Goal: Task Accomplishment & Management: Contribute content

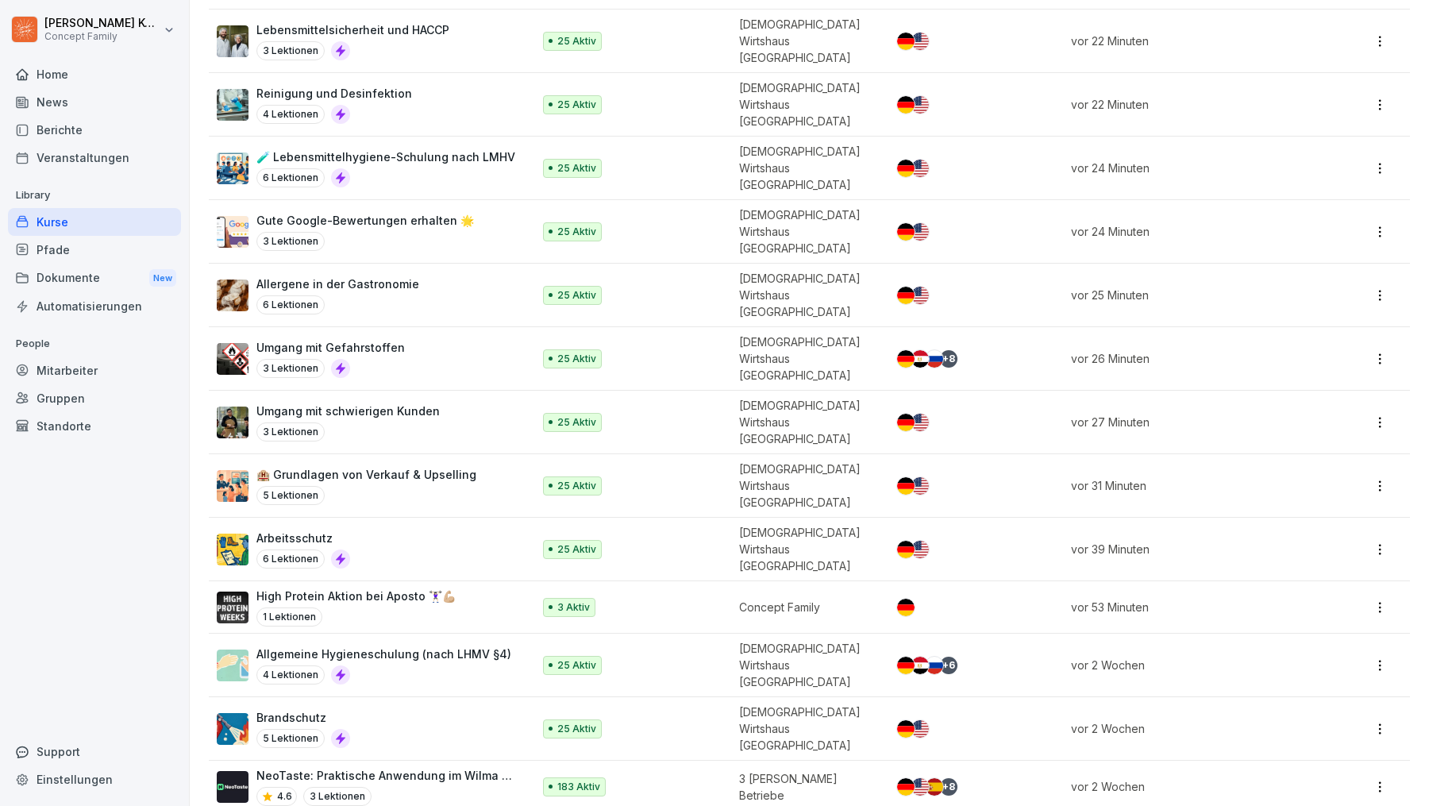
scroll to position [326, 0]
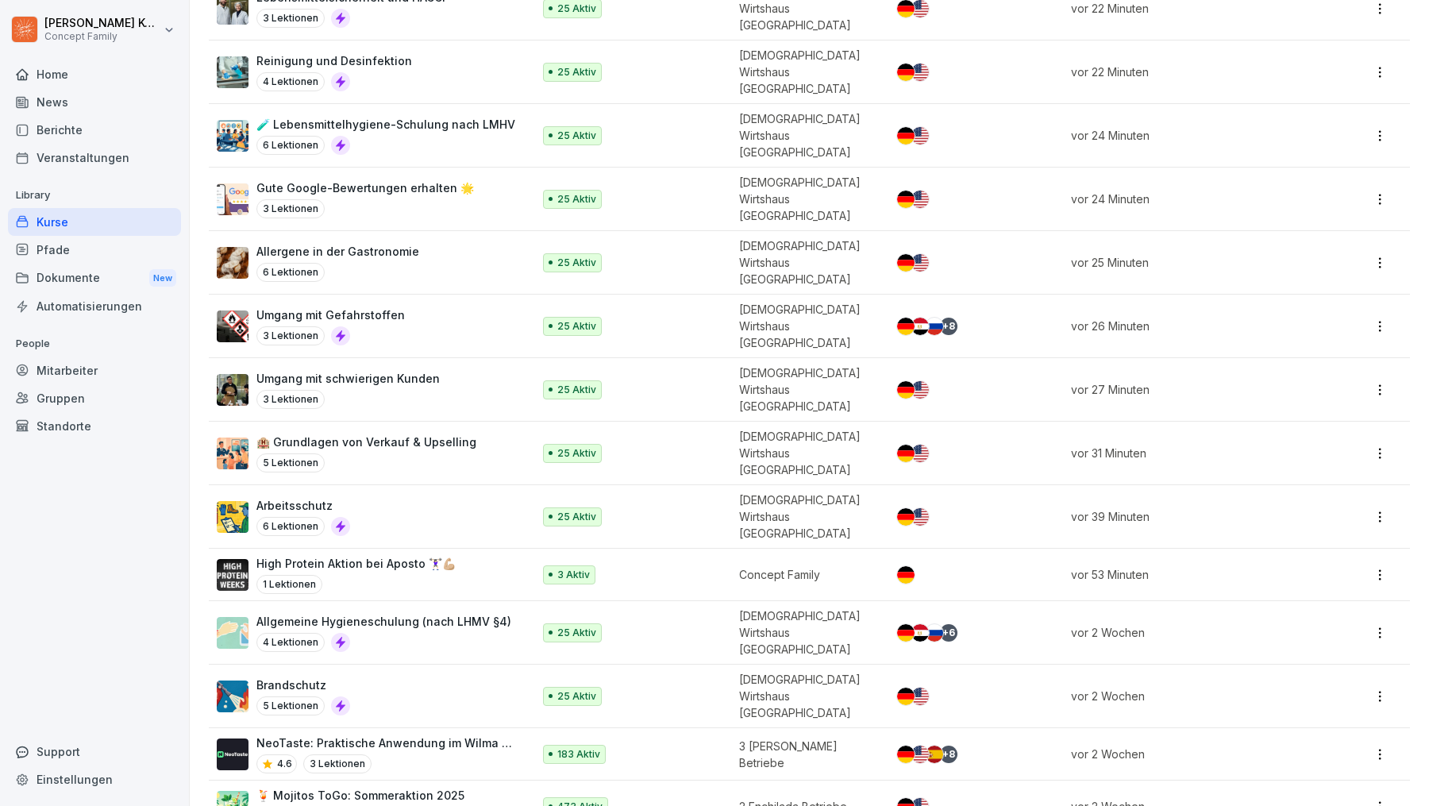
click at [425, 390] on div "3 Lektionen" at bounding box center [347, 399] width 183 height 19
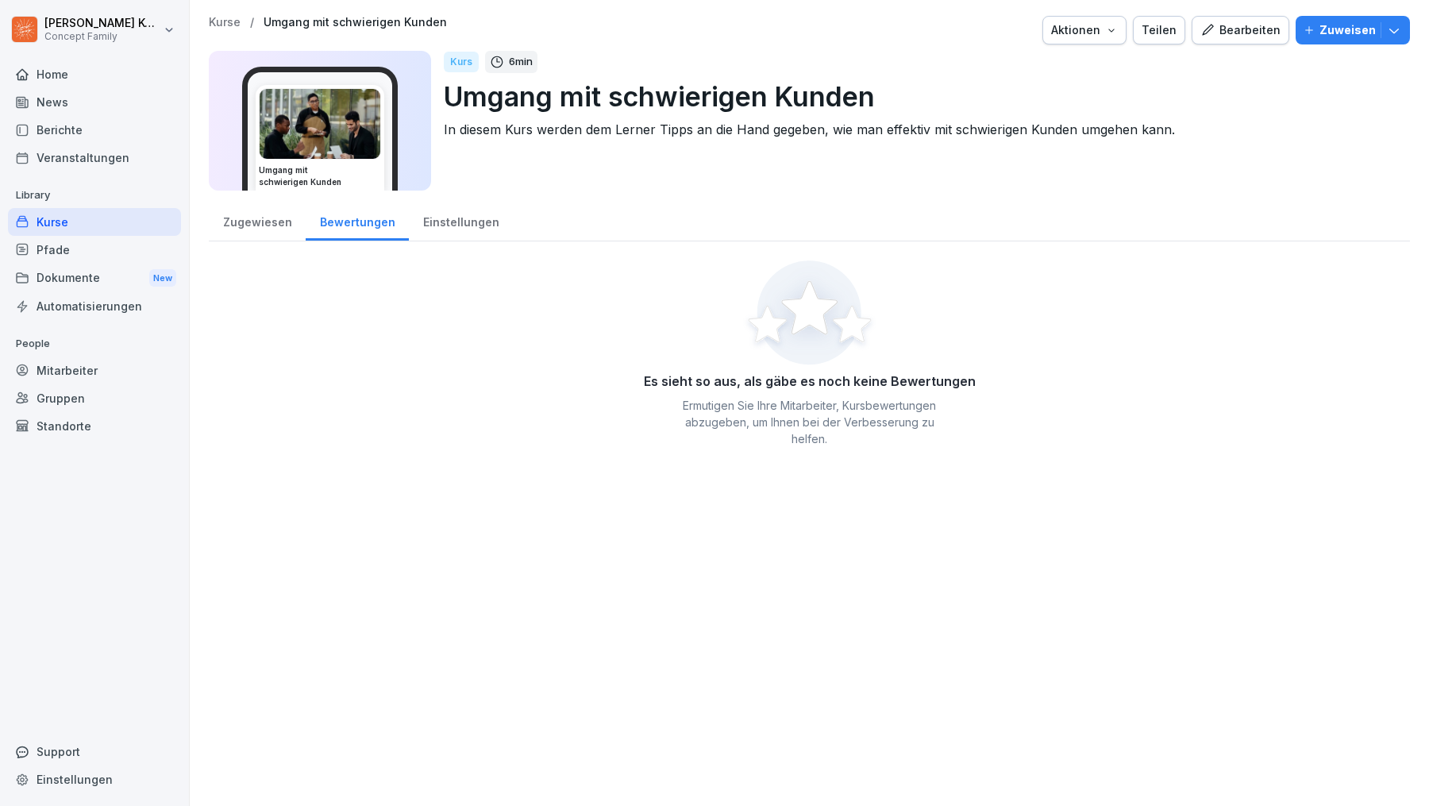
click at [465, 220] on div "Einstellungen" at bounding box center [461, 220] width 104 height 40
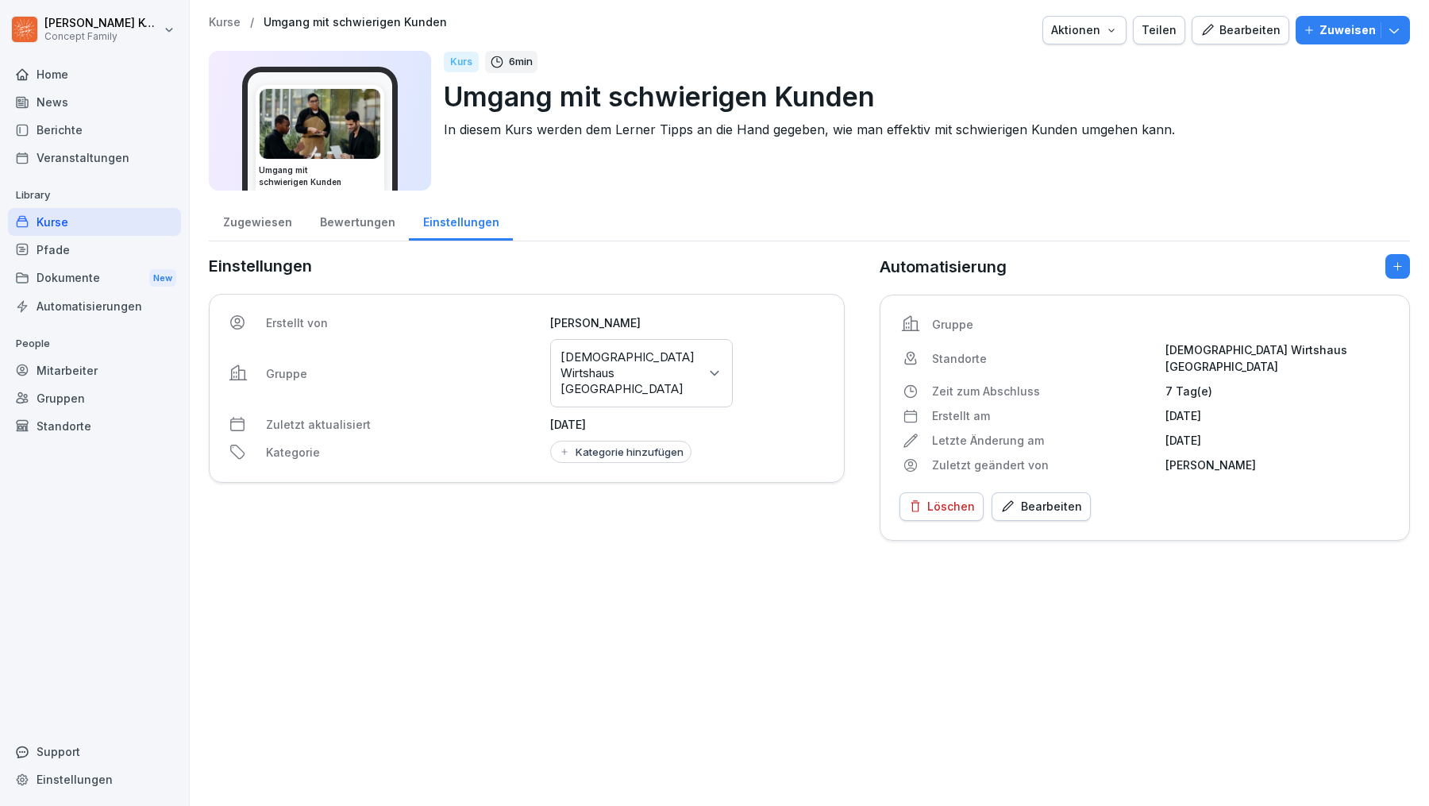
click at [81, 218] on div "Kurse" at bounding box center [94, 222] width 173 height 28
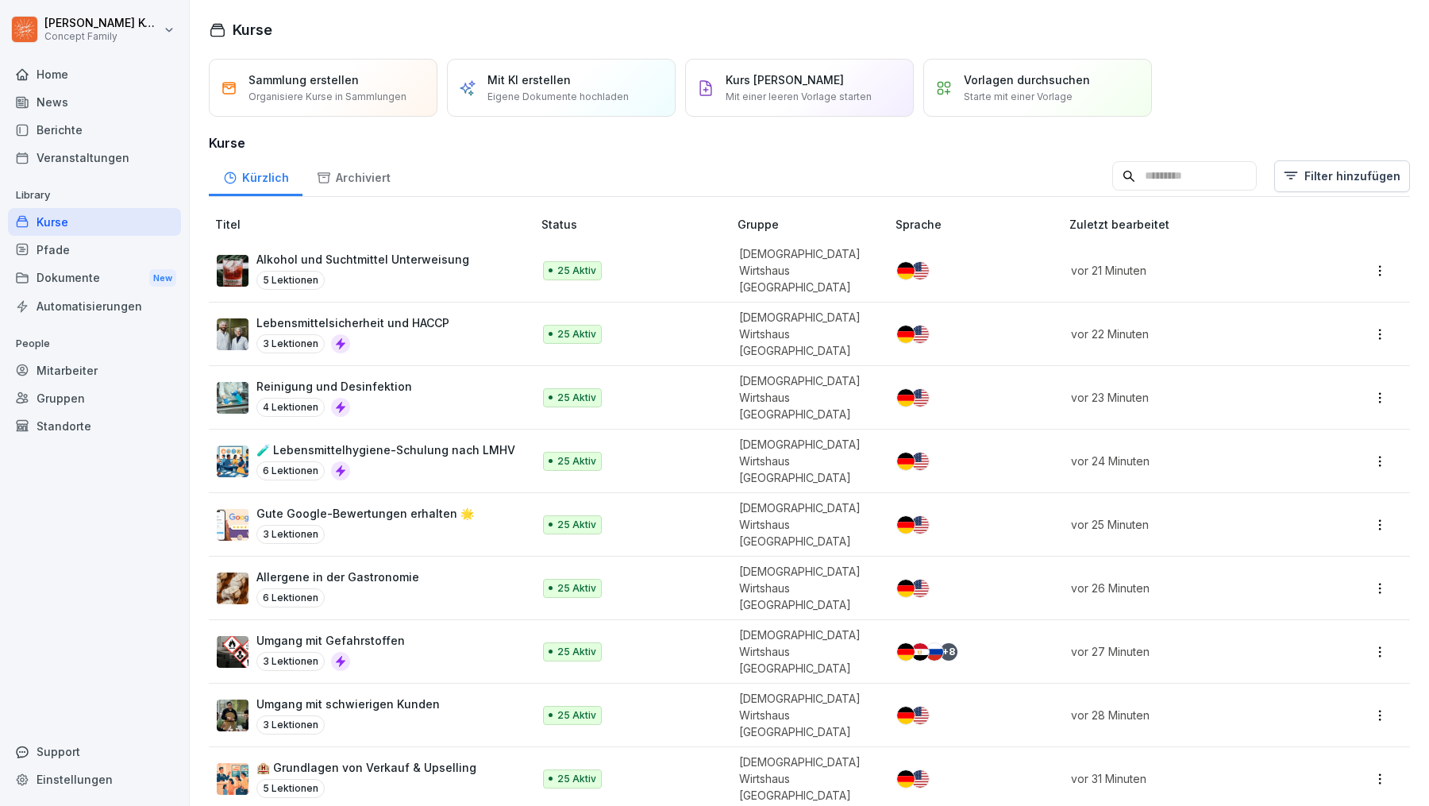
click at [91, 378] on div "Mitarbeiter" at bounding box center [94, 371] width 173 height 28
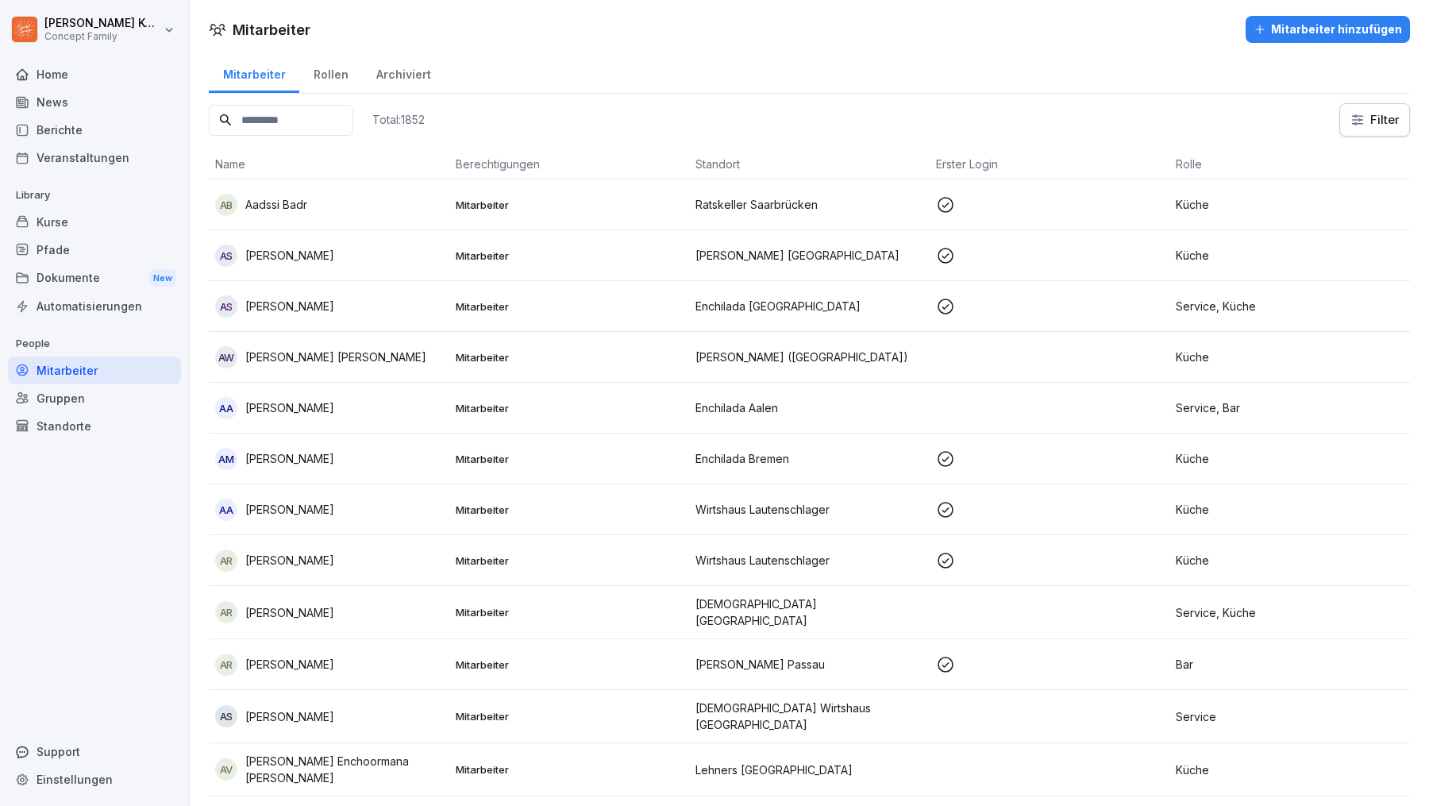
click at [306, 120] on input at bounding box center [281, 120] width 145 height 31
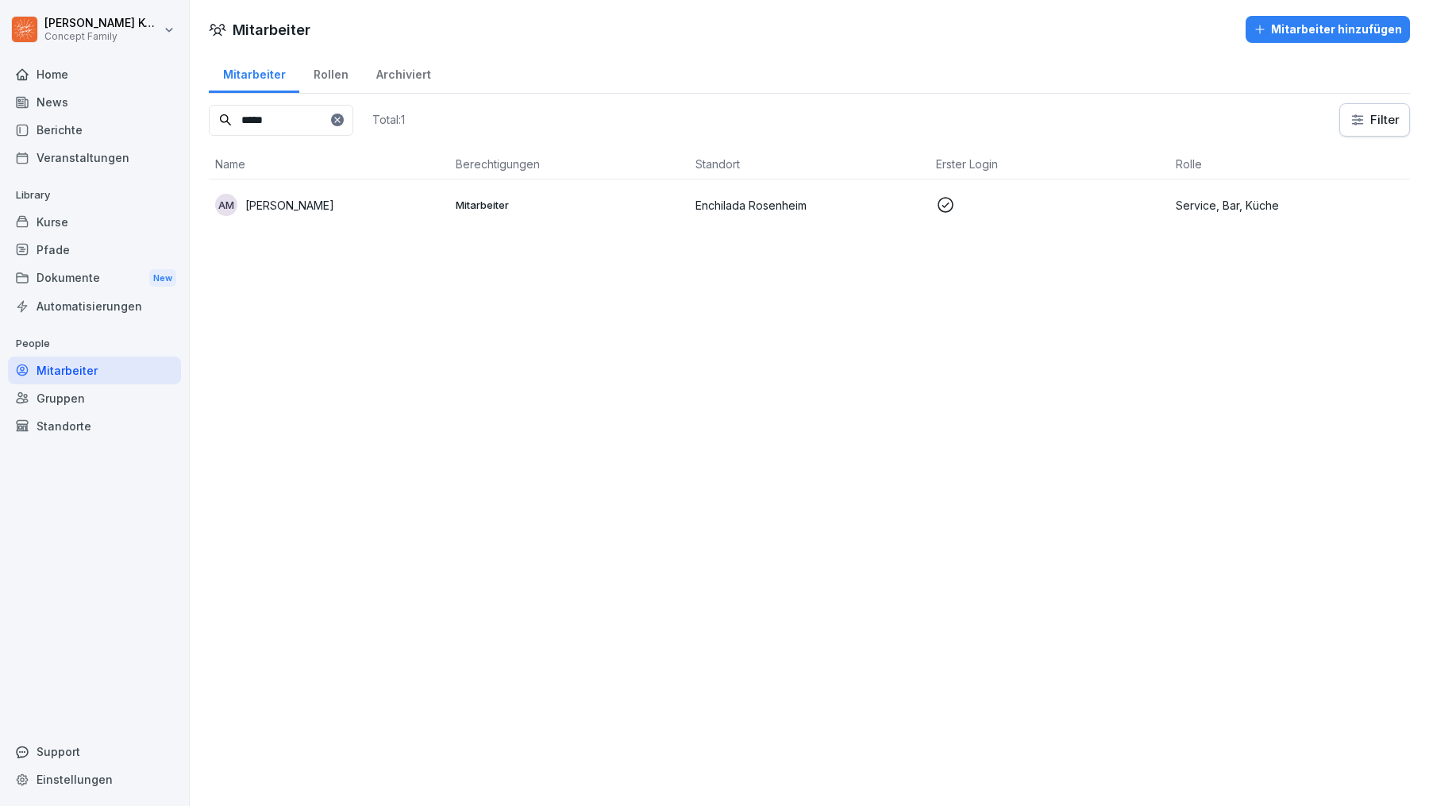
type input "*****"
click at [499, 214] on td "Mitarbeiter" at bounding box center [569, 204] width 241 height 51
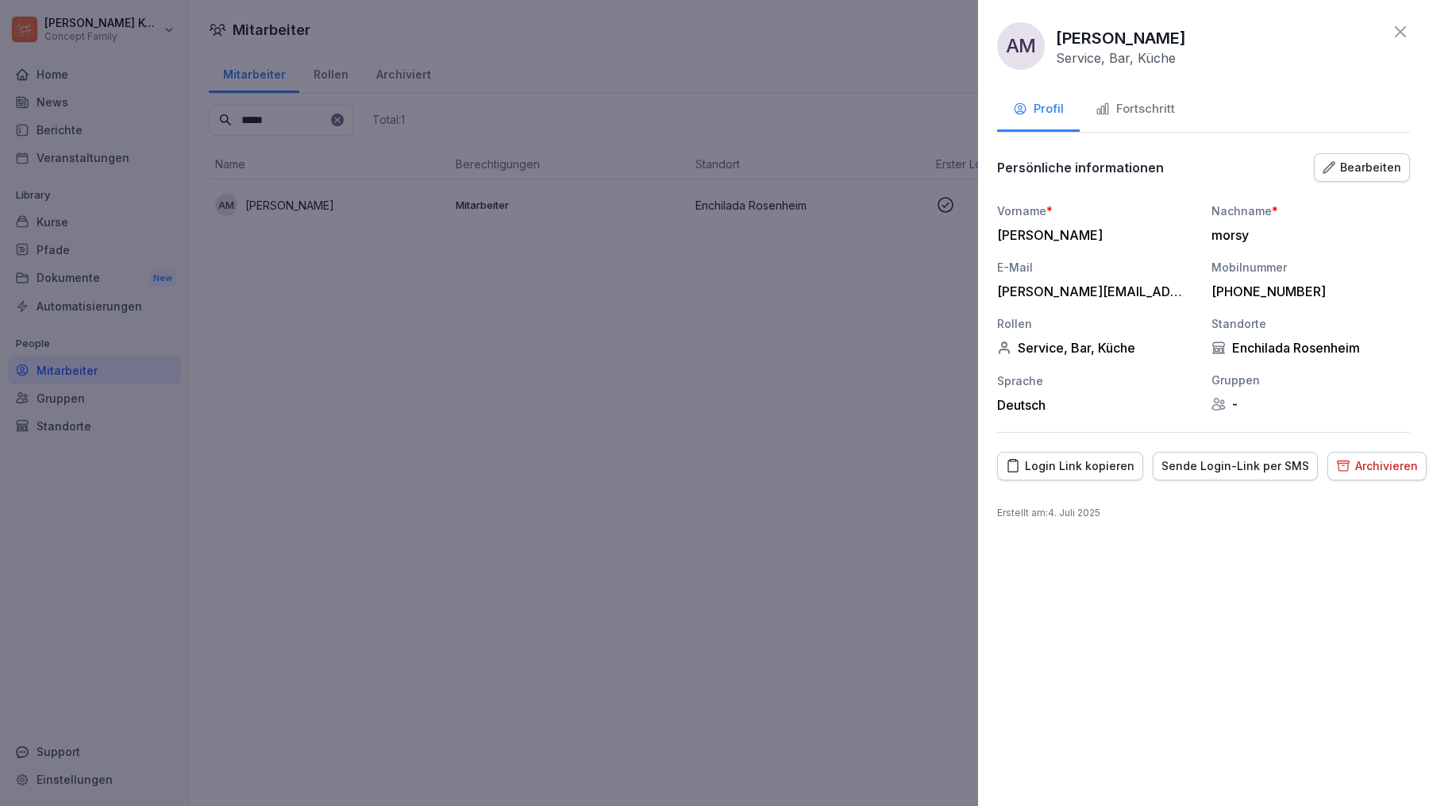
click at [1171, 113] on div "Fortschritt" at bounding box center [1135, 109] width 79 height 18
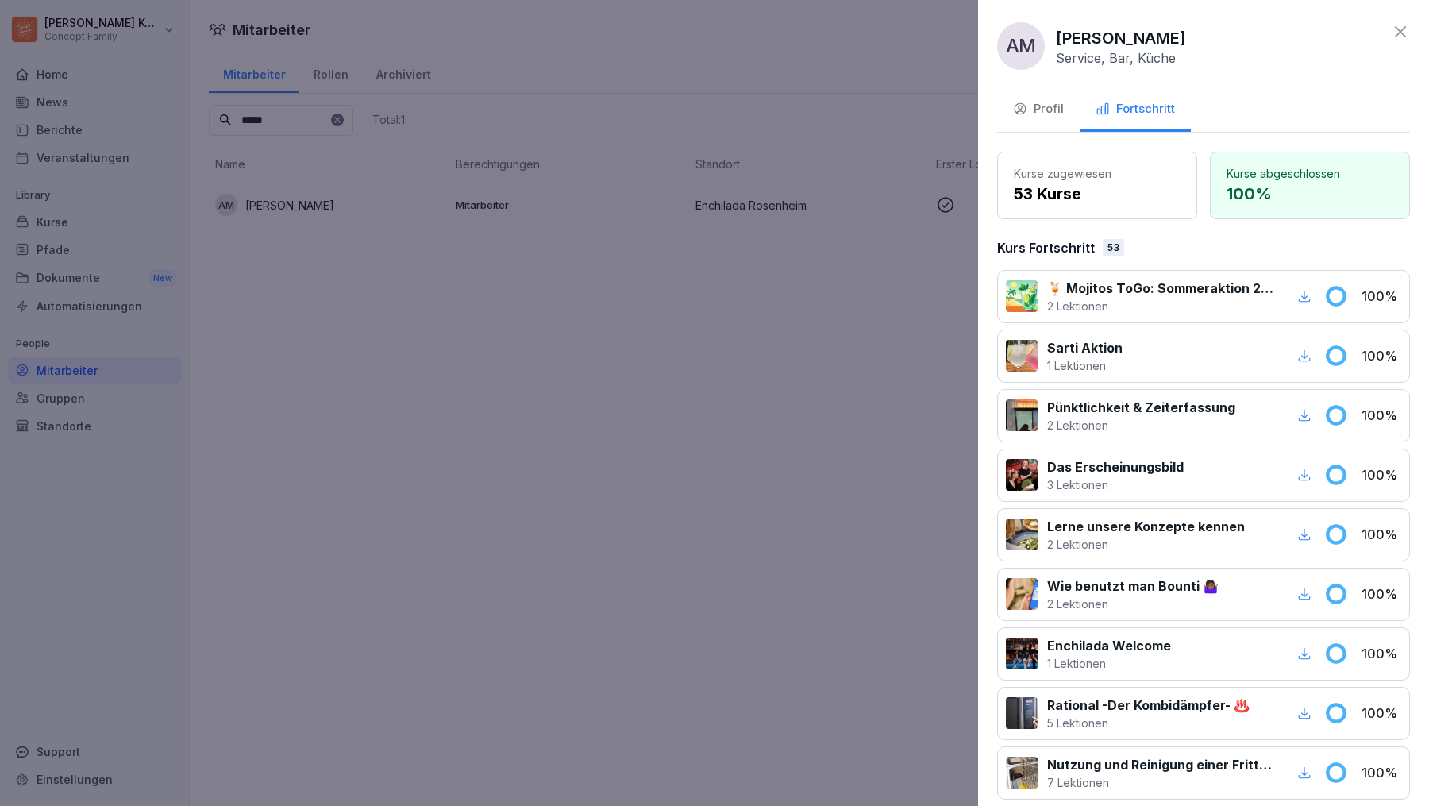
click at [1391, 33] on icon at bounding box center [1400, 31] width 19 height 19
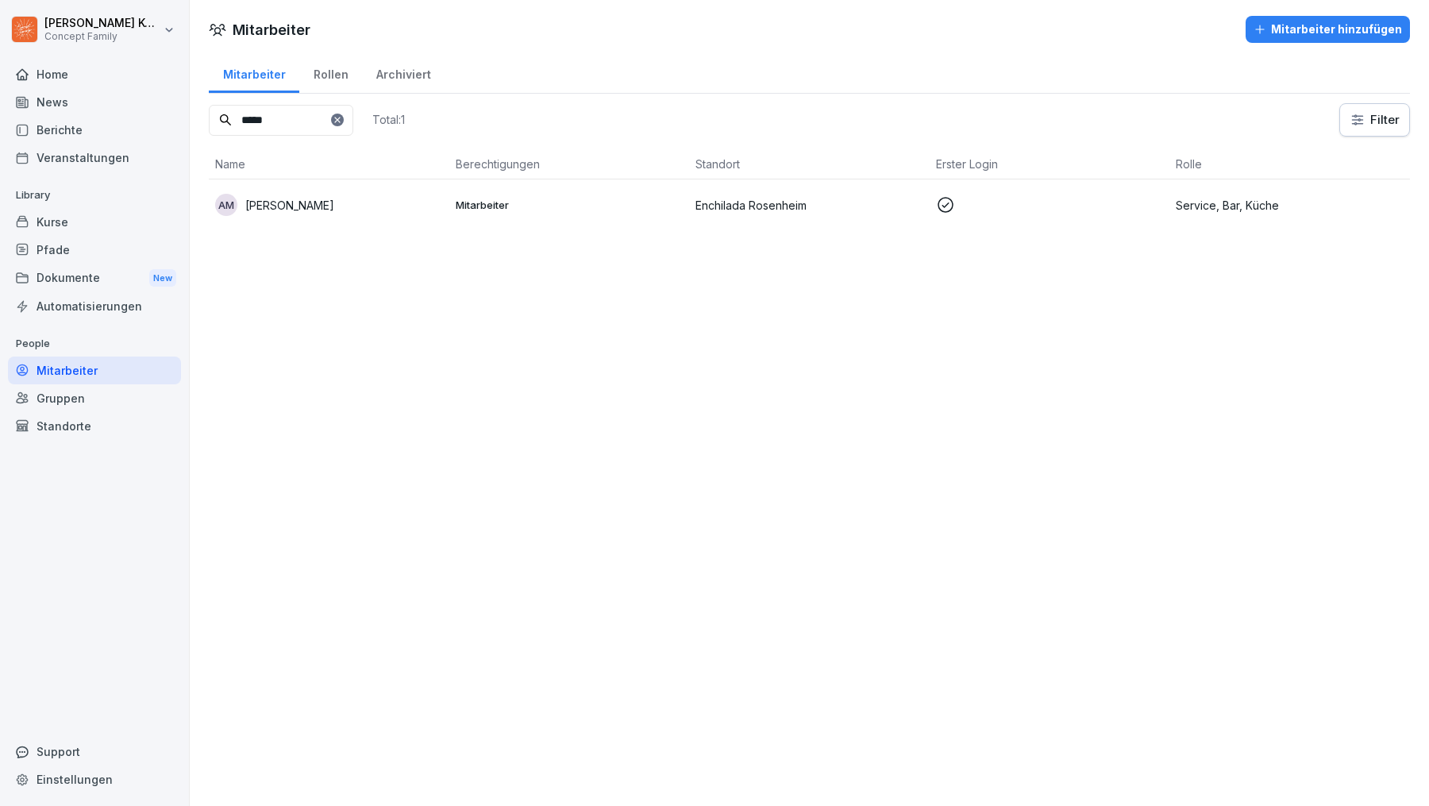
click at [342, 116] on icon at bounding box center [338, 120] width 10 height 10
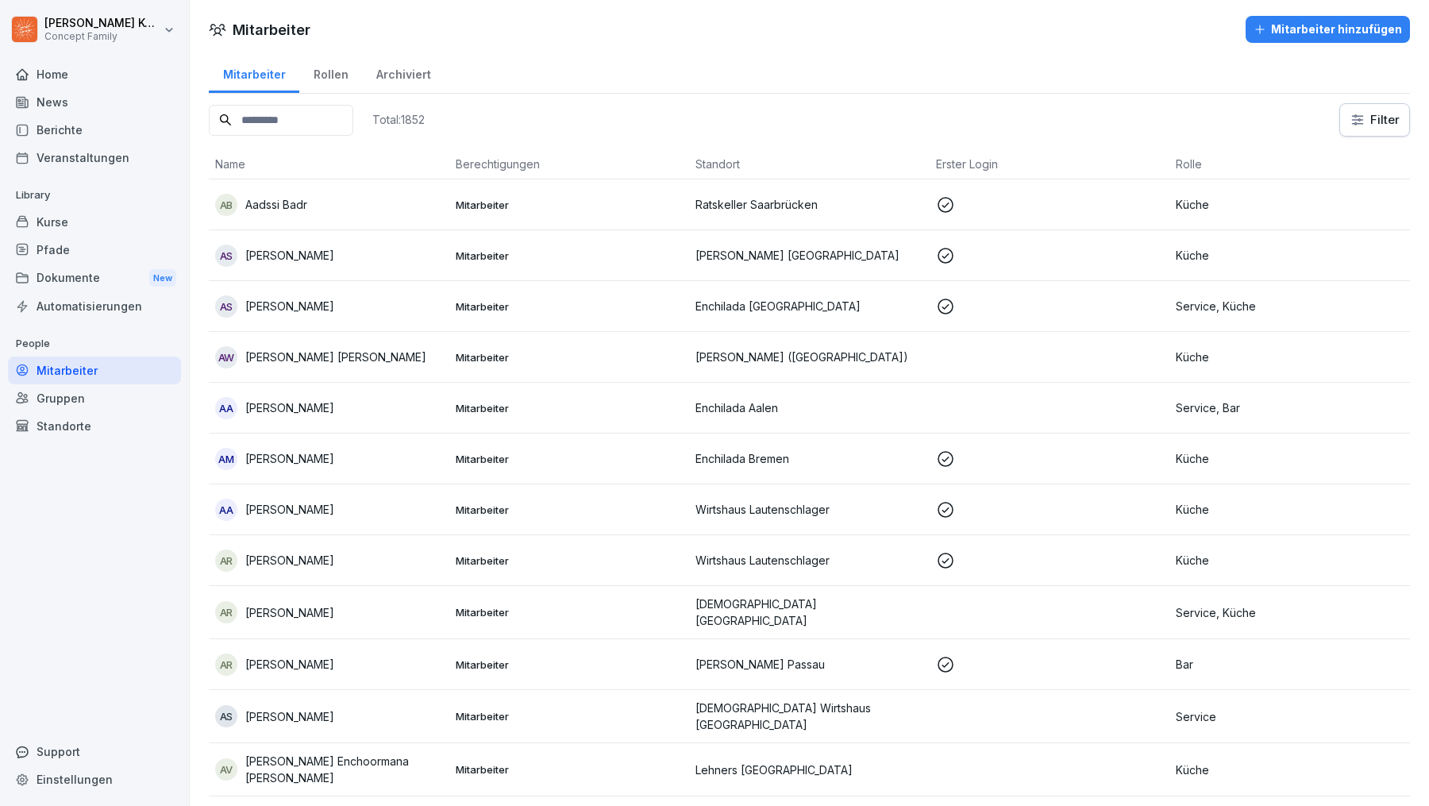
click at [60, 215] on div "Kurse" at bounding box center [94, 222] width 173 height 28
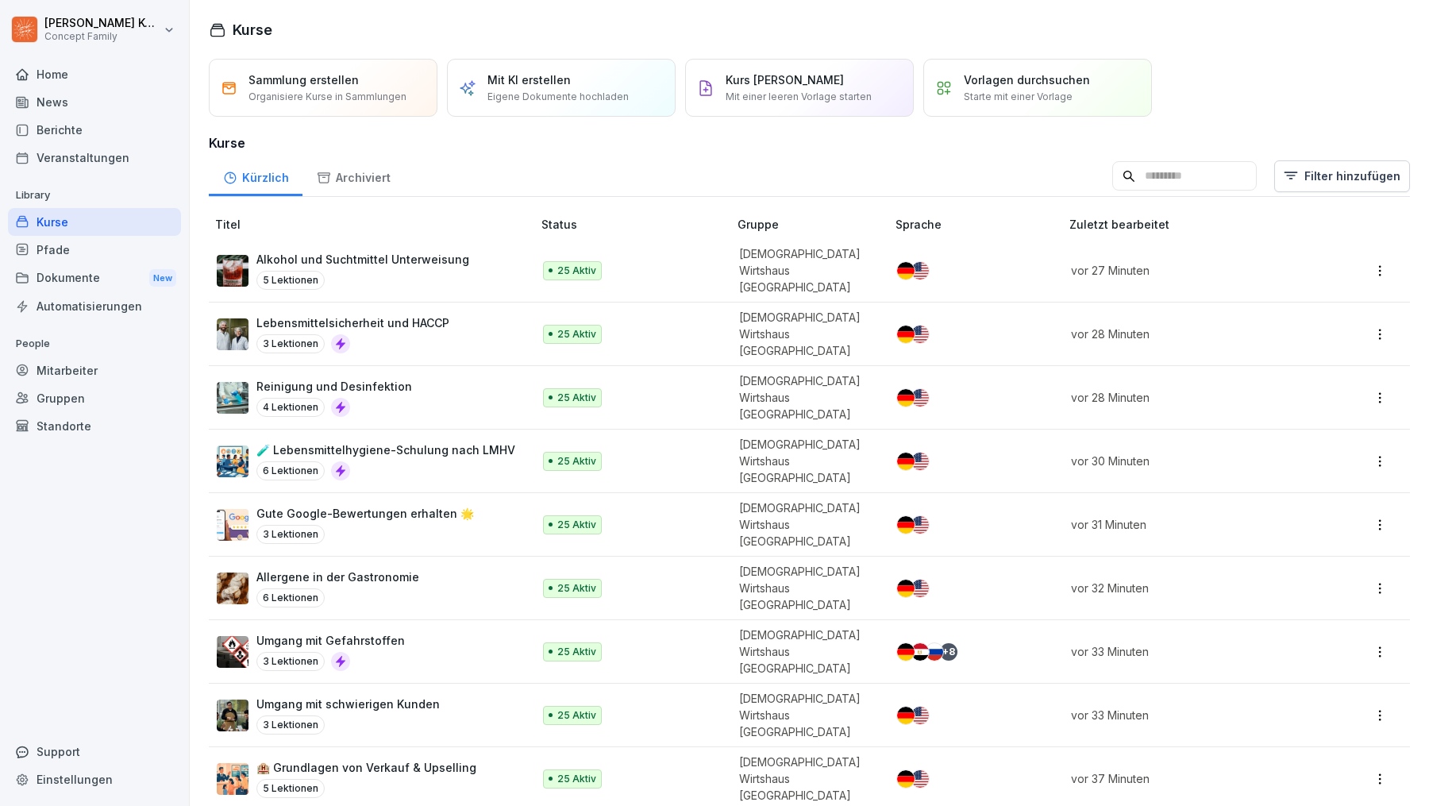
click at [88, 83] on div "Home" at bounding box center [94, 74] width 173 height 28
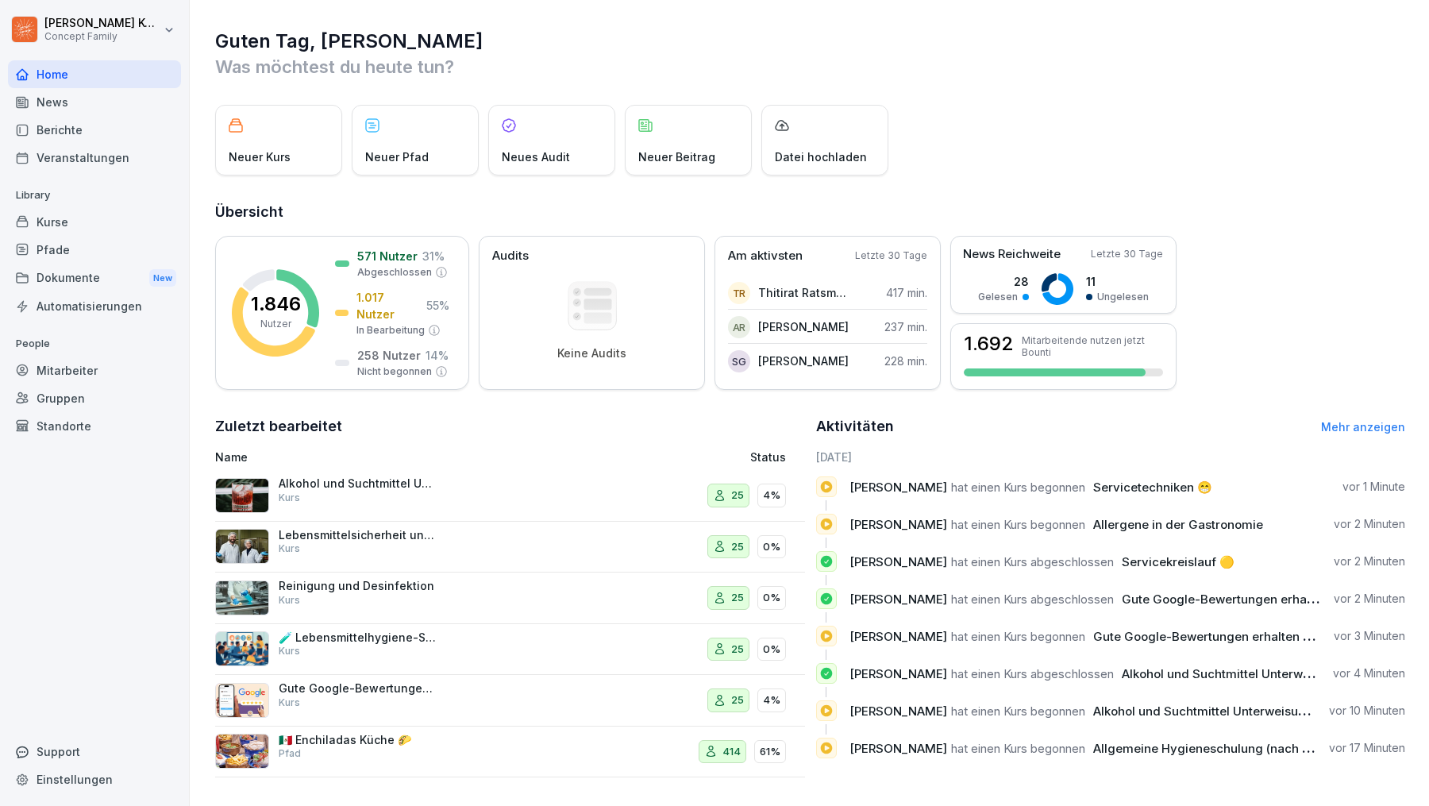
click at [261, 125] on div "Neuer Kurs" at bounding box center [278, 140] width 127 height 71
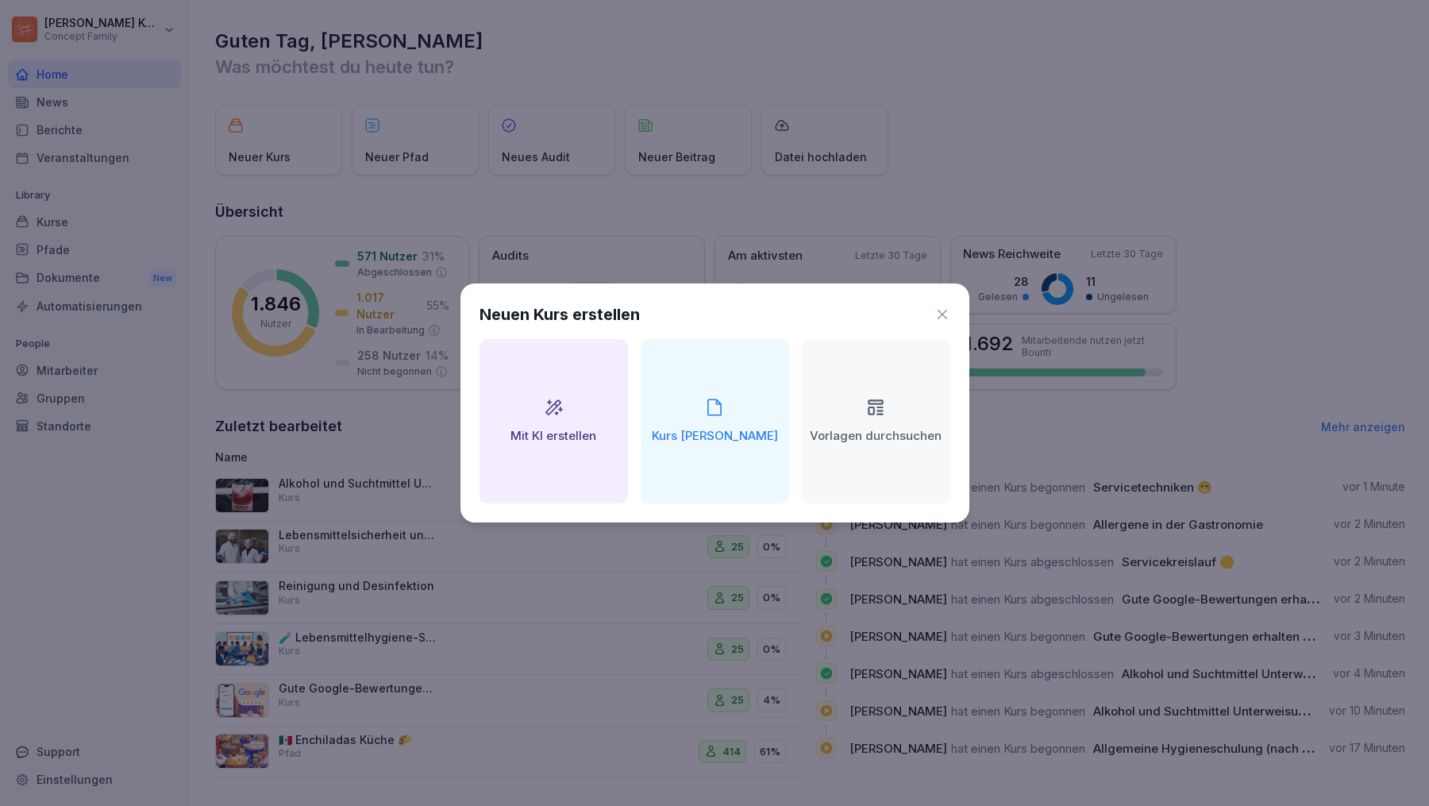
click at [573, 433] on h2 "Mit KI erstellen" at bounding box center [554, 436] width 86 height 18
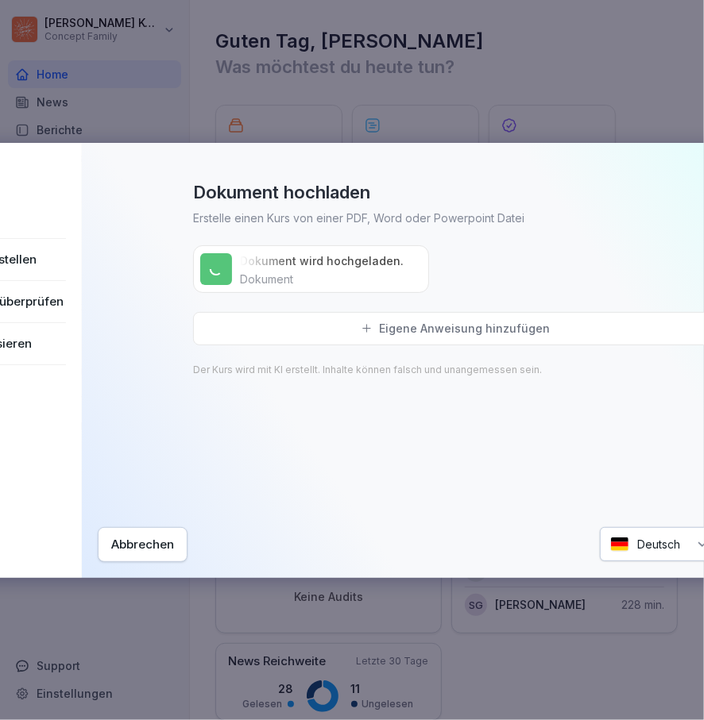
click at [325, 337] on div "Eigene Anweisung hinzufügen" at bounding box center [455, 328] width 524 height 33
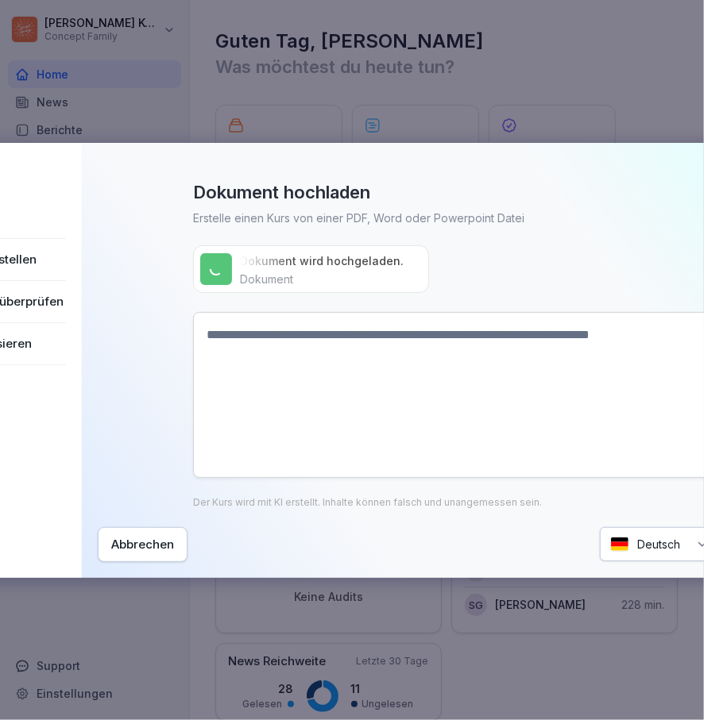
click at [339, 380] on textarea at bounding box center [455, 395] width 524 height 166
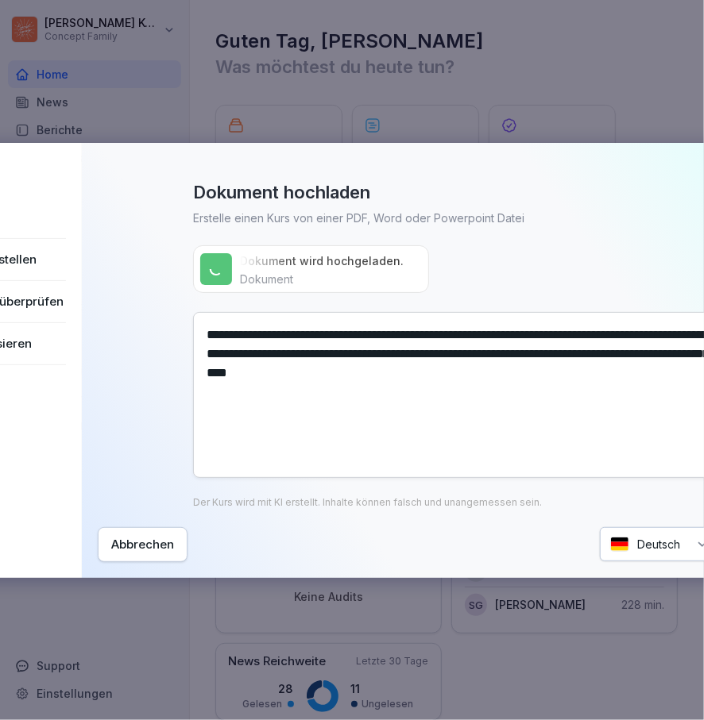
type textarea "**********"
click at [305, 253] on p "Dokument wird hochgeladen..." at bounding box center [325, 261] width 170 height 16
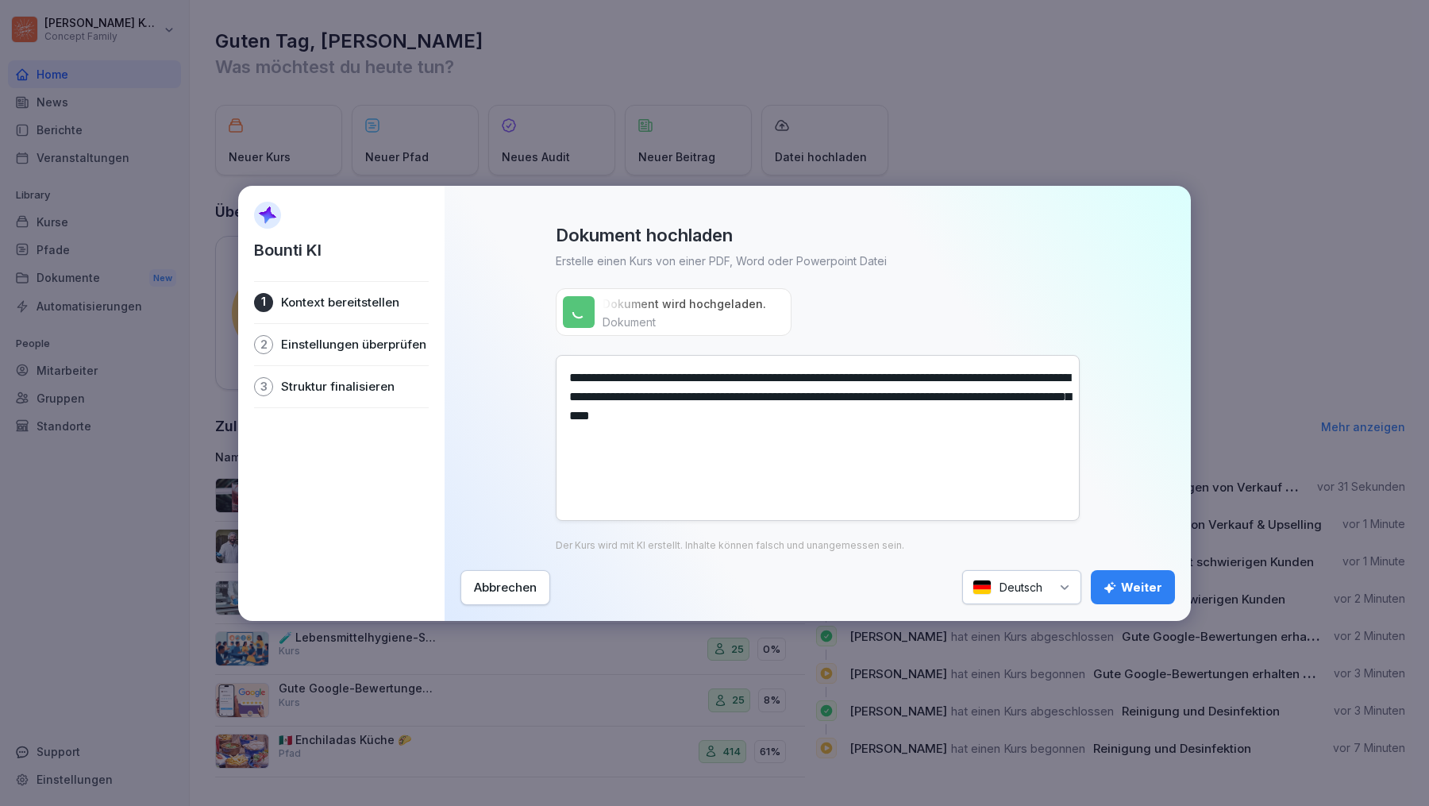
click at [856, 299] on div "**********" at bounding box center [818, 387] width 715 height 327
click at [674, 313] on div "Dokument wird hochgeladen... Dokument wird hochgeladen... Dokument" at bounding box center [684, 312] width 163 height 37
click at [591, 305] on div at bounding box center [579, 312] width 32 height 32
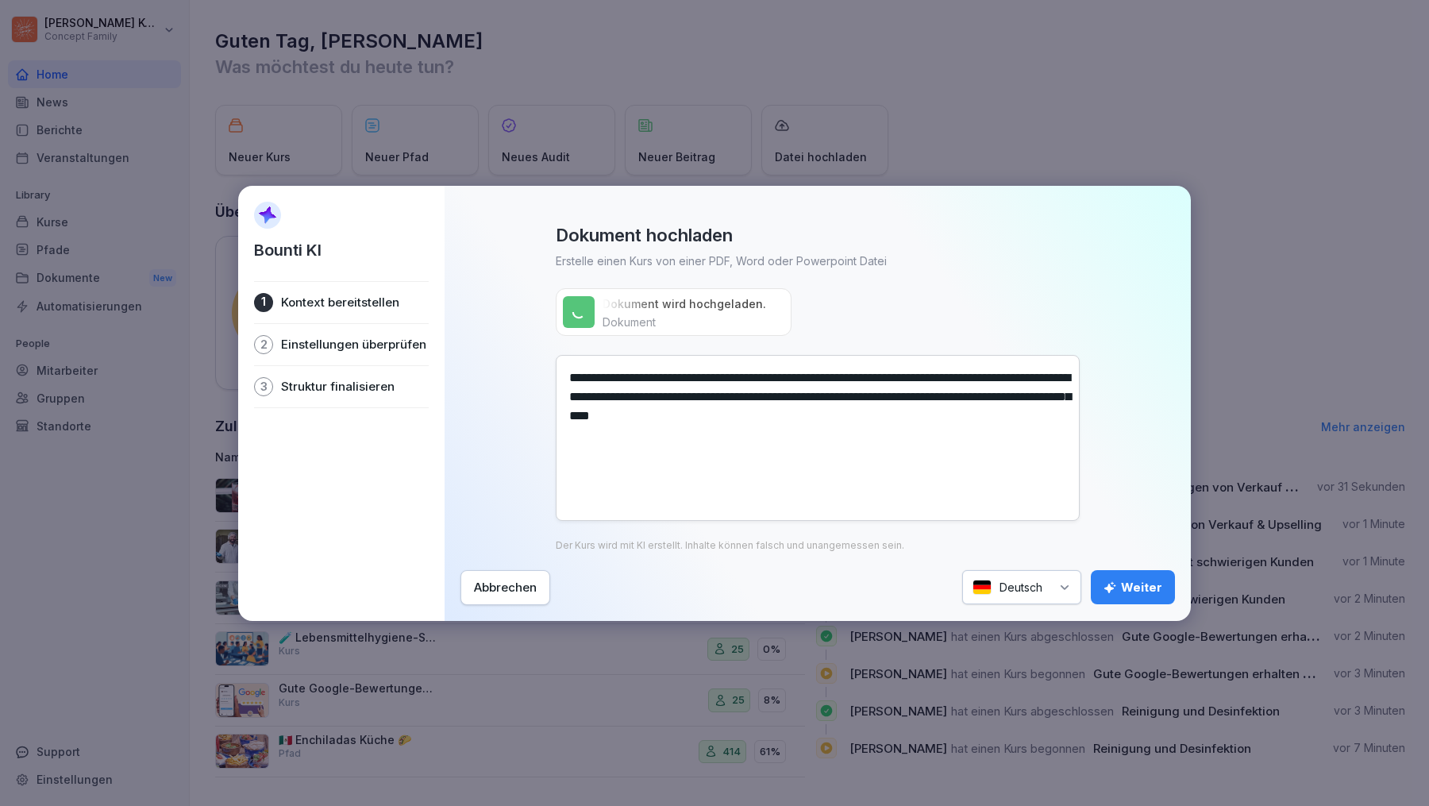
click at [868, 404] on textarea "**********" at bounding box center [818, 438] width 524 height 166
click at [977, 309] on div "**********" at bounding box center [818, 387] width 715 height 327
drag, startPoint x: 587, startPoint y: 353, endPoint x: 483, endPoint y: 328, distance: 107.1
click at [483, 328] on div "**********" at bounding box center [818, 387] width 715 height 327
click at [507, 588] on div "Abbrechen" at bounding box center [505, 587] width 63 height 17
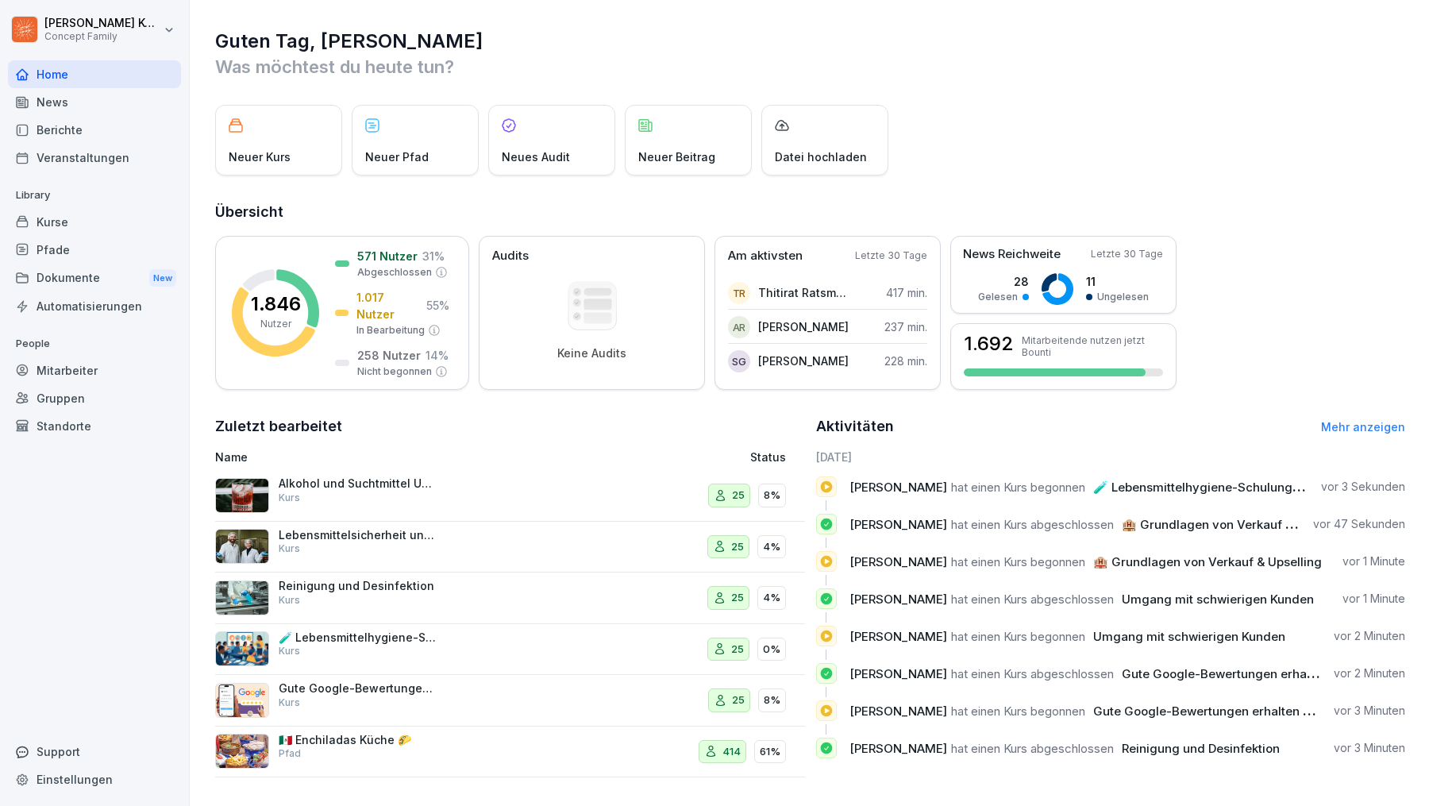
click at [283, 154] on p "Neuer Kurs" at bounding box center [260, 156] width 62 height 17
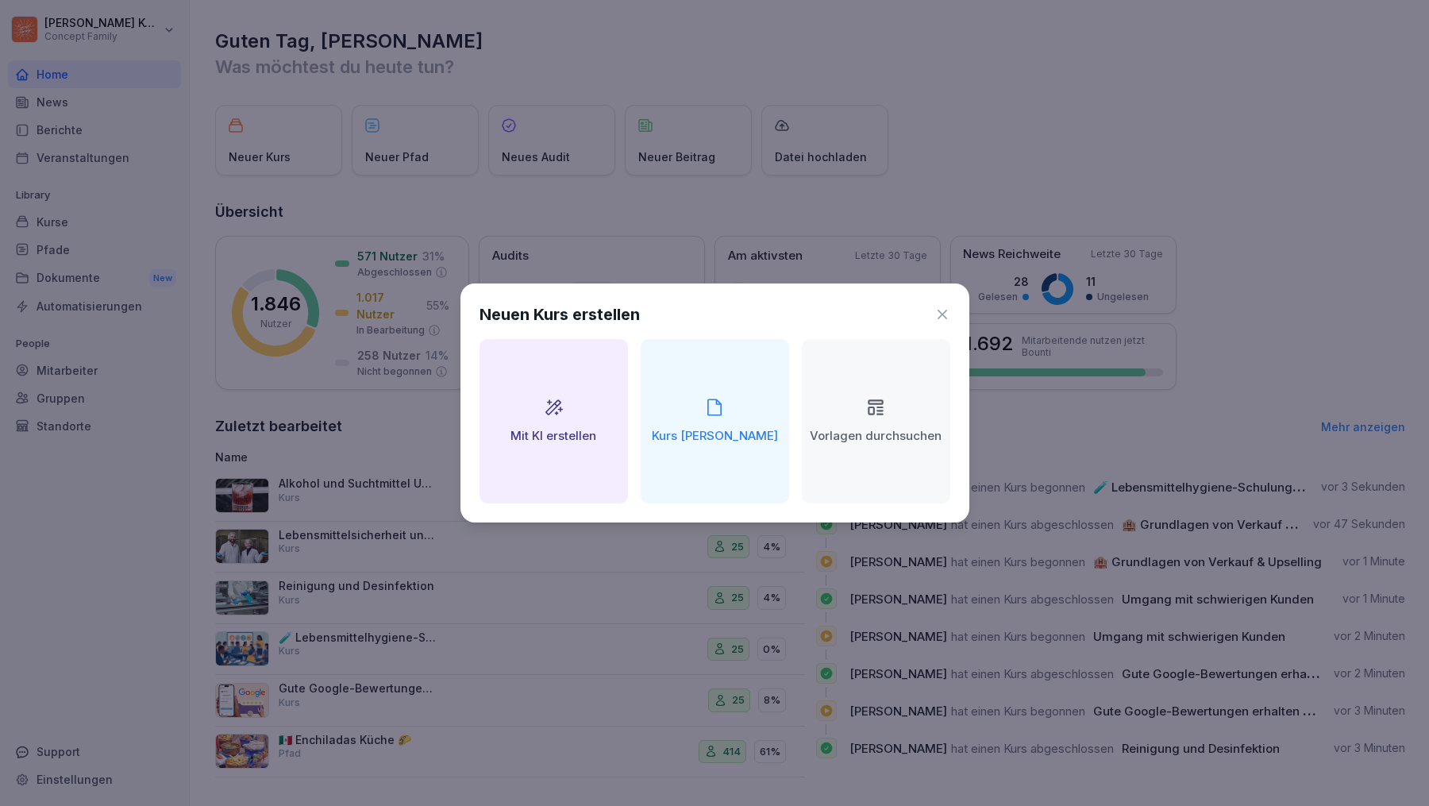
click at [584, 465] on div "Mit KI erstellen" at bounding box center [554, 421] width 148 height 164
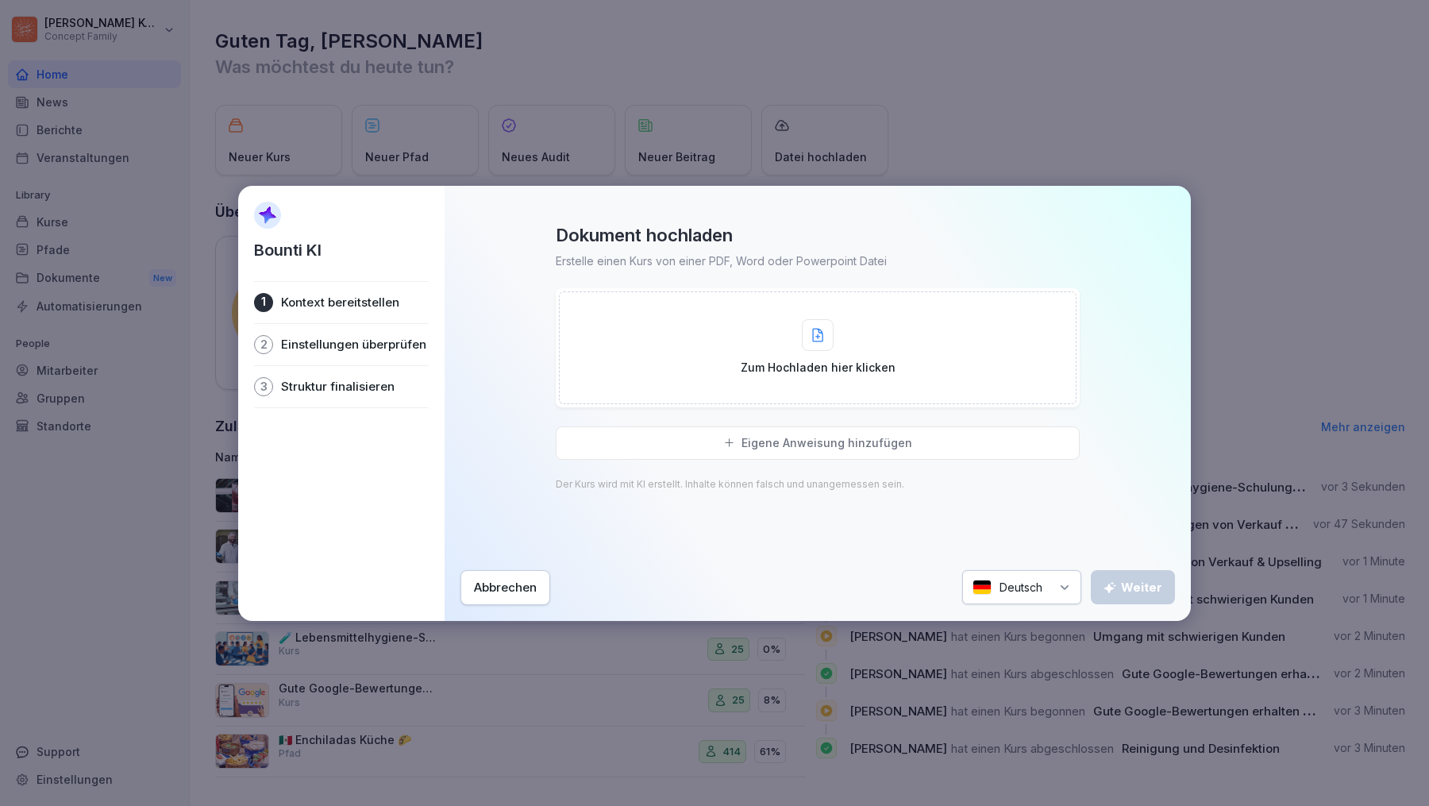
click at [638, 326] on div "Zum Hochladen hier klicken" at bounding box center [818, 347] width 518 height 113
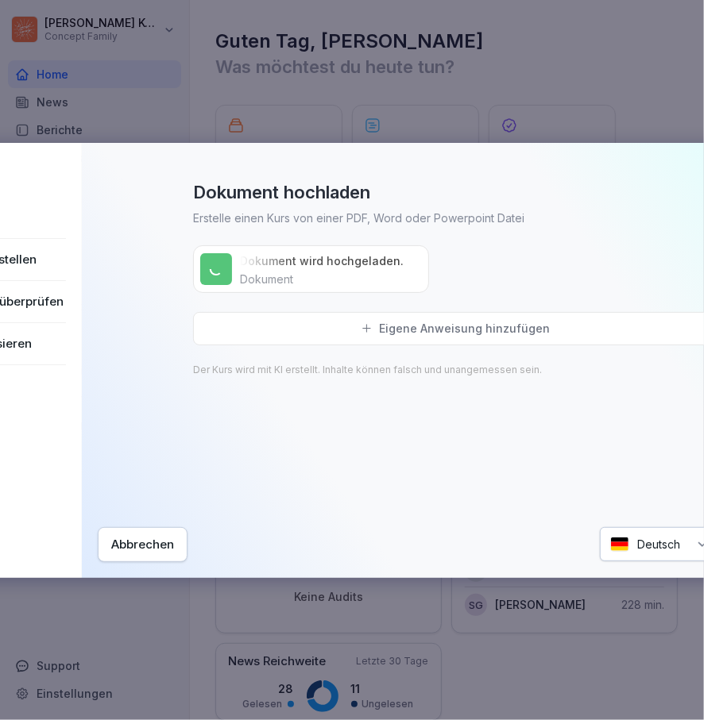
click at [330, 334] on div "Eigene Anweisung hinzufügen" at bounding box center [455, 328] width 524 height 33
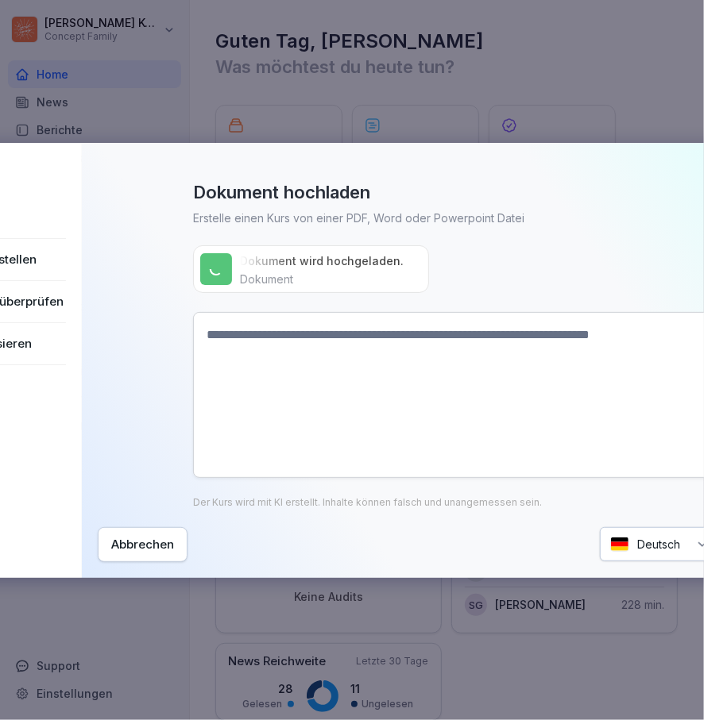
click at [465, 432] on textarea at bounding box center [455, 395] width 524 height 166
paste textarea "**********"
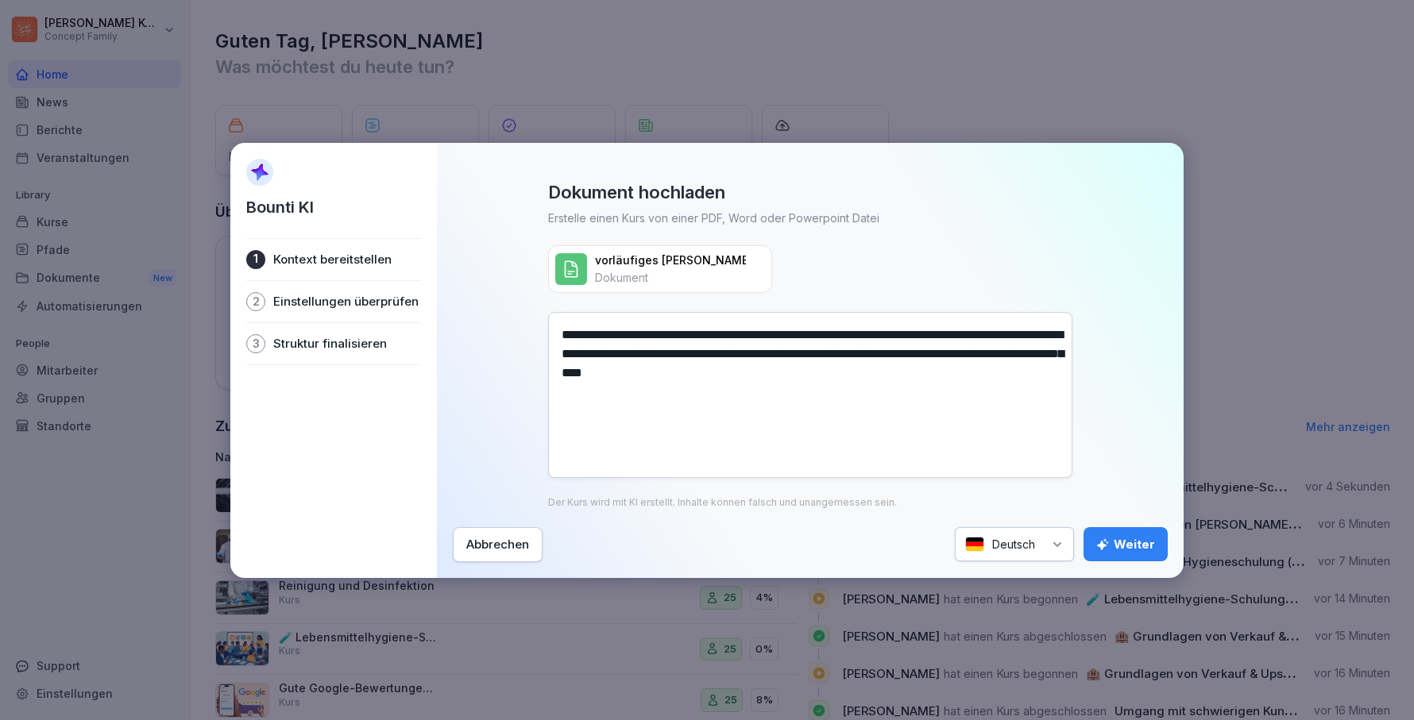
type textarea "**********"
click at [1144, 533] on button "Weiter" at bounding box center [1125, 544] width 84 height 34
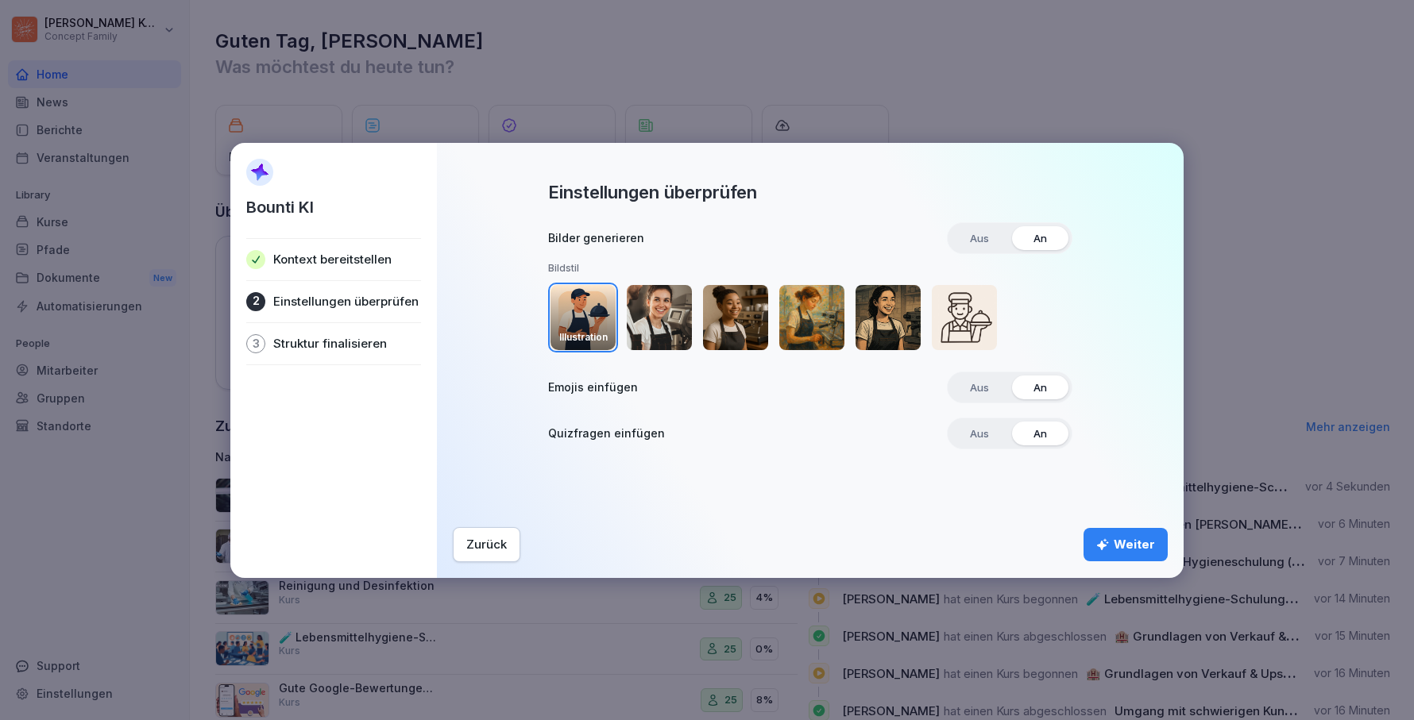
click at [1144, 544] on div "Weiter" at bounding box center [1125, 544] width 59 height 17
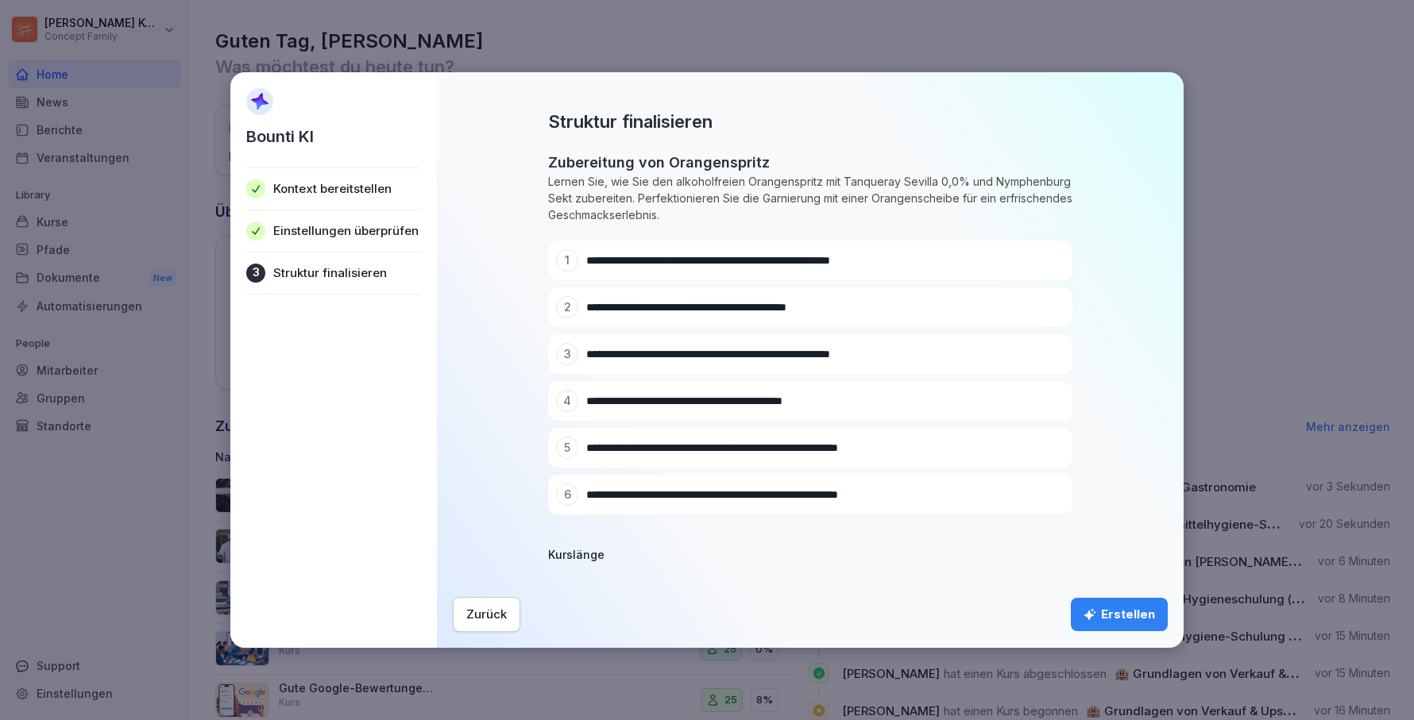
click at [1105, 629] on button "Erstellen" at bounding box center [1118, 614] width 97 height 33
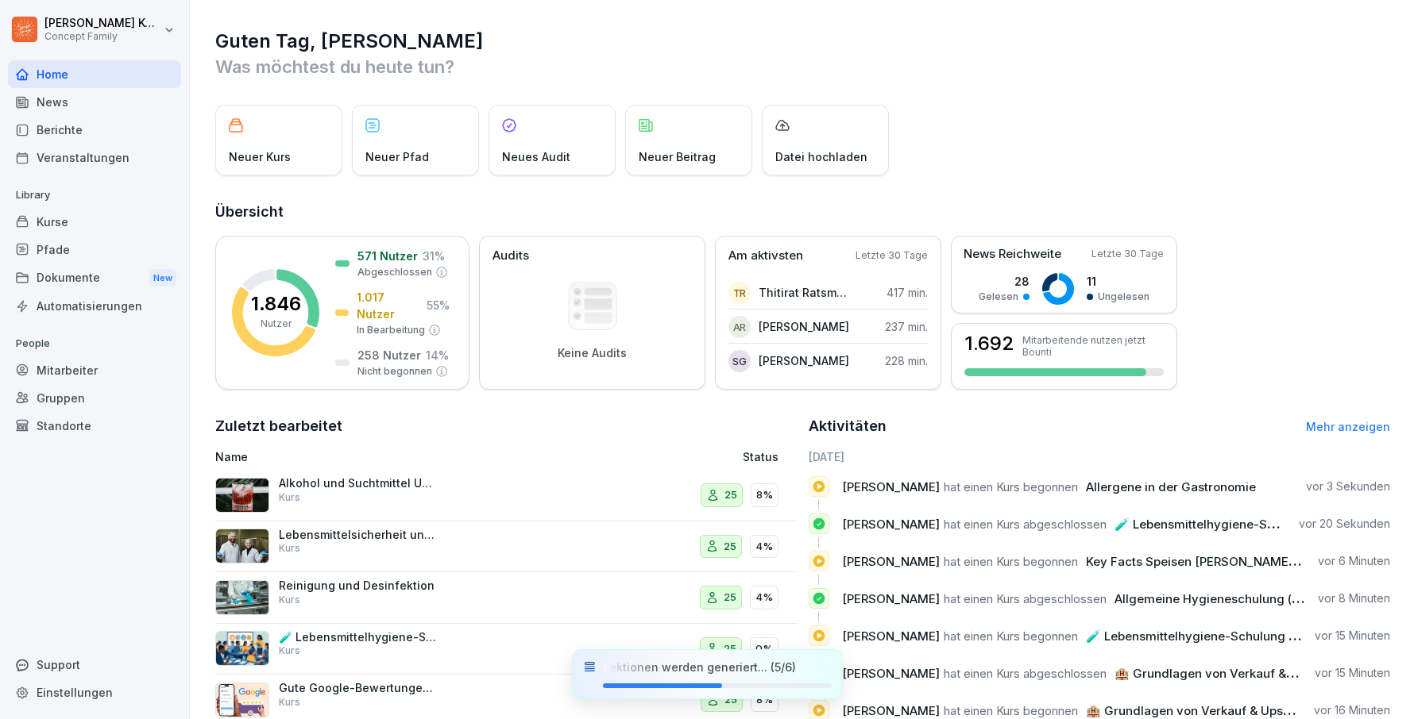
click at [67, 224] on div "Kurse" at bounding box center [94, 222] width 173 height 28
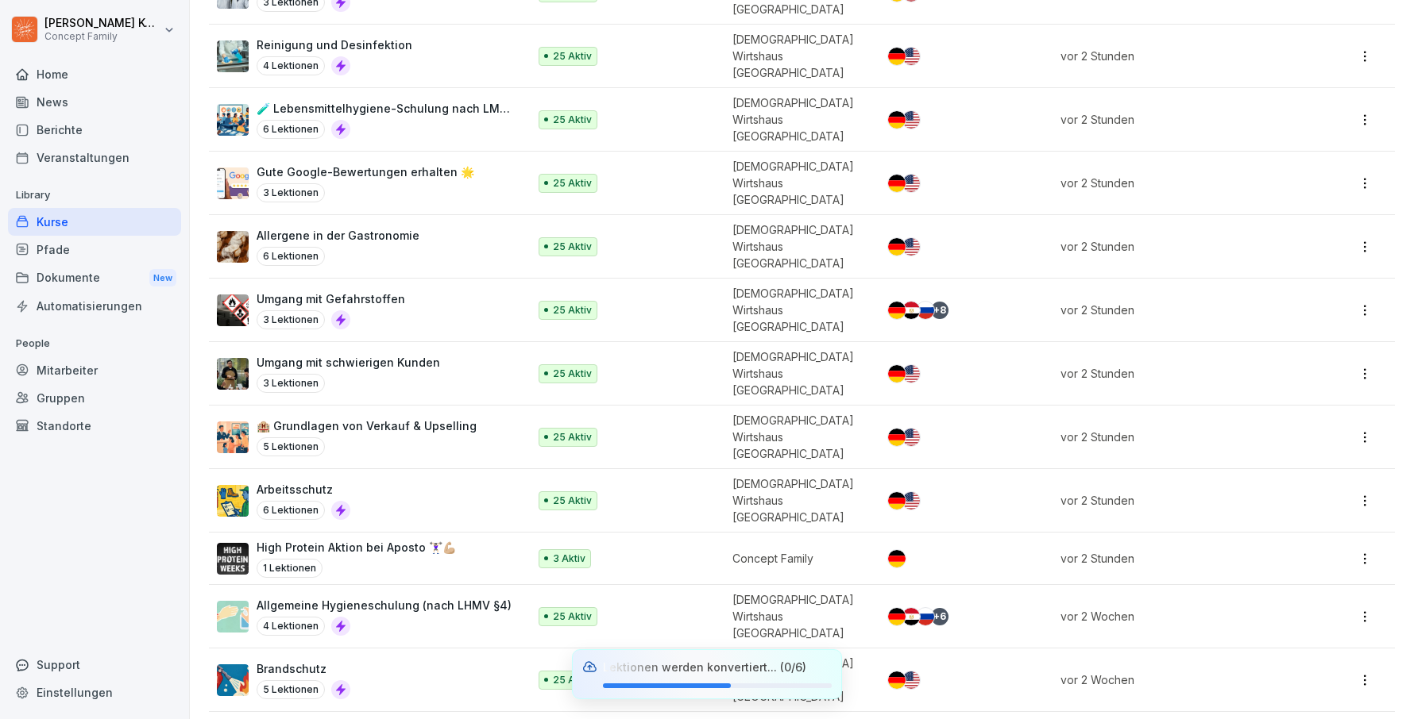
scroll to position [344, 0]
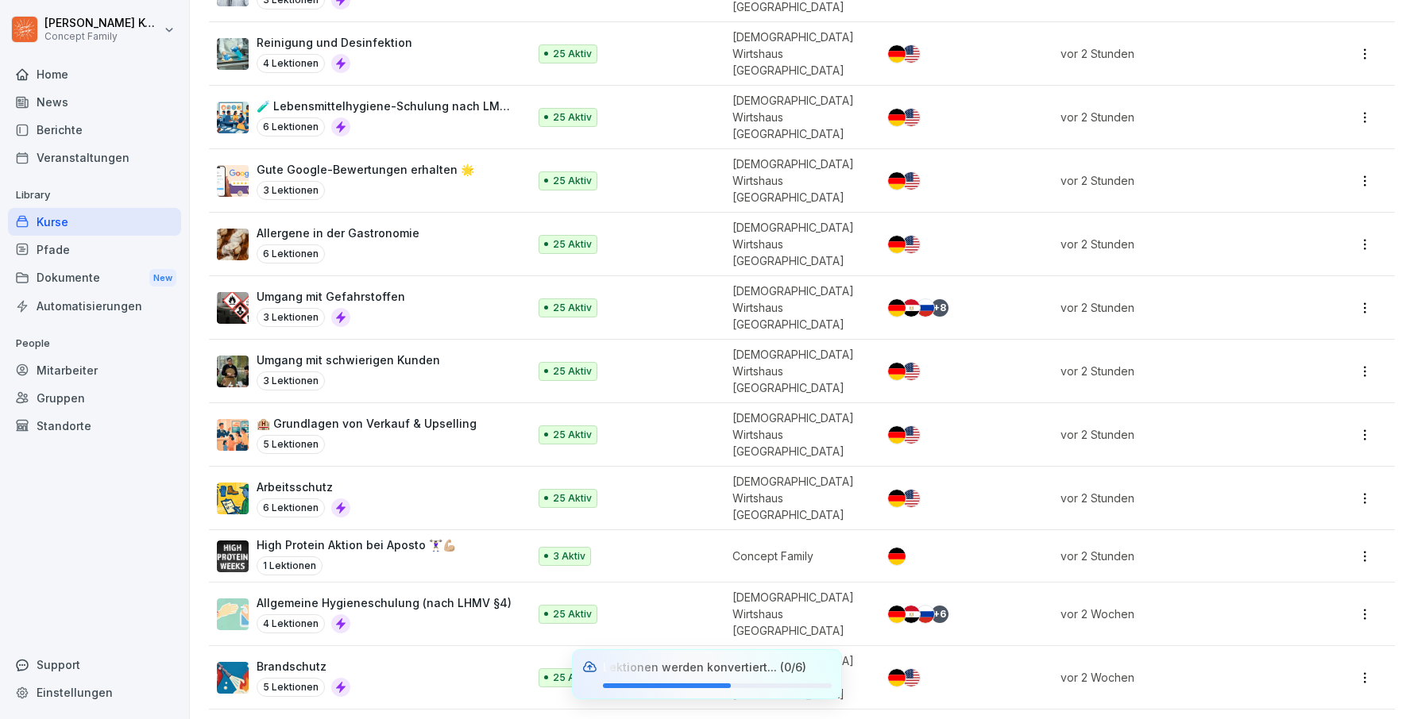
click at [418, 537] on div "High Protein Aktion bei Aposto 🏋🏻‍♀️💪🏼 1 Lektionen" at bounding box center [355, 556] width 199 height 39
click at [387, 537] on div "High Protein Aktion bei Aposto 🏋🏻‍♀️💪🏼 1 Lektionen" at bounding box center [355, 556] width 199 height 39
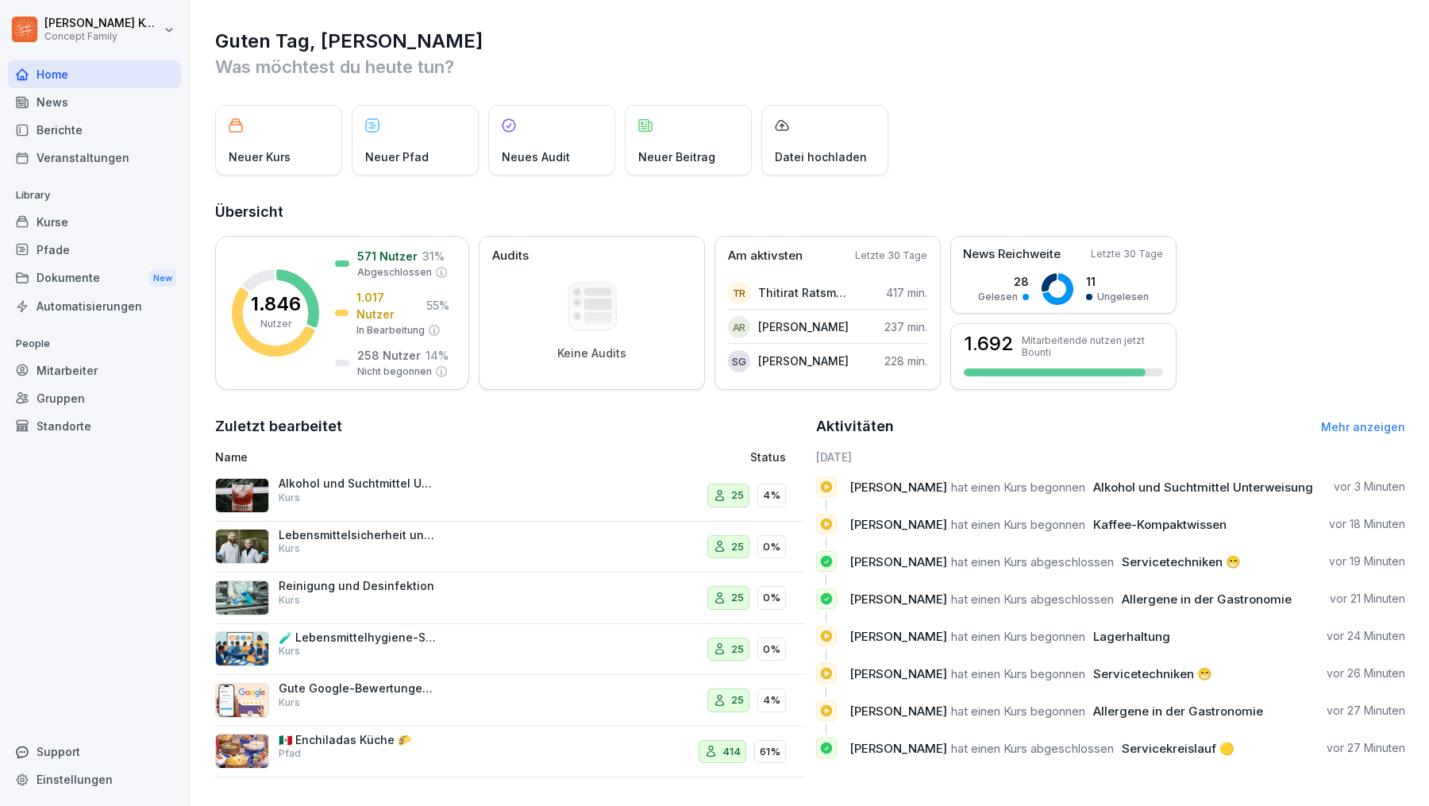
click at [80, 364] on div "Mitarbeiter" at bounding box center [94, 371] width 173 height 28
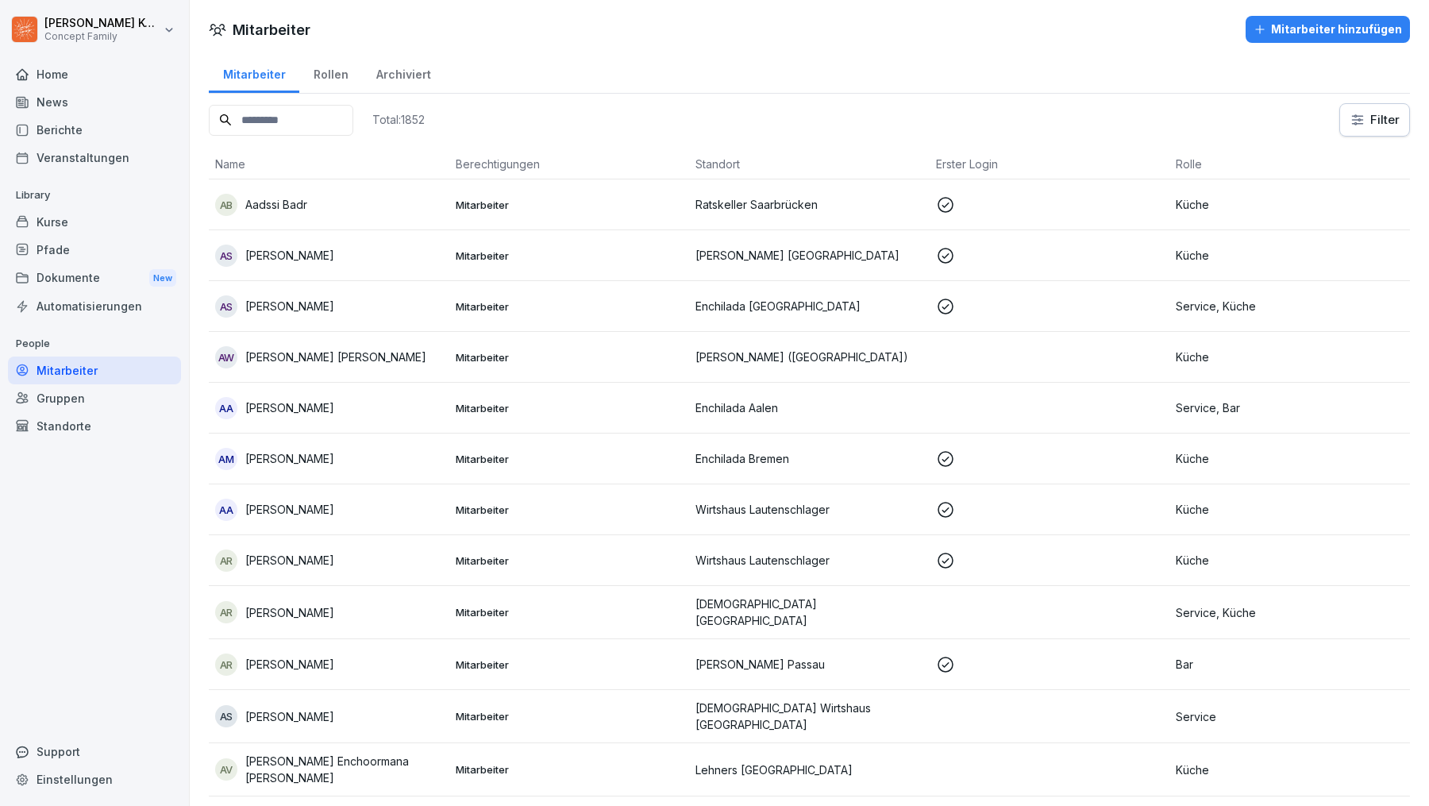
click at [318, 121] on input at bounding box center [281, 120] width 145 height 31
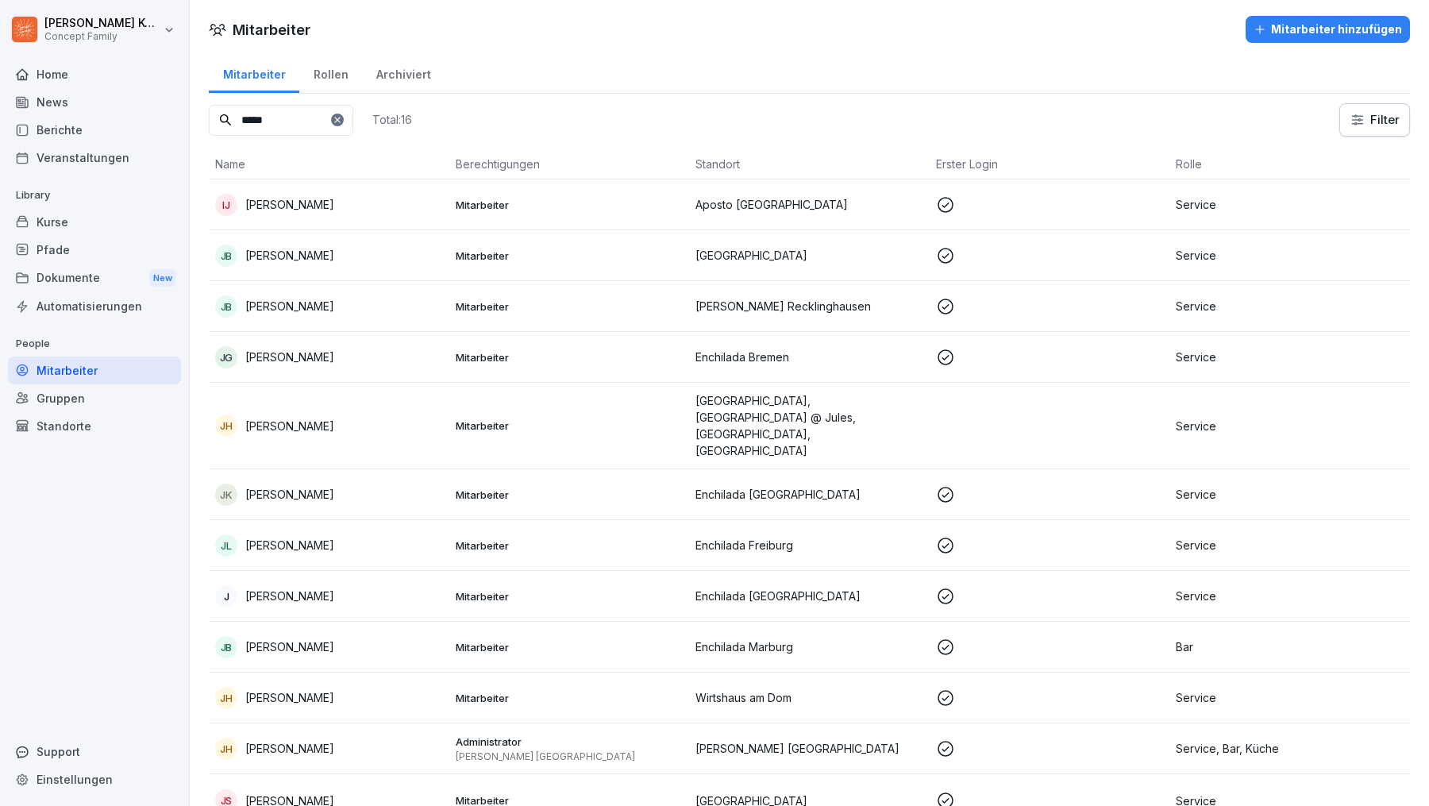
click at [353, 127] on input "*****" at bounding box center [281, 120] width 145 height 31
type input "*****"
click at [342, 117] on icon at bounding box center [338, 120] width 10 height 10
click at [303, 118] on input at bounding box center [281, 120] width 145 height 31
click at [284, 118] on input "*****" at bounding box center [281, 120] width 145 height 31
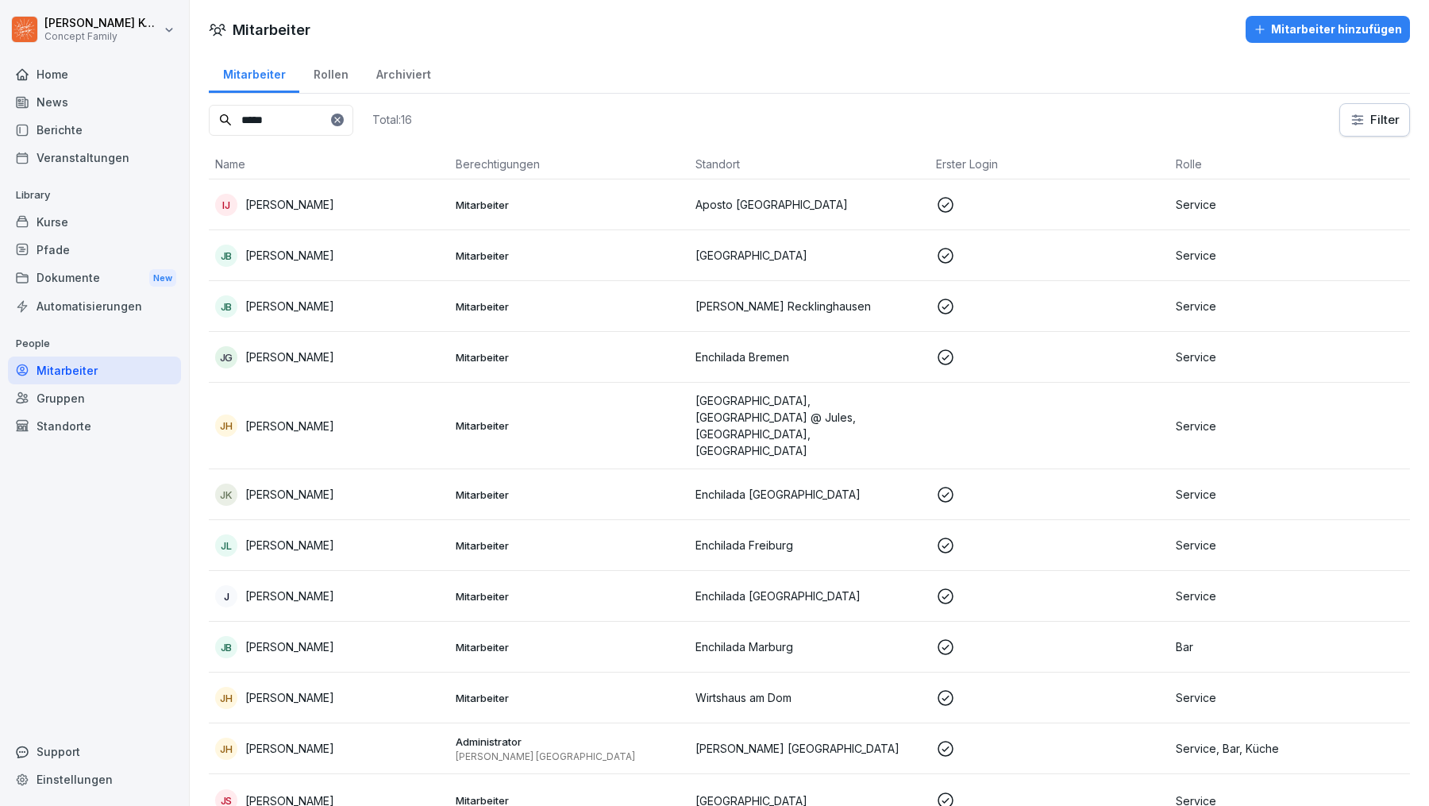
click at [284, 118] on input "*****" at bounding box center [281, 120] width 145 height 31
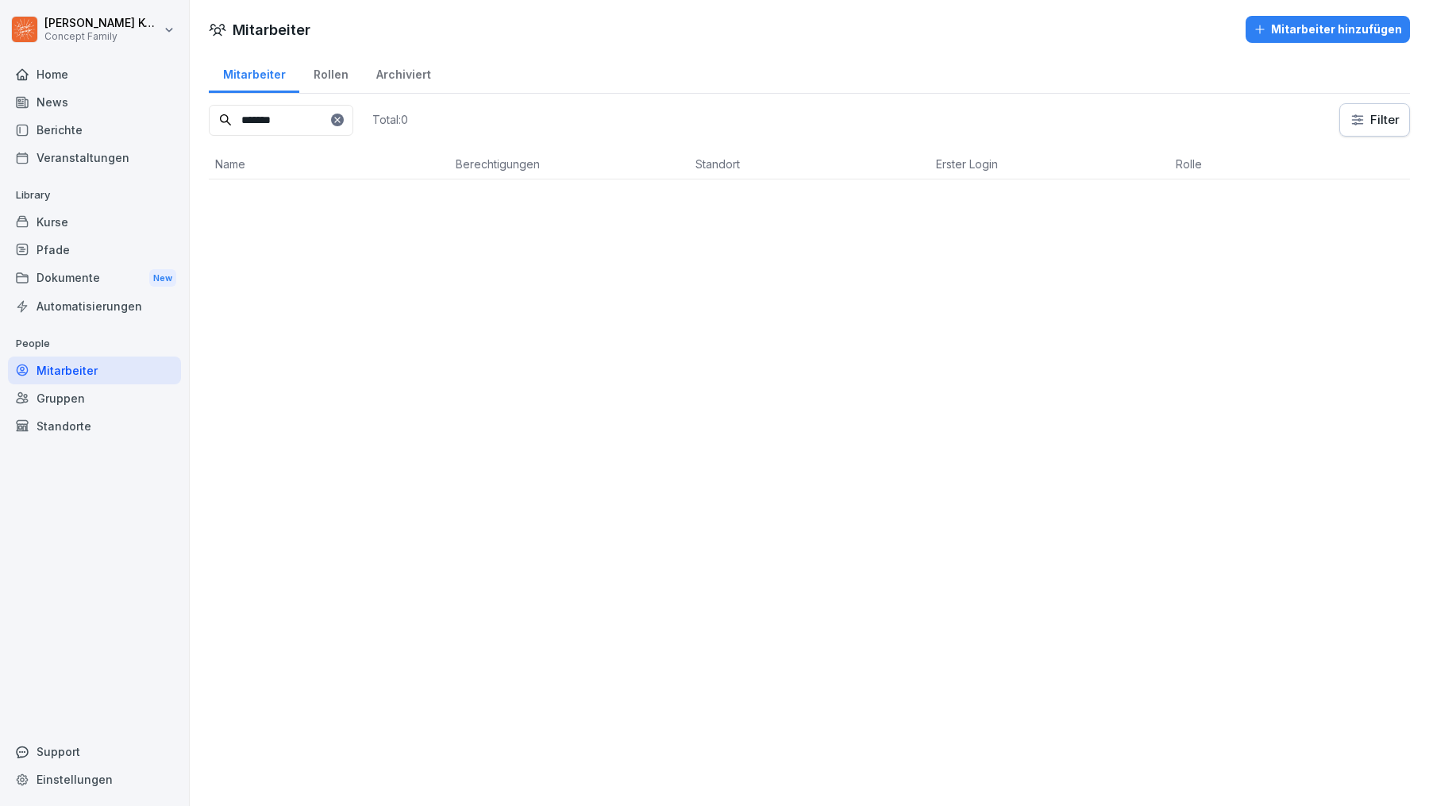
type input "*******"
click at [340, 120] on icon at bounding box center [337, 120] width 6 height 6
click at [291, 118] on input at bounding box center [281, 120] width 145 height 31
click at [295, 120] on input "****" at bounding box center [281, 120] width 145 height 31
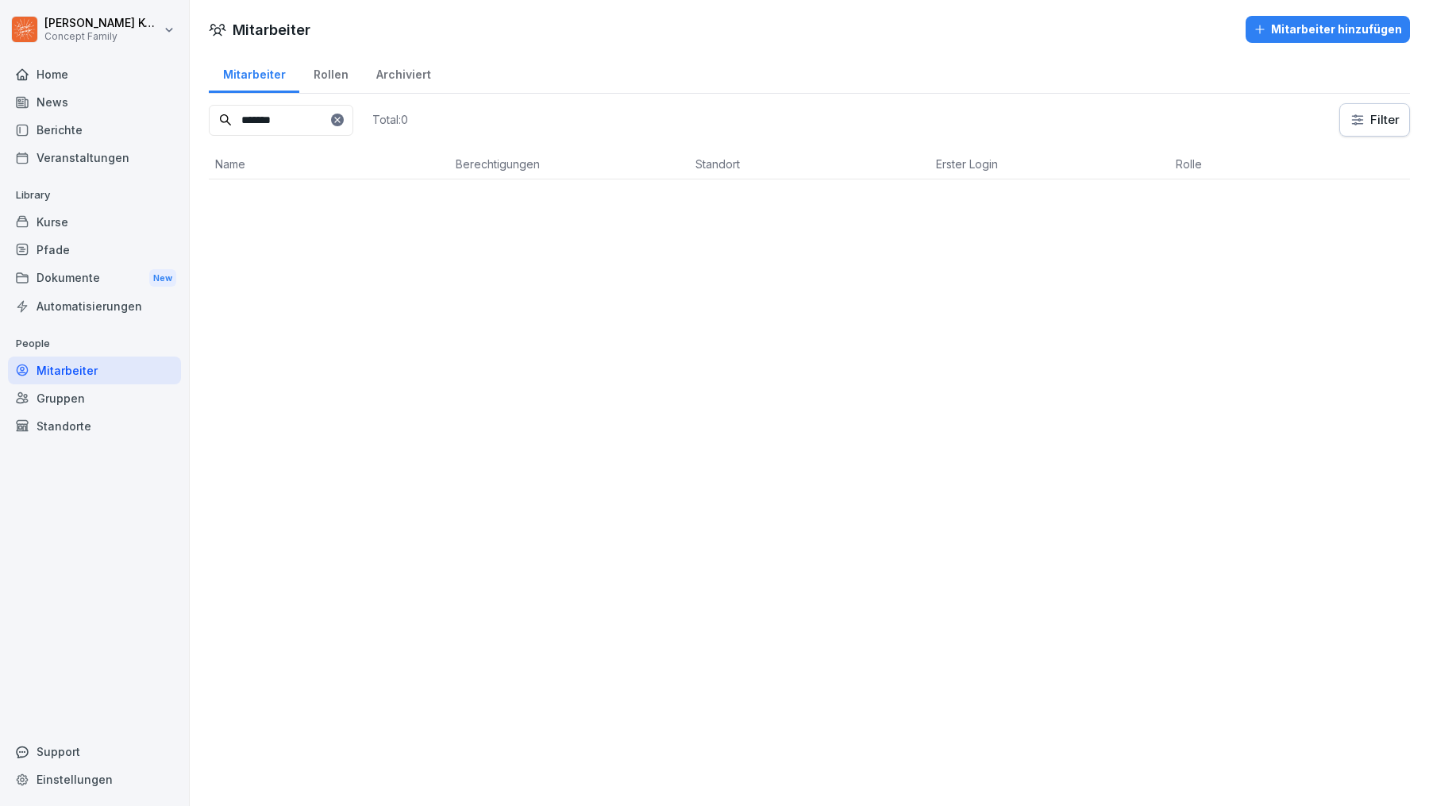
type input "*******"
click at [78, 397] on div "Gruppen" at bounding box center [94, 398] width 173 height 28
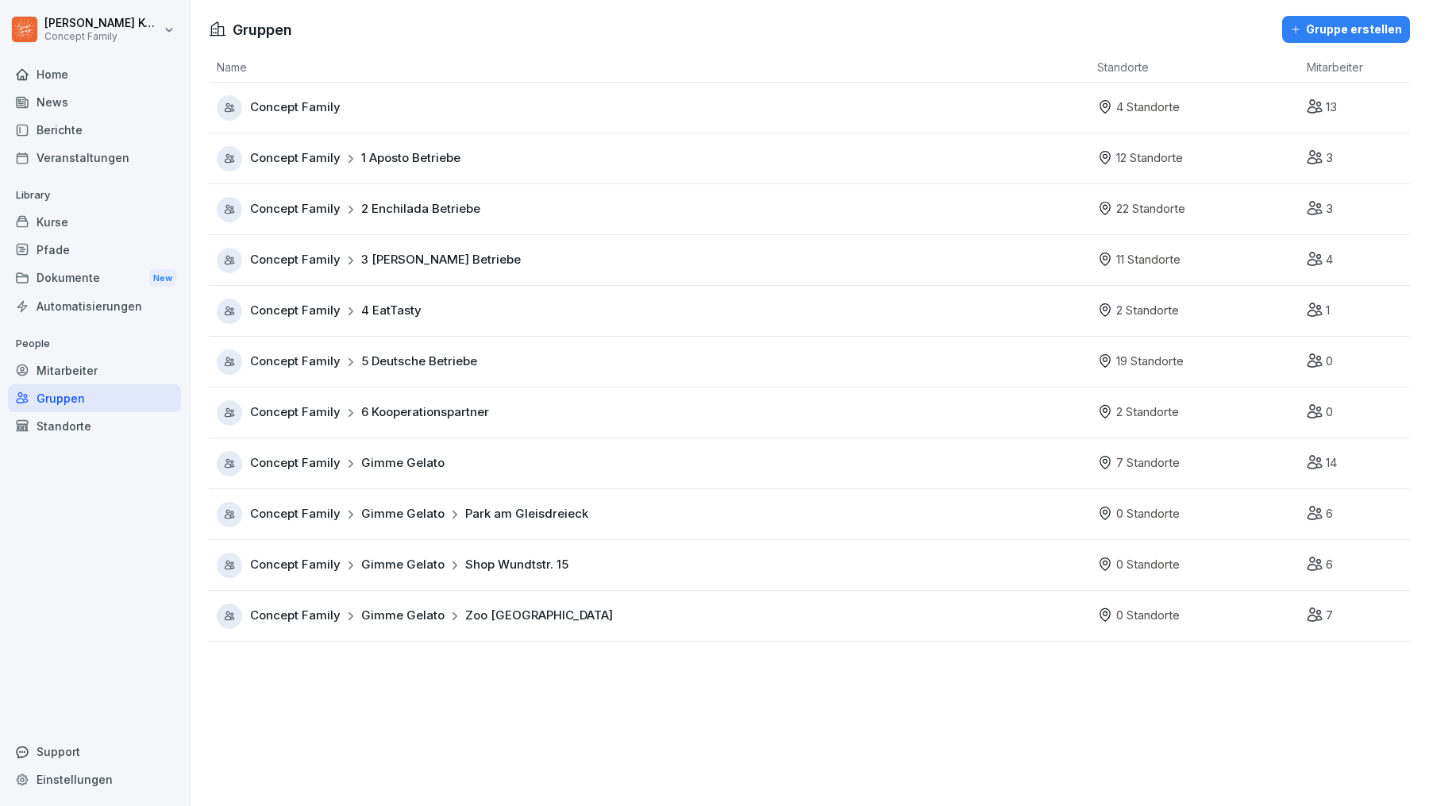
click at [59, 368] on div "Mitarbeiter" at bounding box center [94, 371] width 173 height 28
click at [72, 367] on div "Mitarbeiter" at bounding box center [94, 371] width 173 height 28
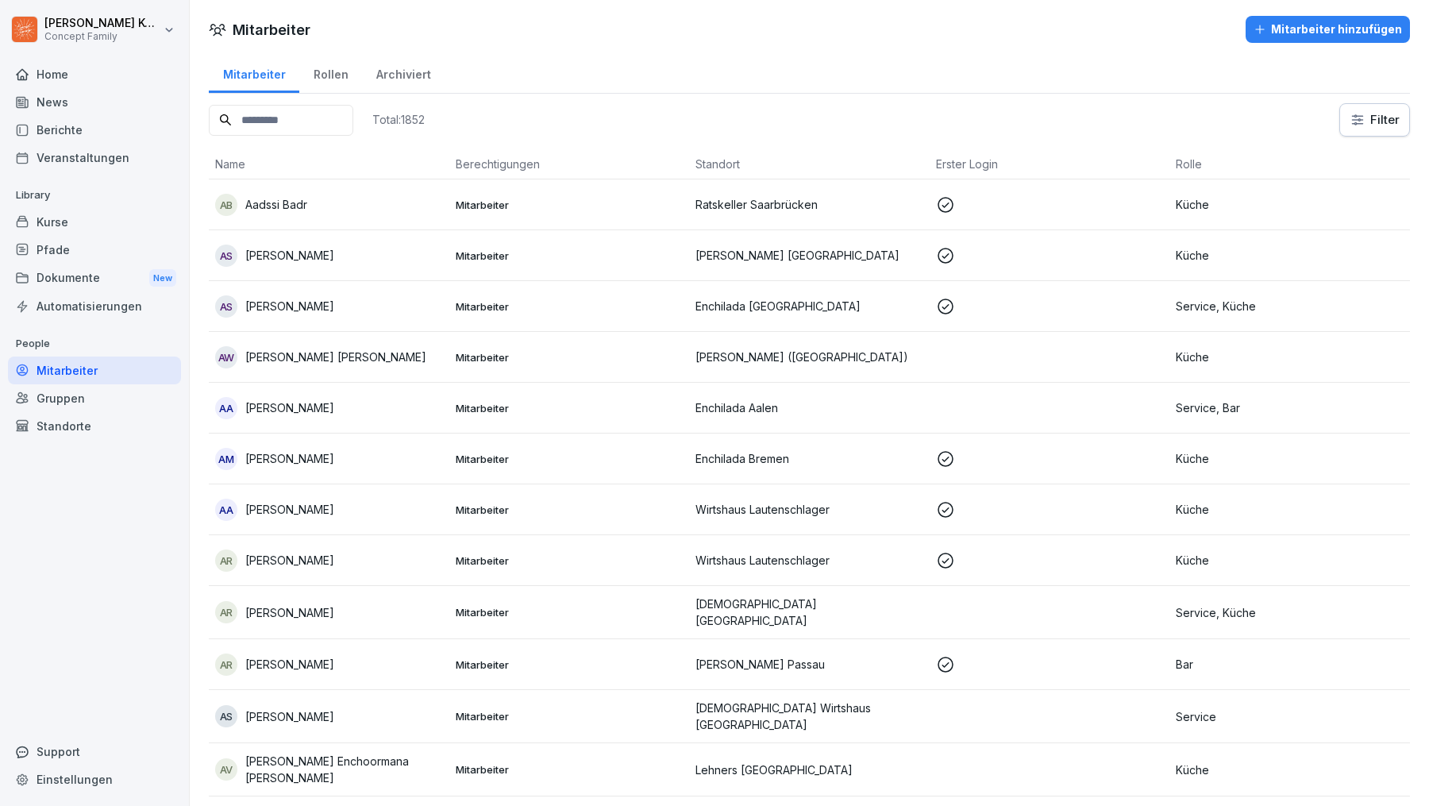
click at [307, 114] on input at bounding box center [281, 120] width 145 height 31
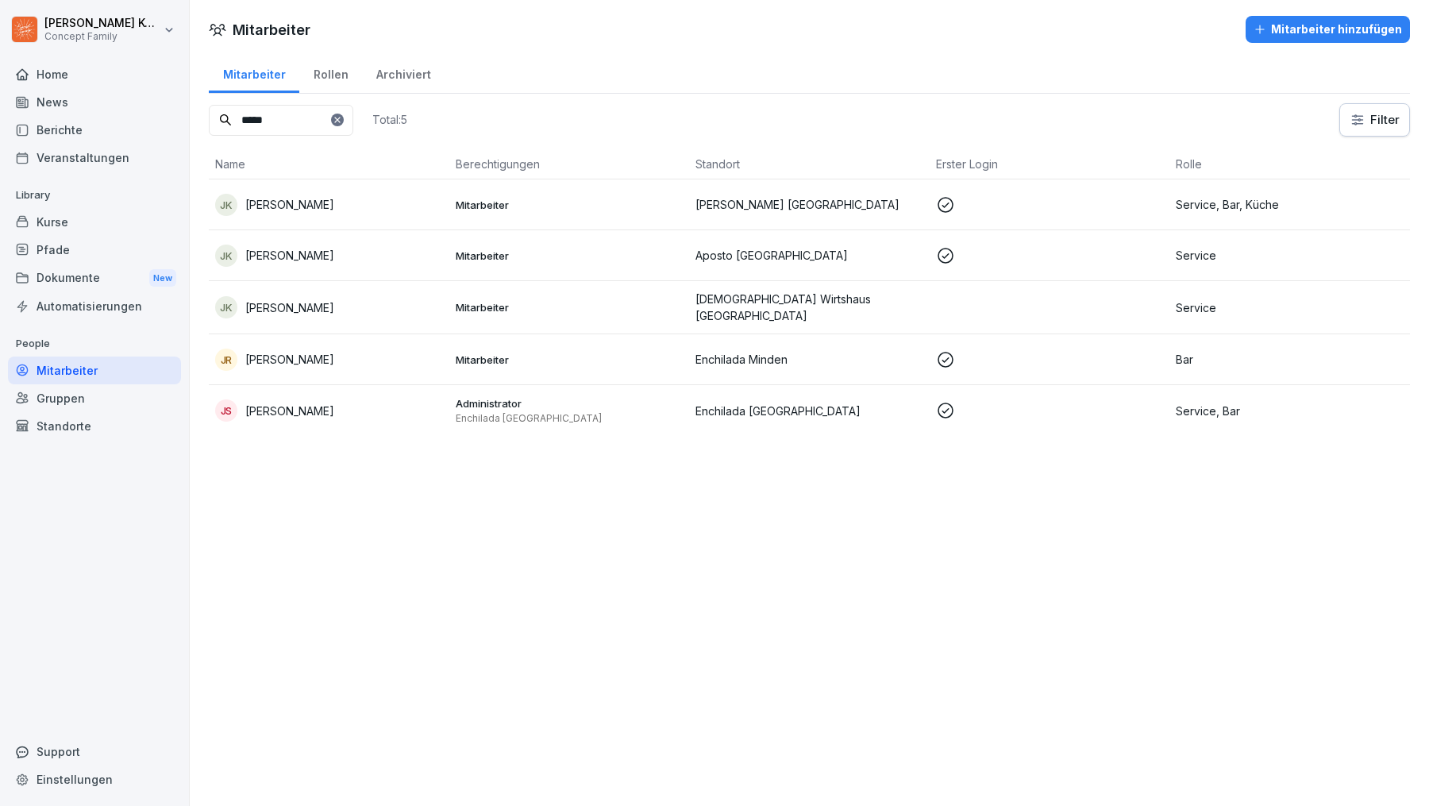
click at [415, 205] on div "JK Jonas Klingel" at bounding box center [329, 205] width 228 height 22
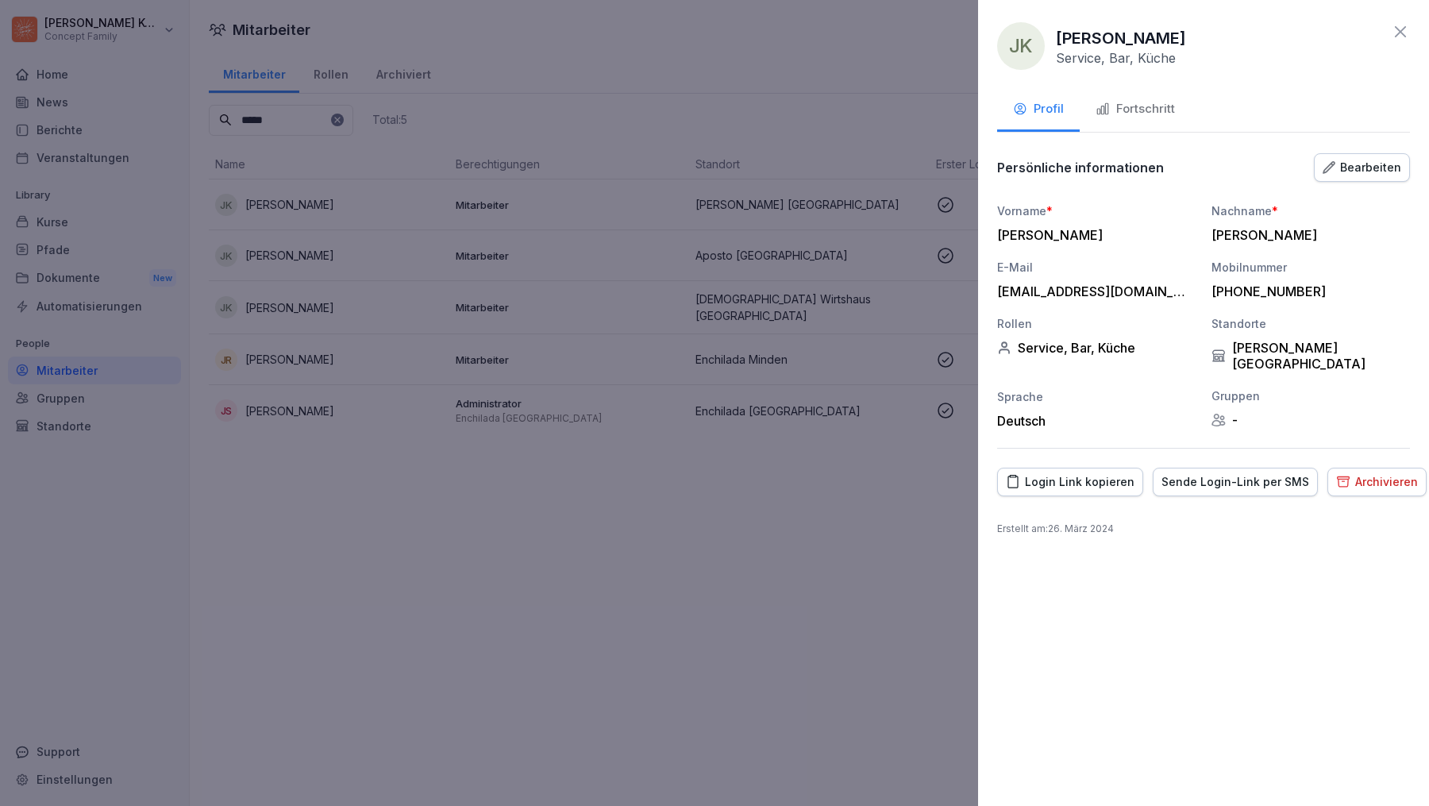
click at [1138, 105] on div "Fortschritt" at bounding box center [1135, 109] width 79 height 18
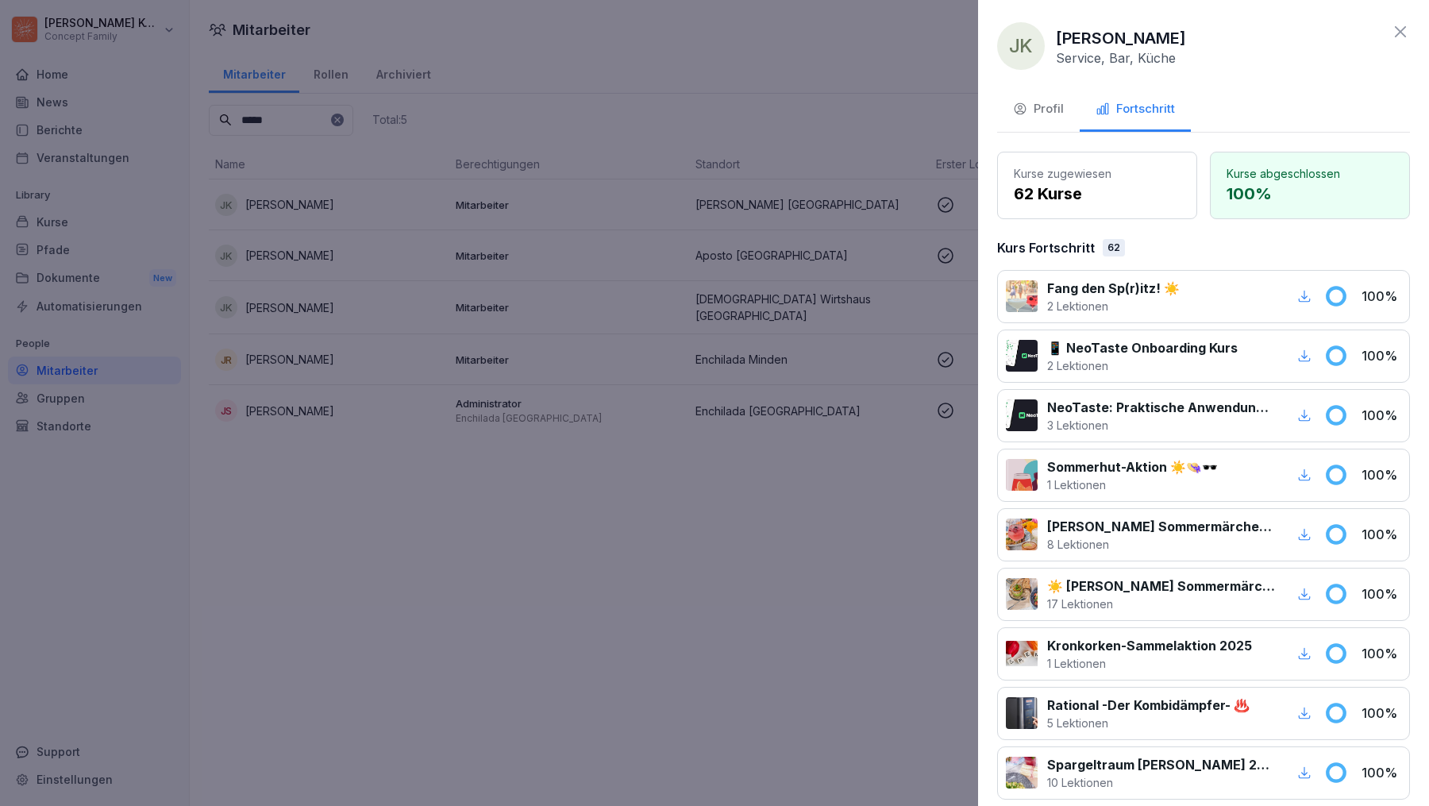
click at [1045, 103] on div "Profil" at bounding box center [1038, 109] width 51 height 18
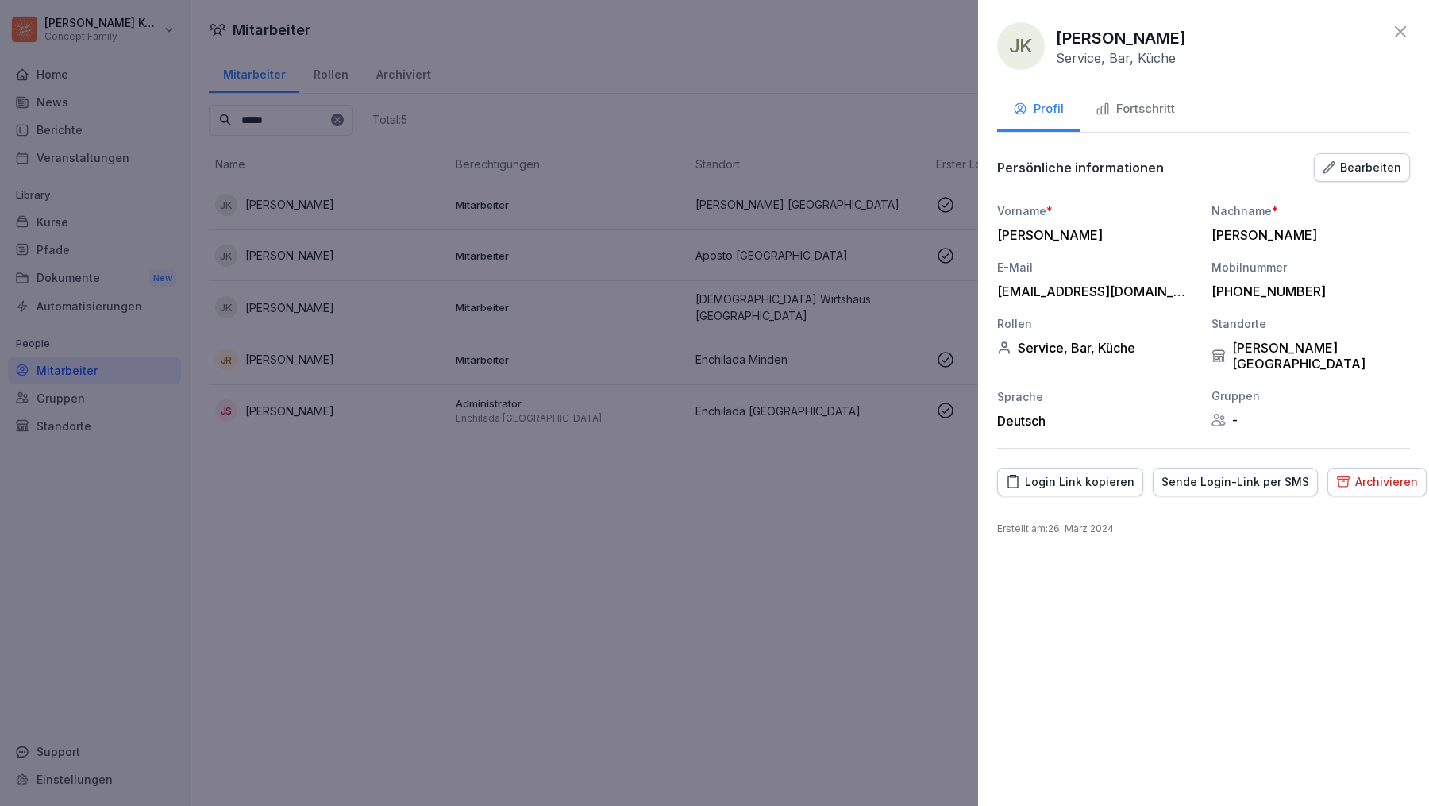
click at [1394, 25] on icon at bounding box center [1400, 31] width 19 height 19
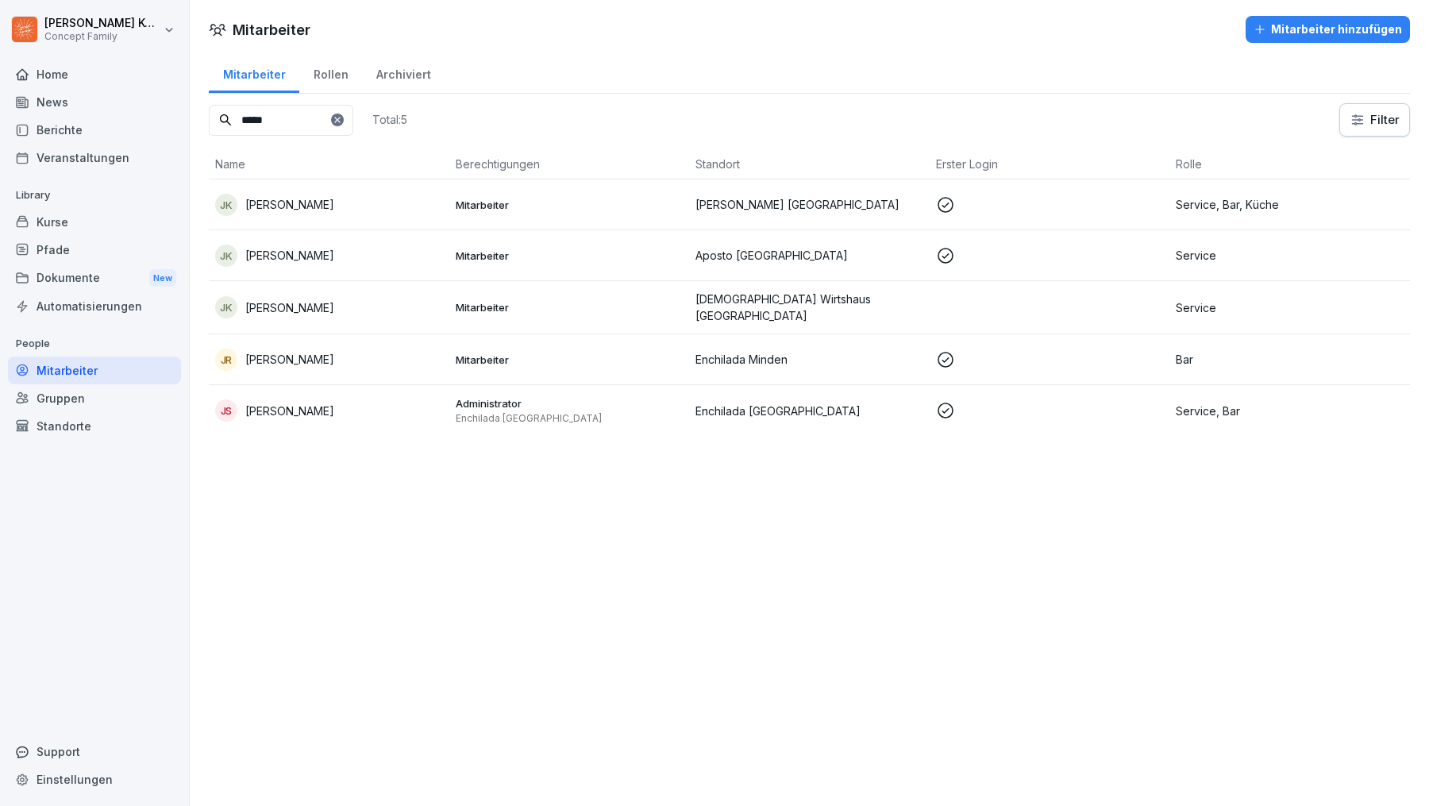
click at [272, 113] on input "*****" at bounding box center [281, 120] width 145 height 31
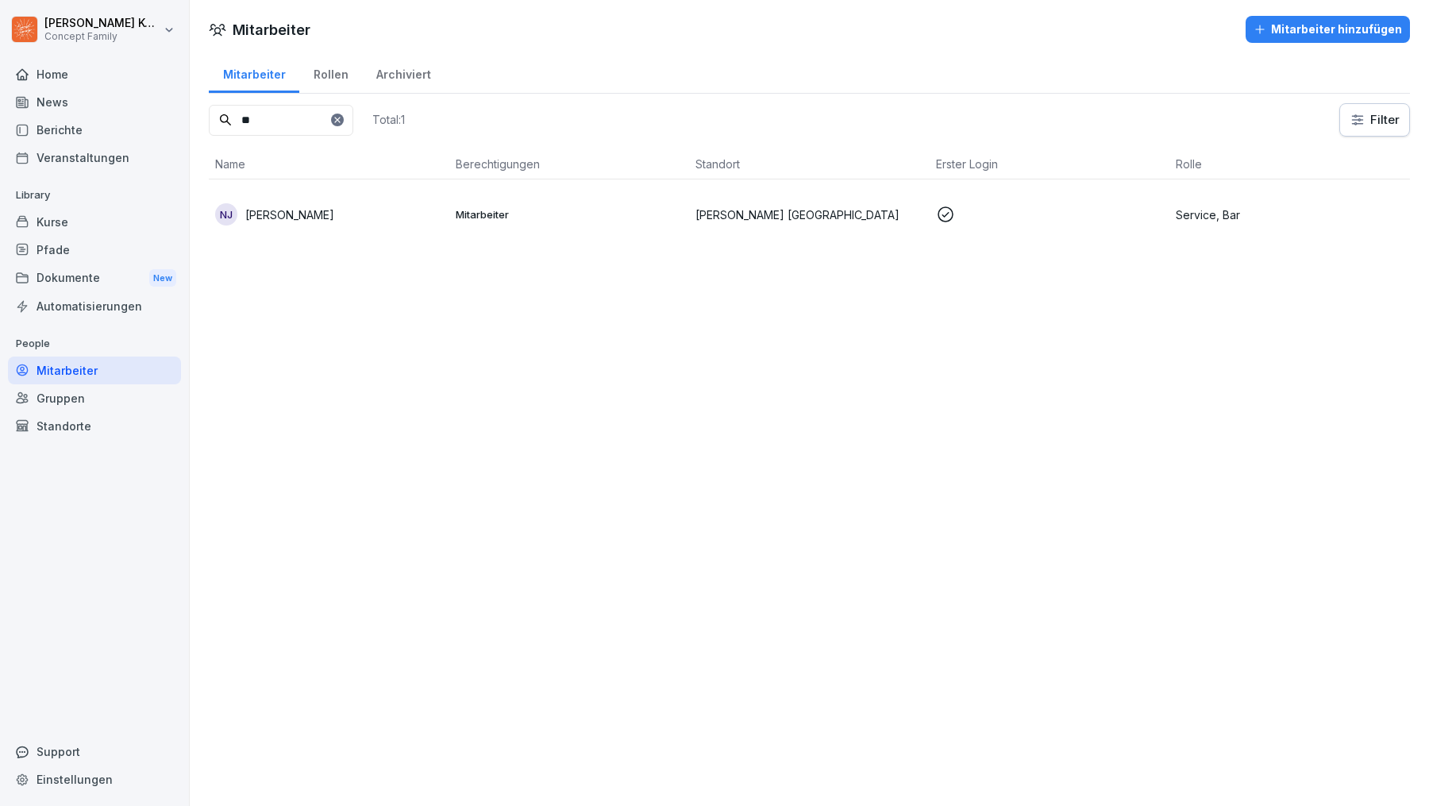
type input "*"
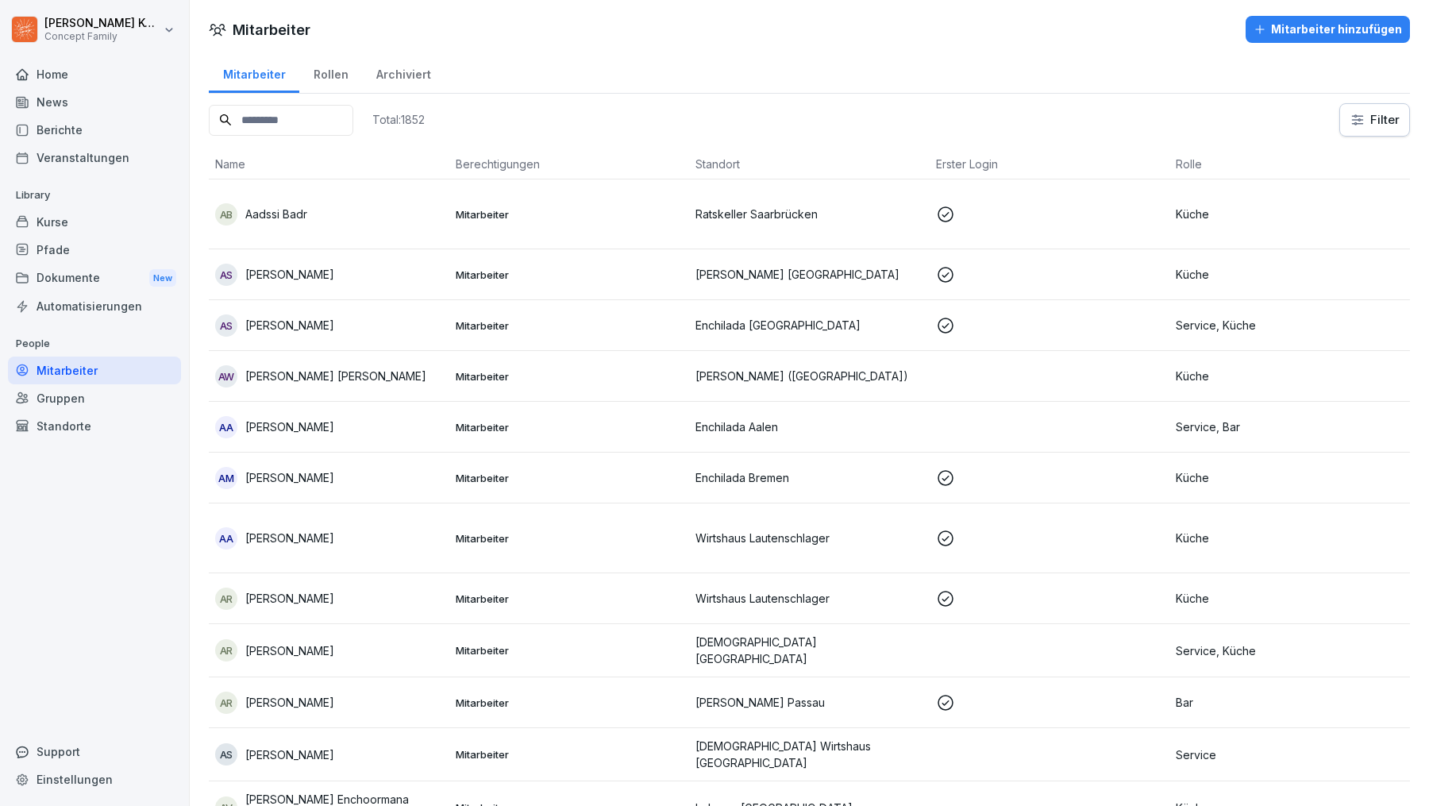
click at [96, 427] on div "Standorte" at bounding box center [94, 426] width 173 height 28
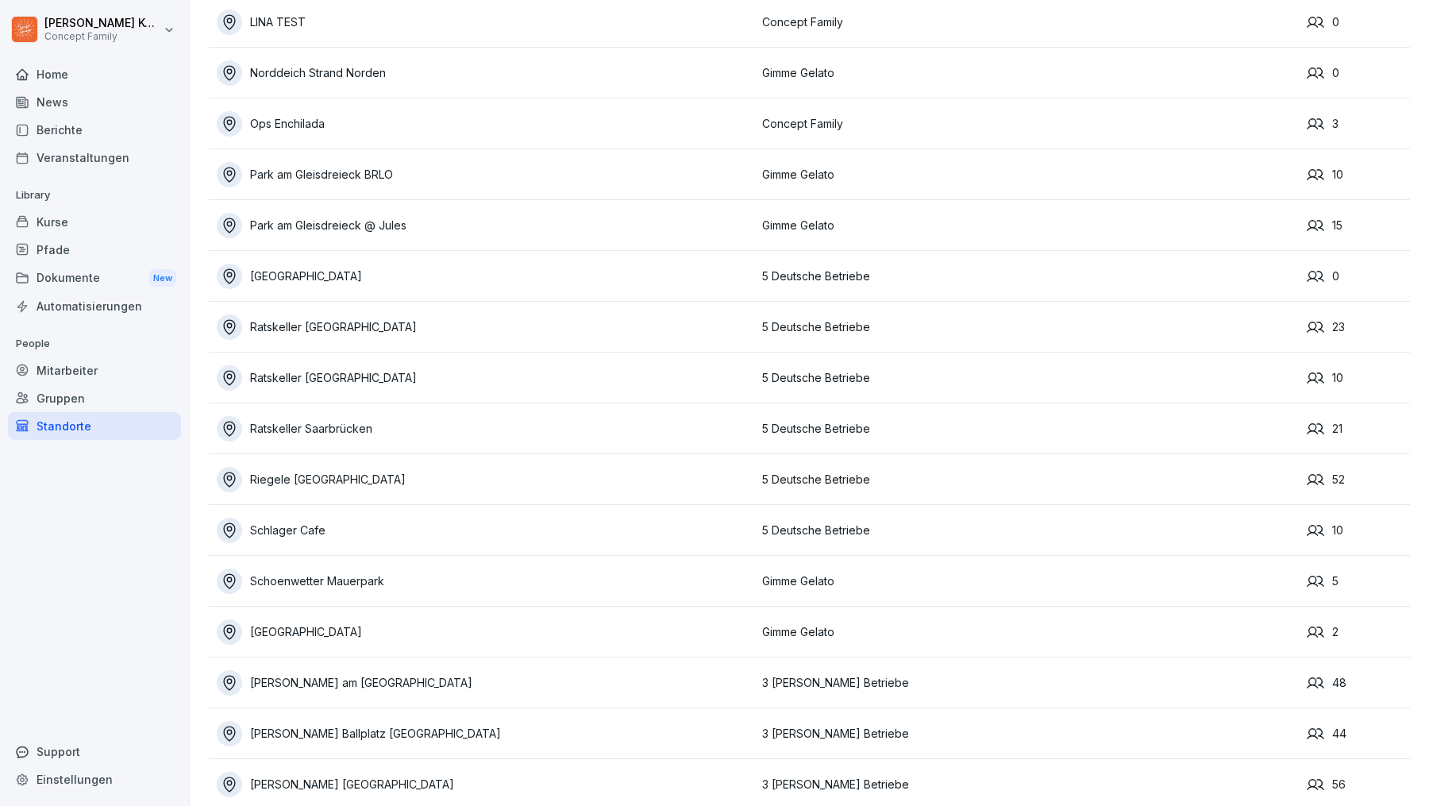
scroll to position [3318, 0]
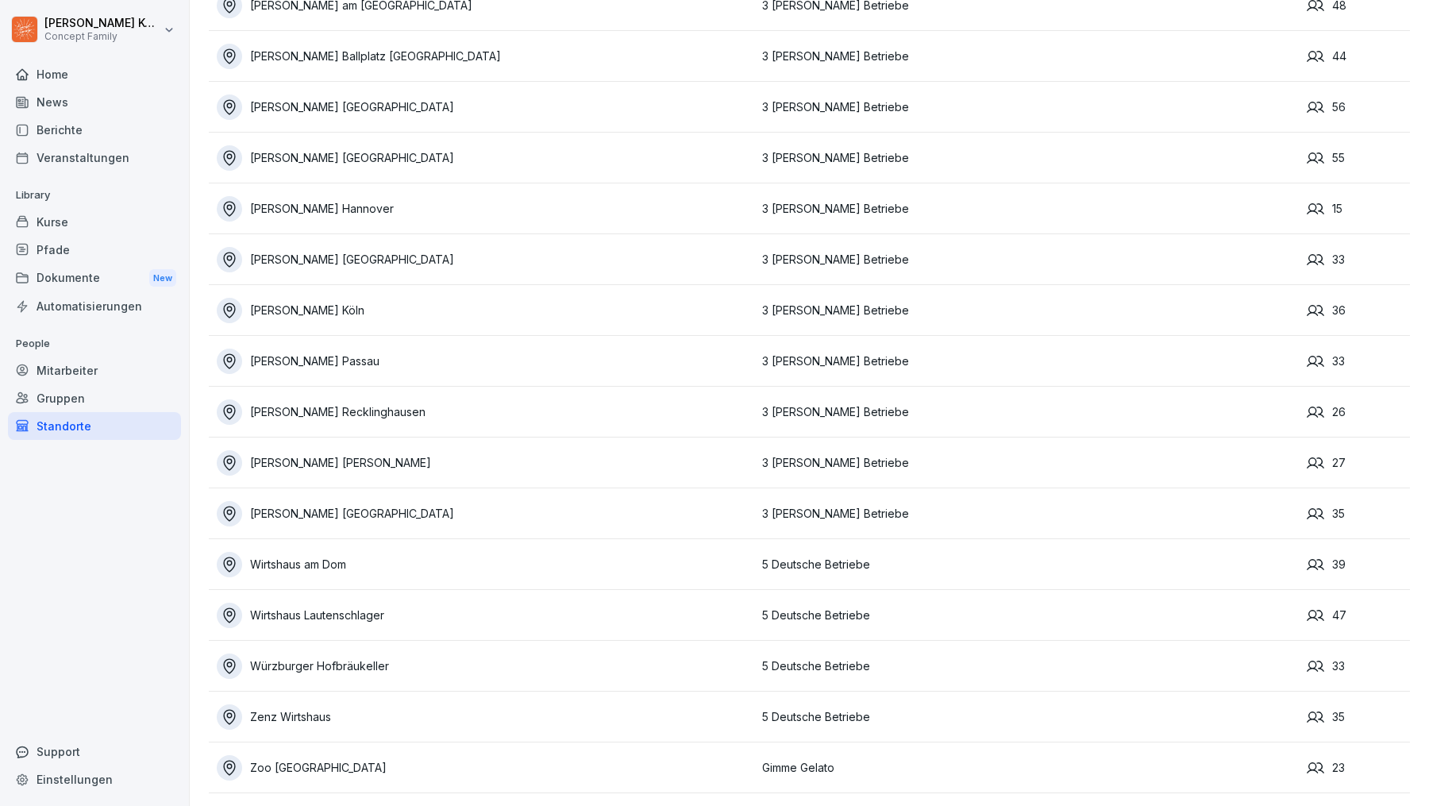
click at [353, 152] on div "Wilma Wunder Düsseldorf" at bounding box center [486, 157] width 538 height 25
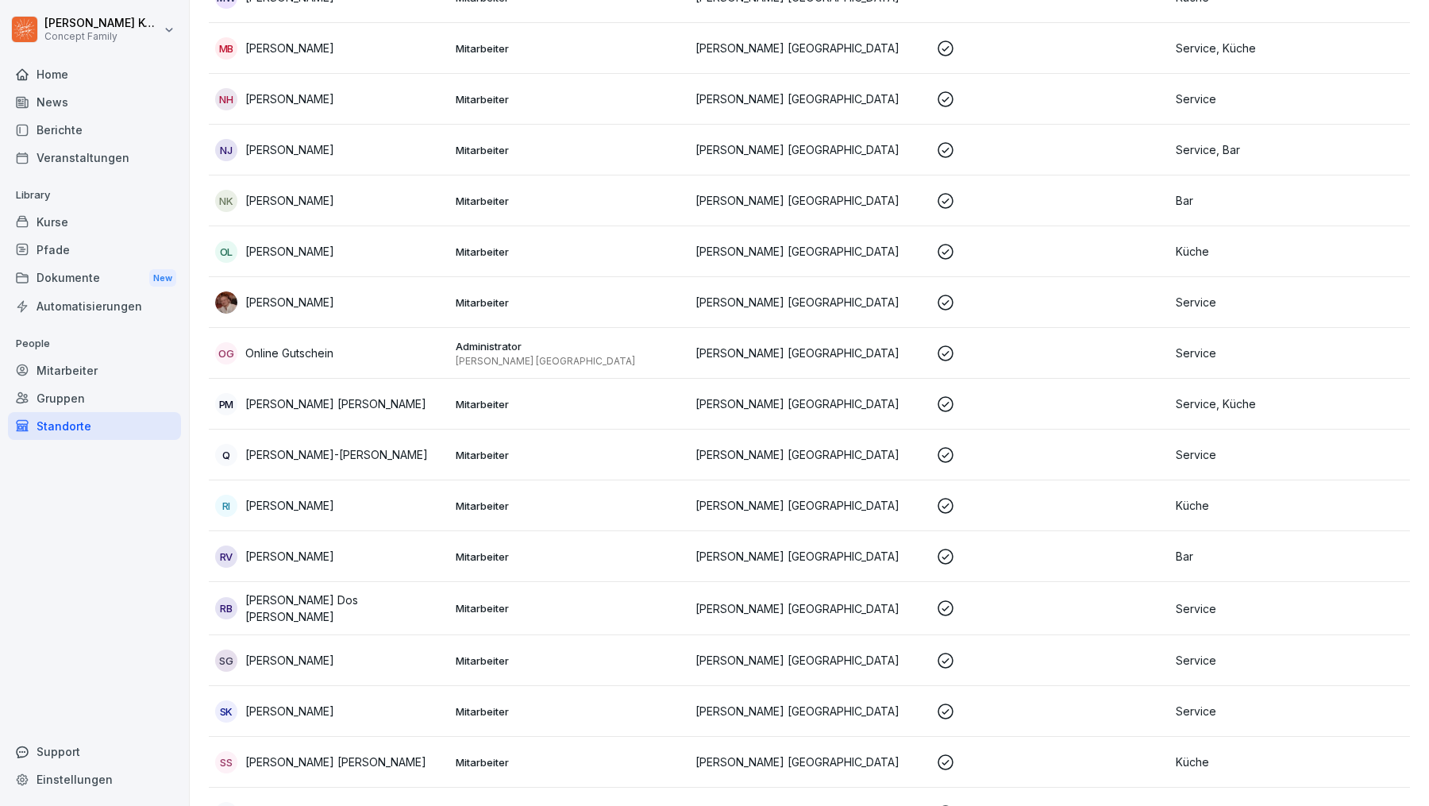
scroll to position [1973, 0]
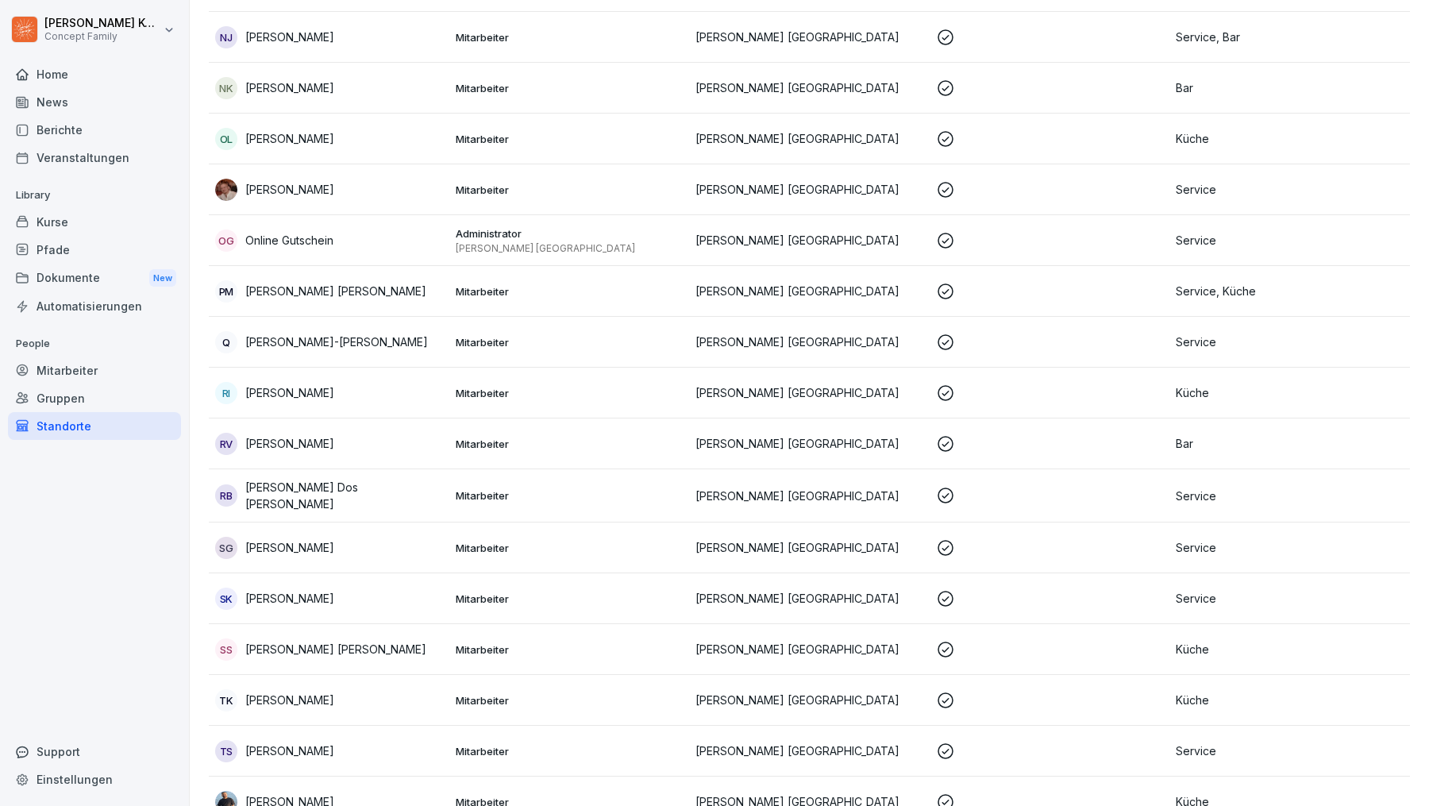
click at [391, 243] on div "OG Online Gutschein" at bounding box center [329, 240] width 228 height 22
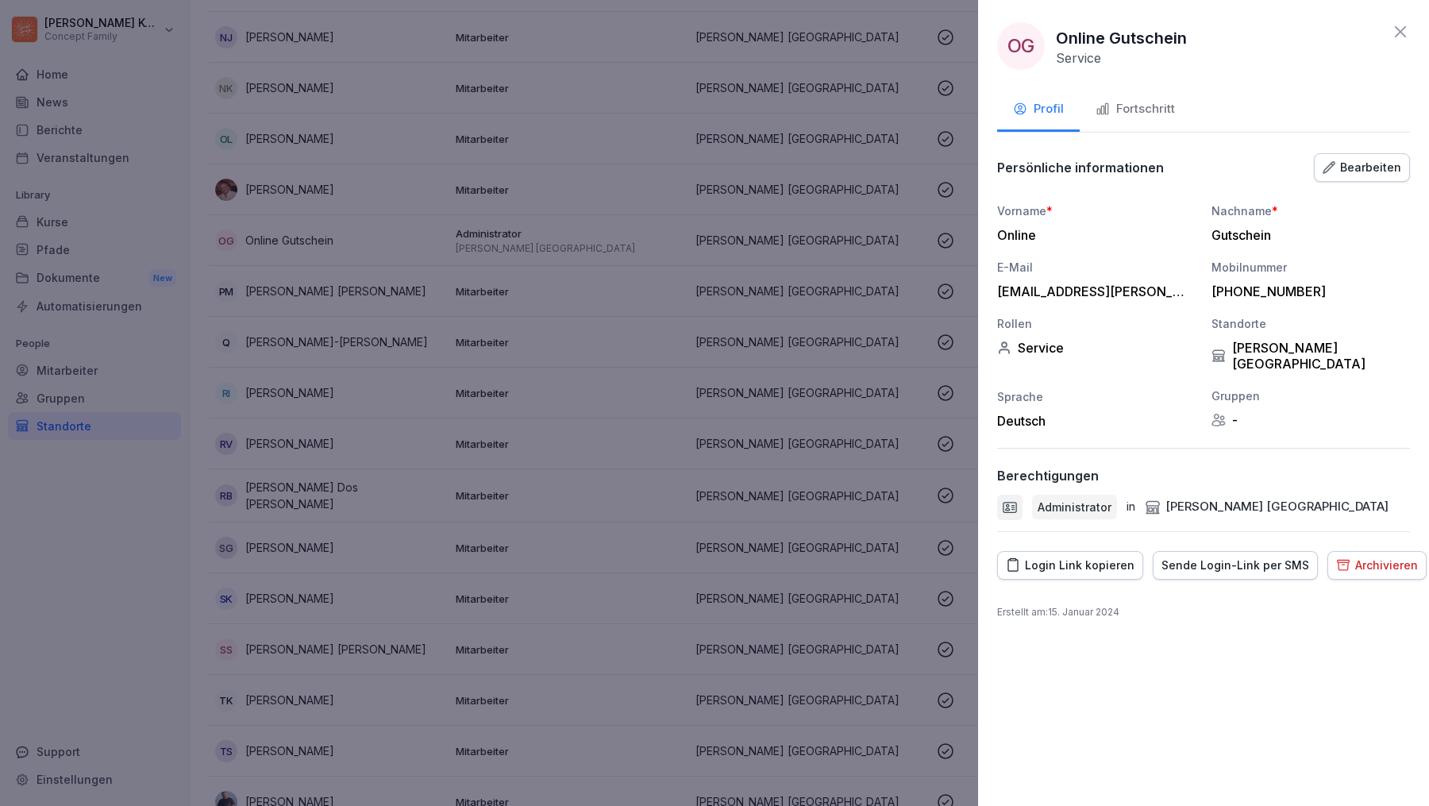
click at [1144, 101] on div "Fortschritt" at bounding box center [1135, 109] width 79 height 18
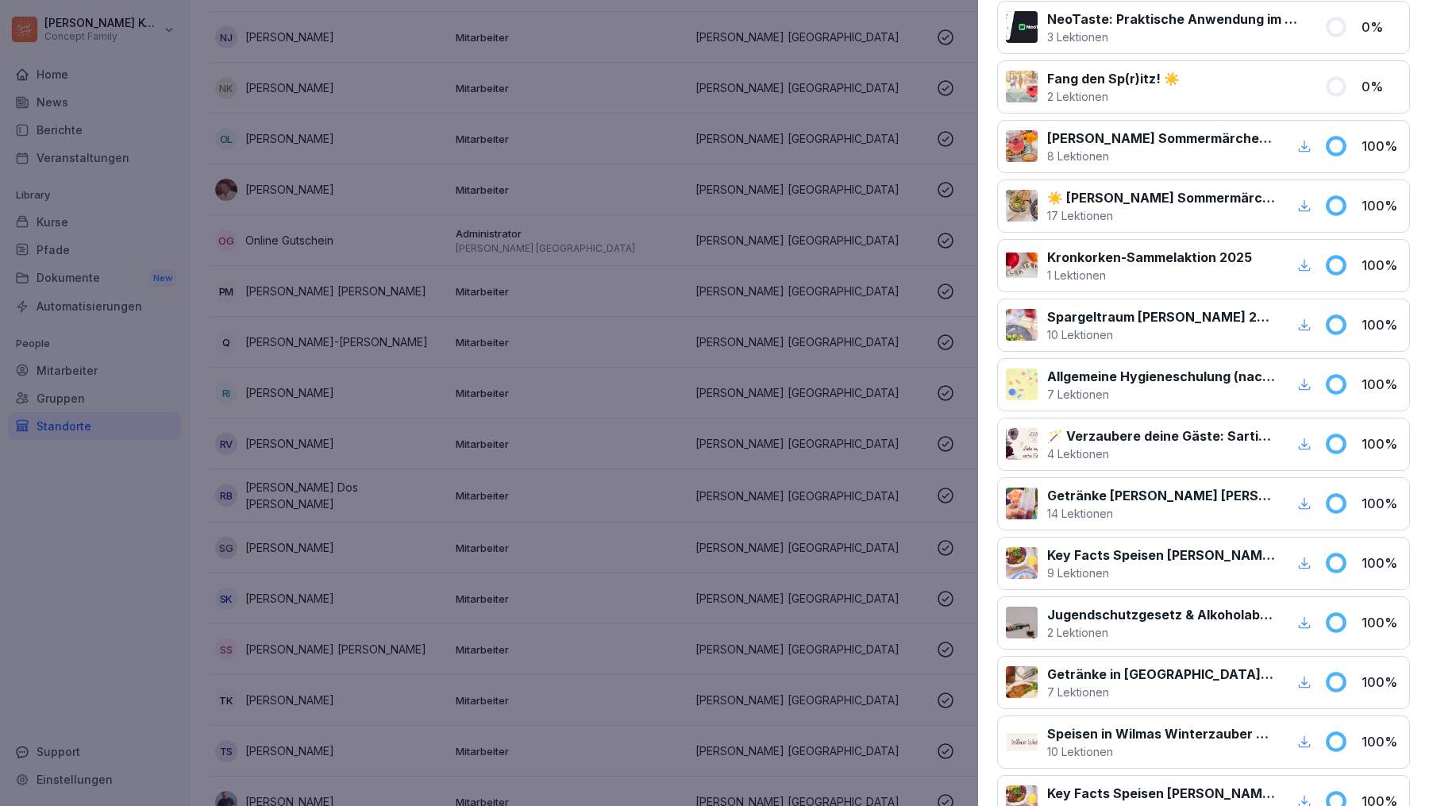
scroll to position [0, 0]
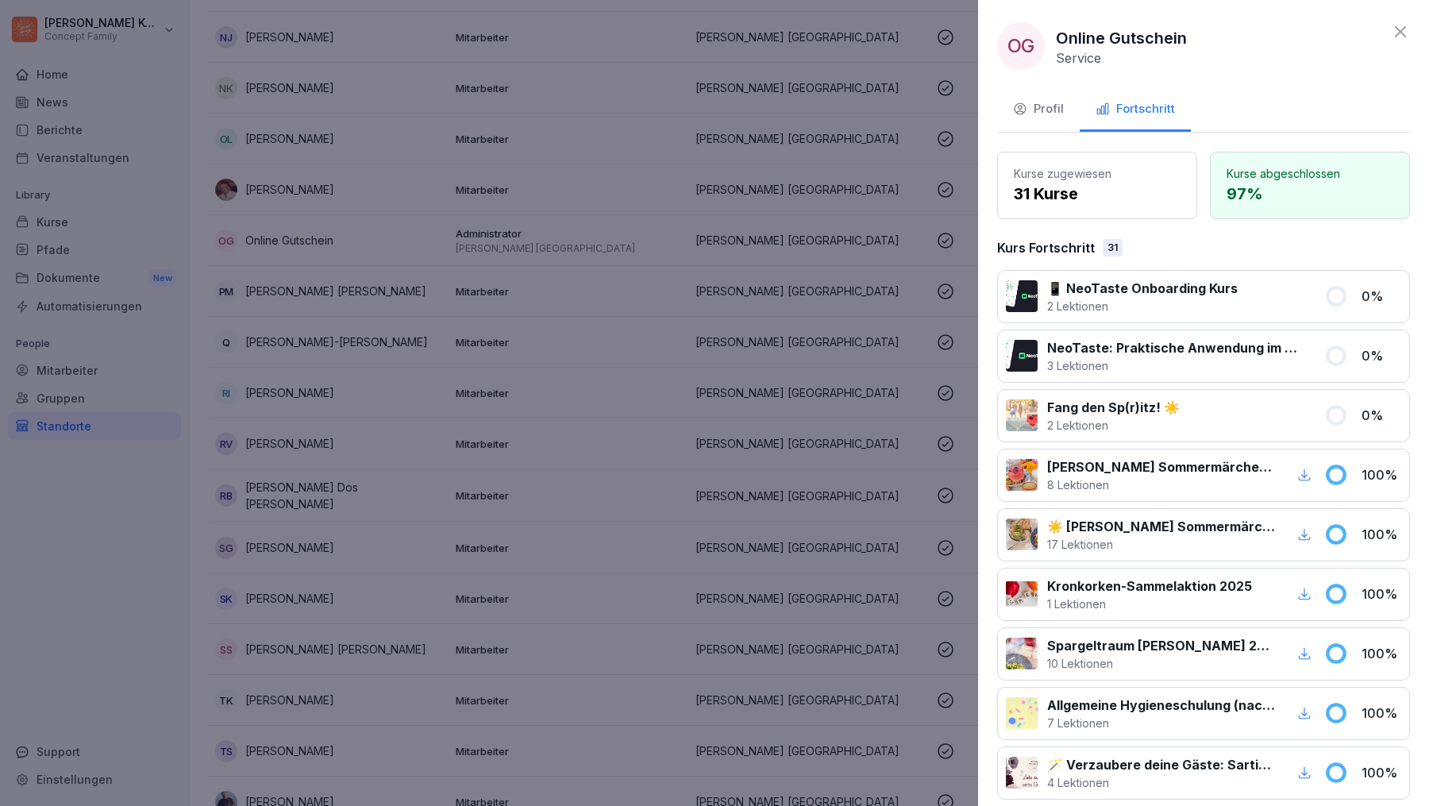
click at [1054, 102] on div "Profil" at bounding box center [1038, 109] width 51 height 18
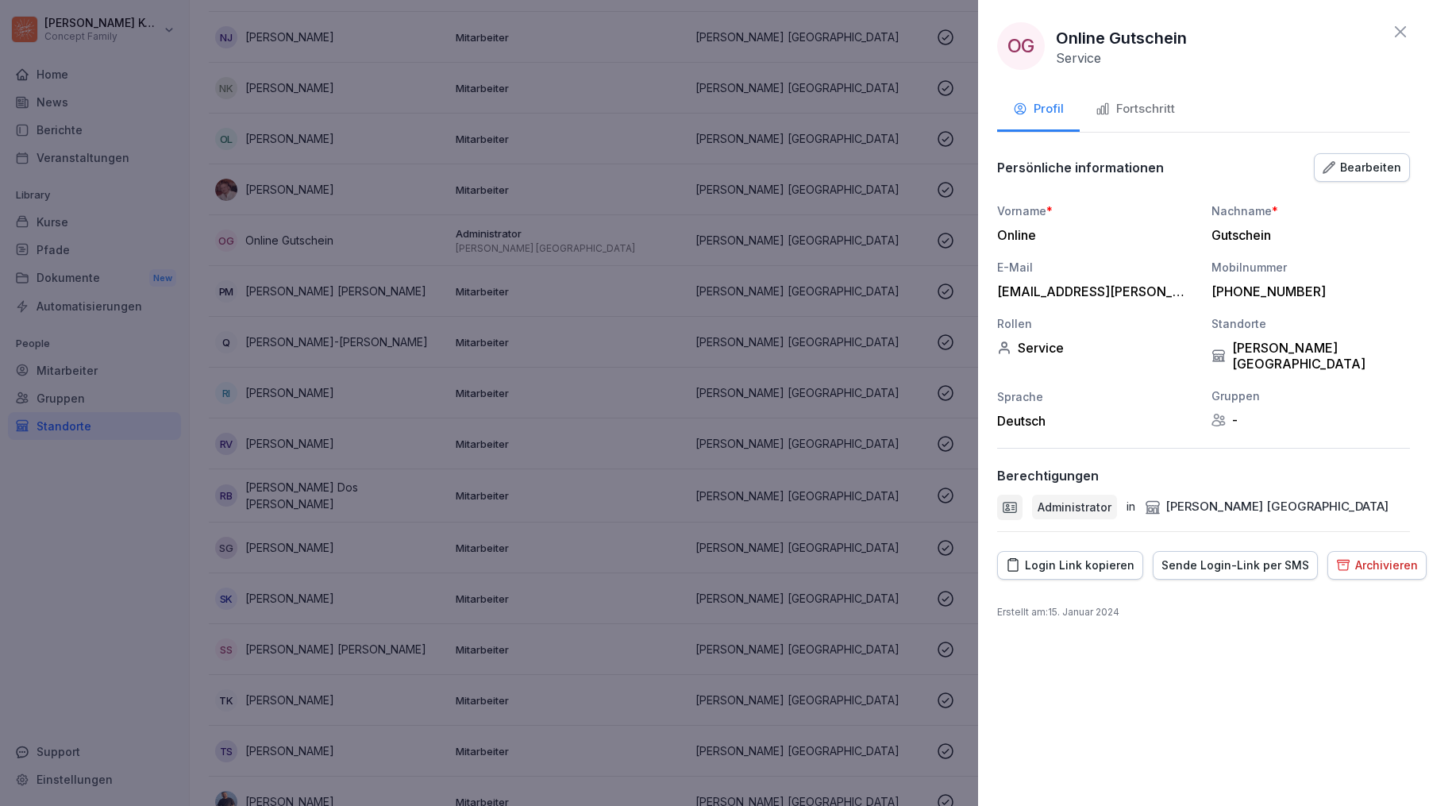
click at [1141, 121] on button "Fortschritt" at bounding box center [1135, 110] width 111 height 43
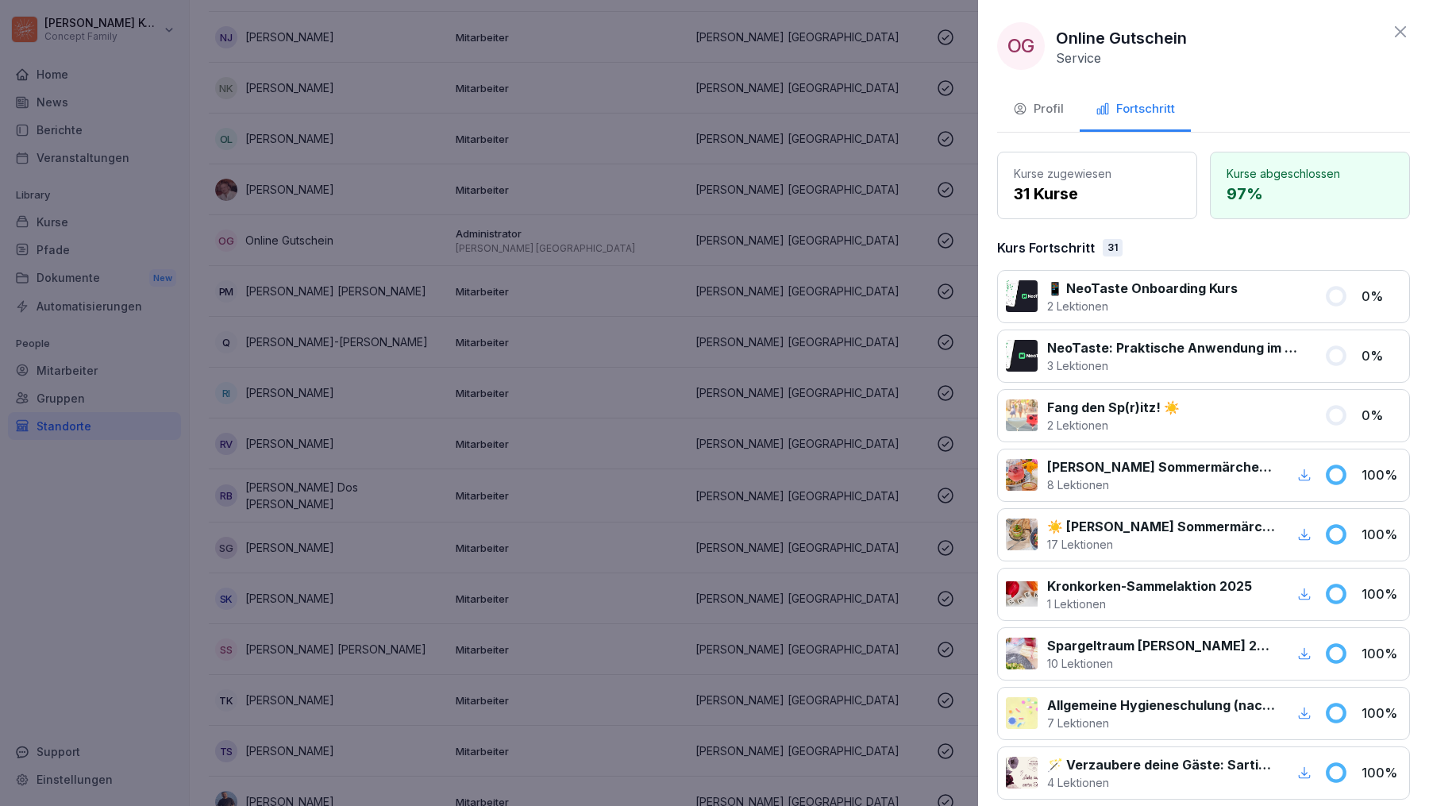
click at [1392, 38] on icon at bounding box center [1400, 31] width 19 height 19
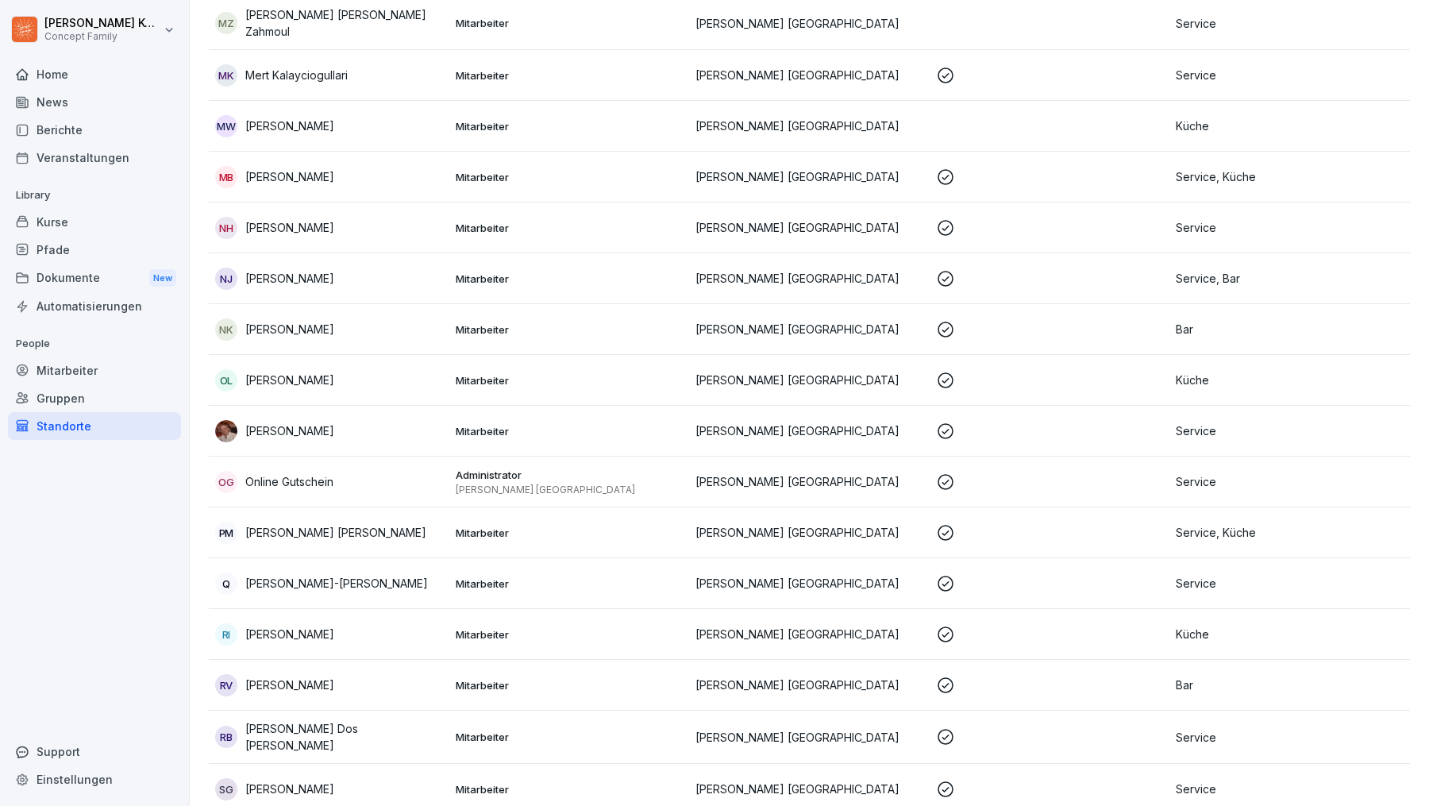
scroll to position [1860, 0]
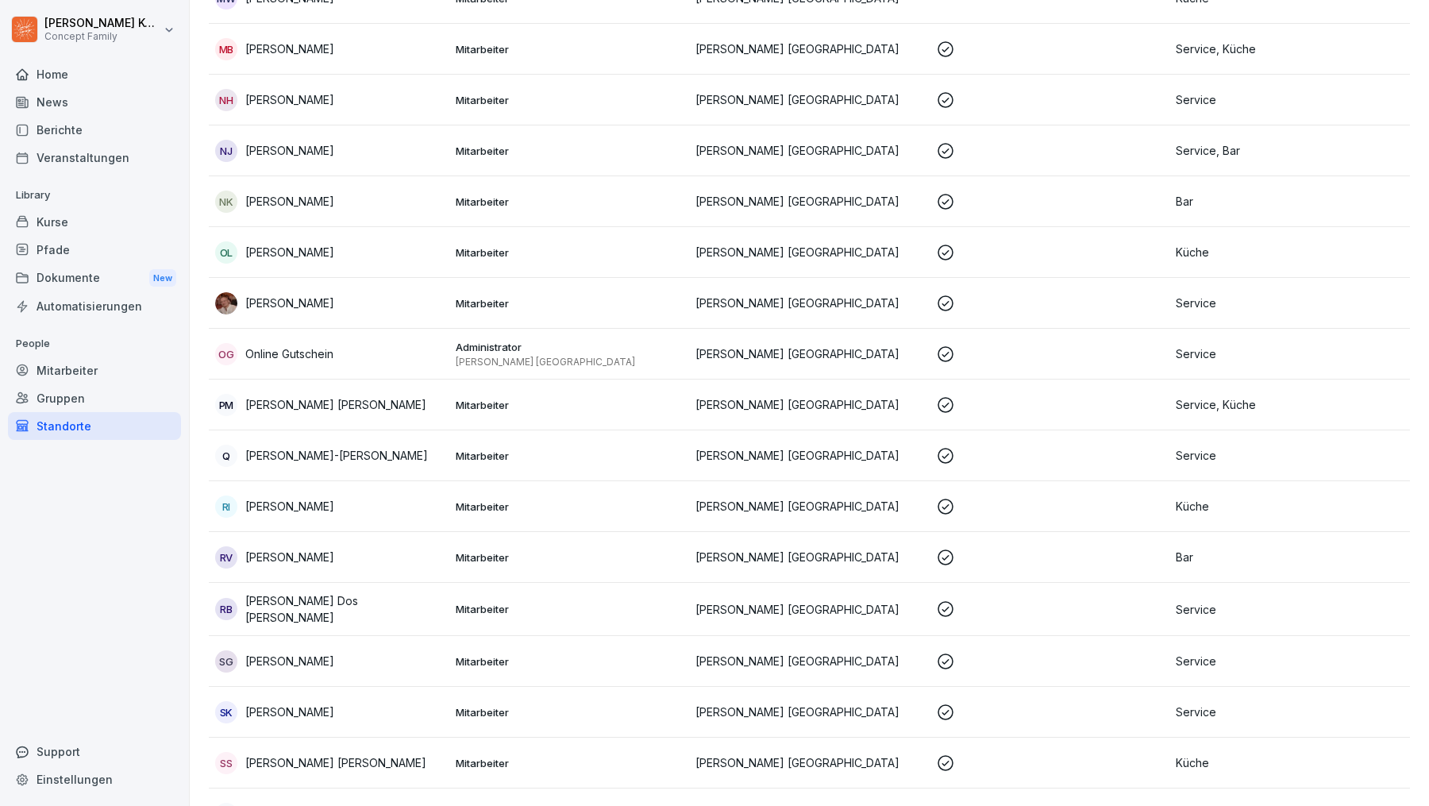
click at [322, 343] on div "OG Online Gutschein" at bounding box center [329, 354] width 228 height 22
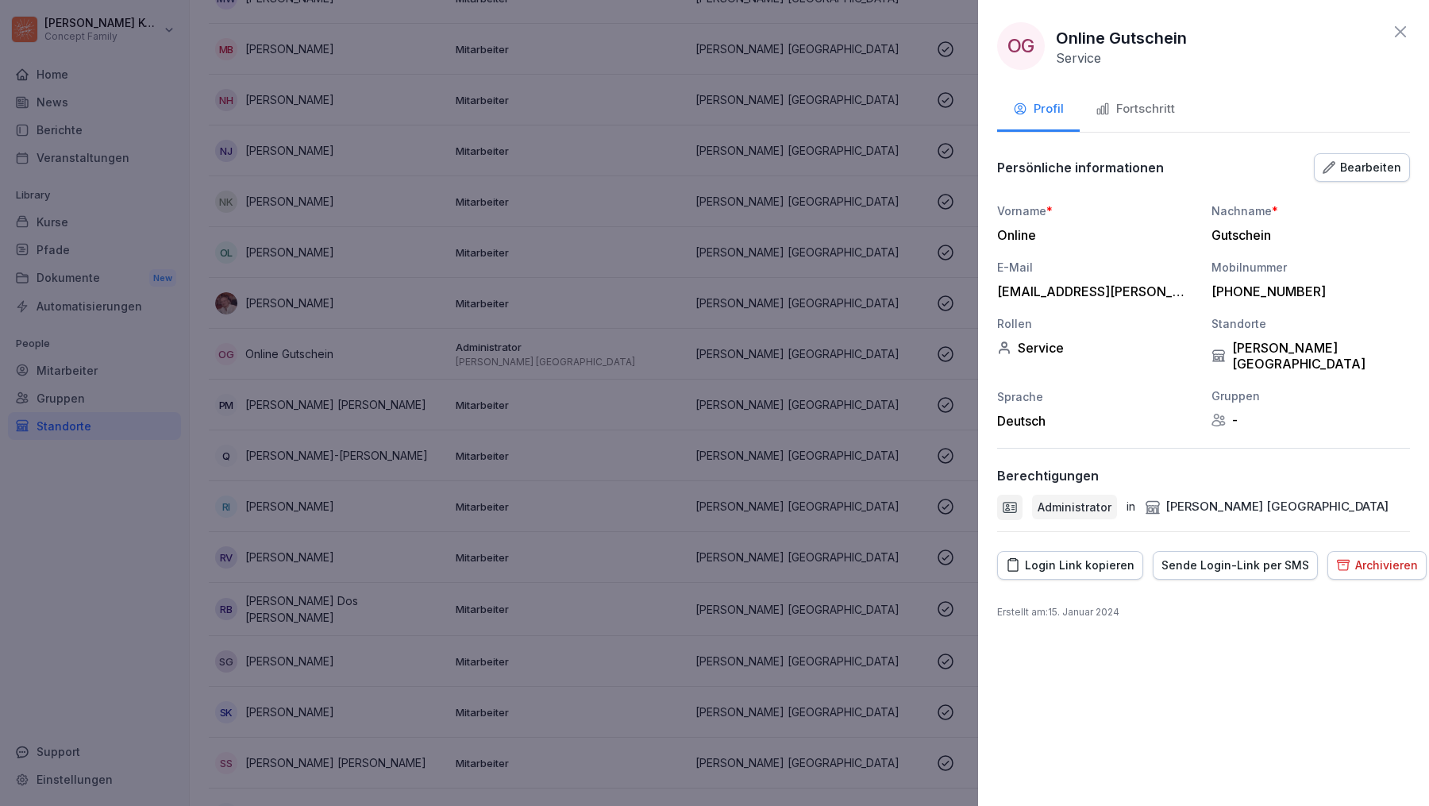
click at [1138, 110] on div "Fortschritt" at bounding box center [1135, 109] width 79 height 18
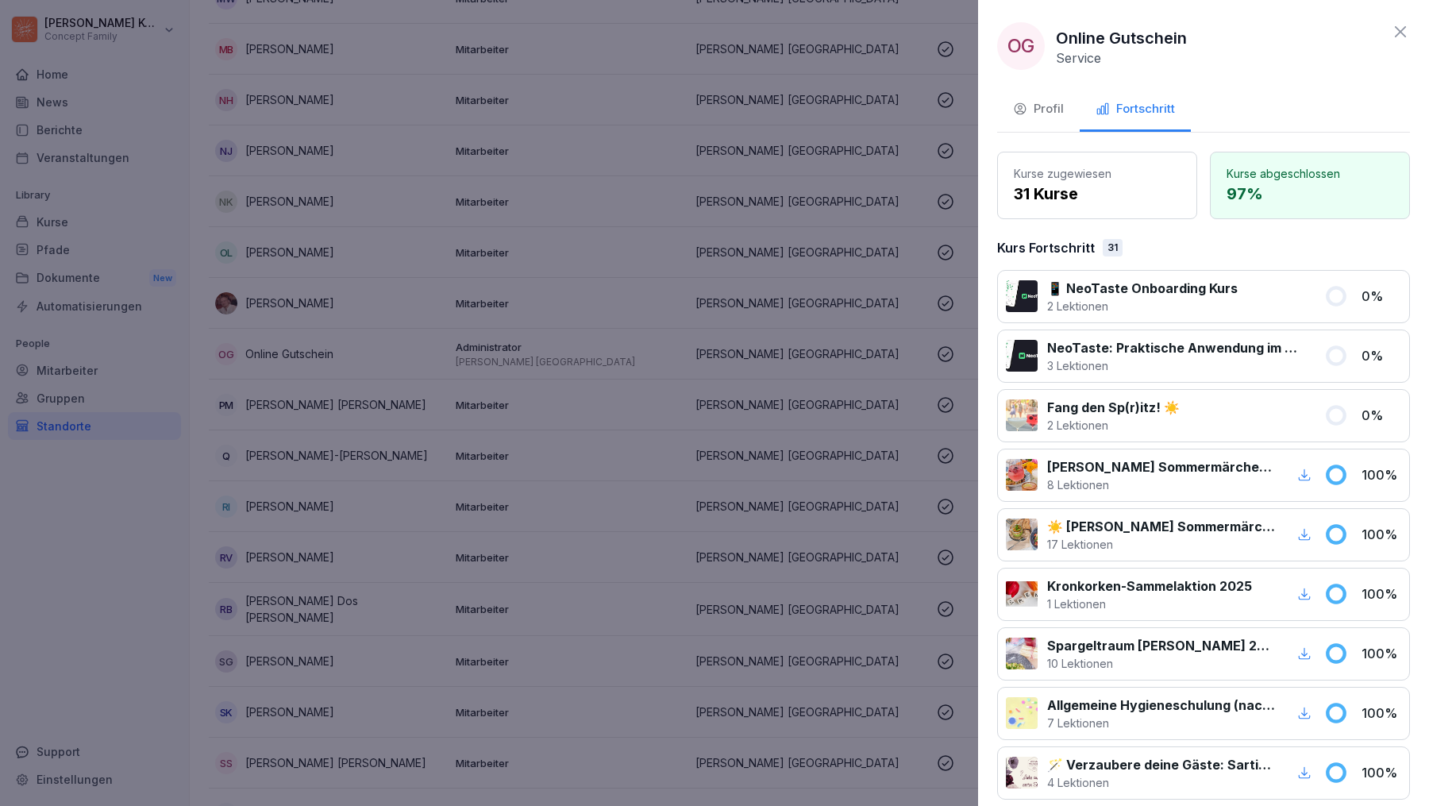
click at [1059, 111] on div "Profil" at bounding box center [1038, 109] width 51 height 18
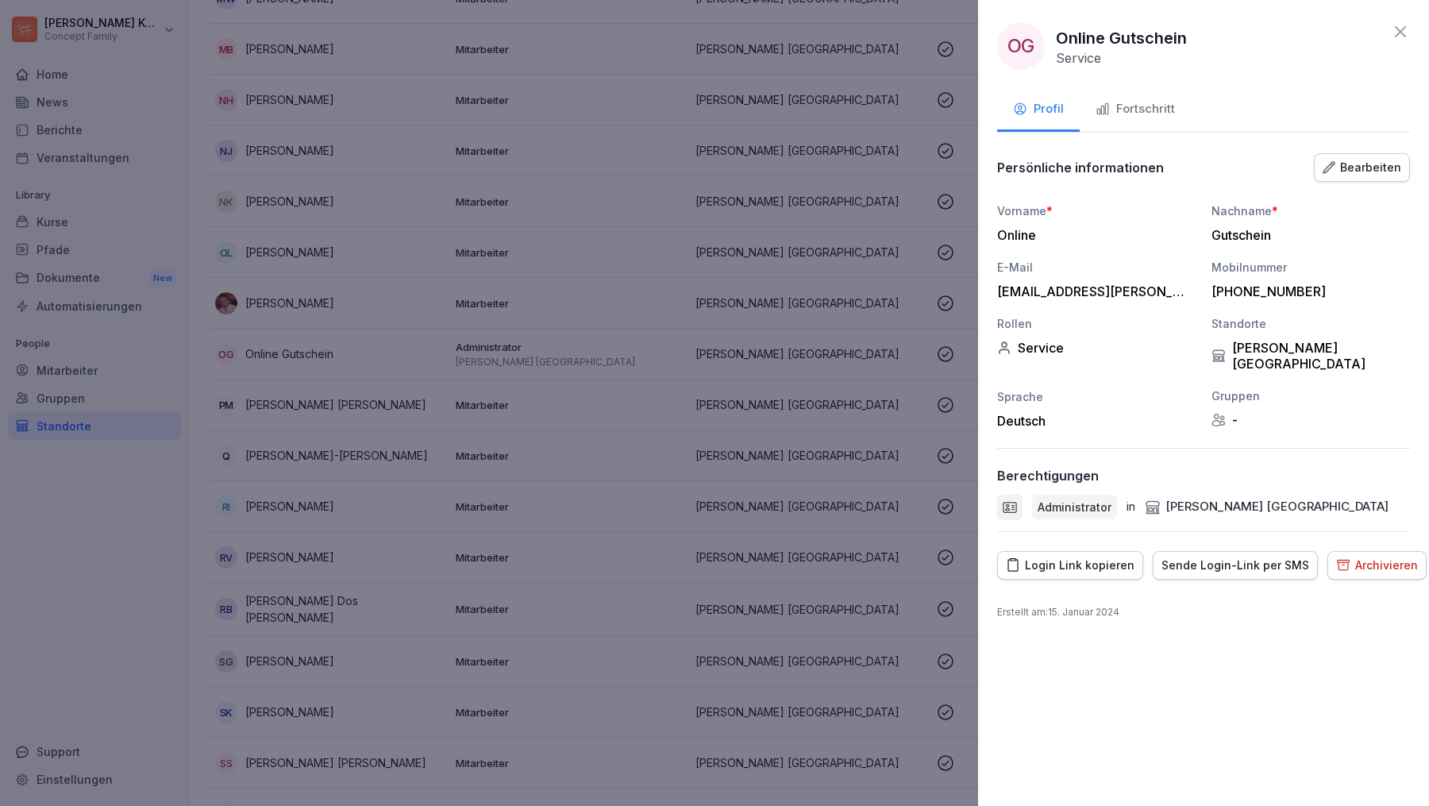
click at [1403, 33] on icon at bounding box center [1400, 31] width 11 height 11
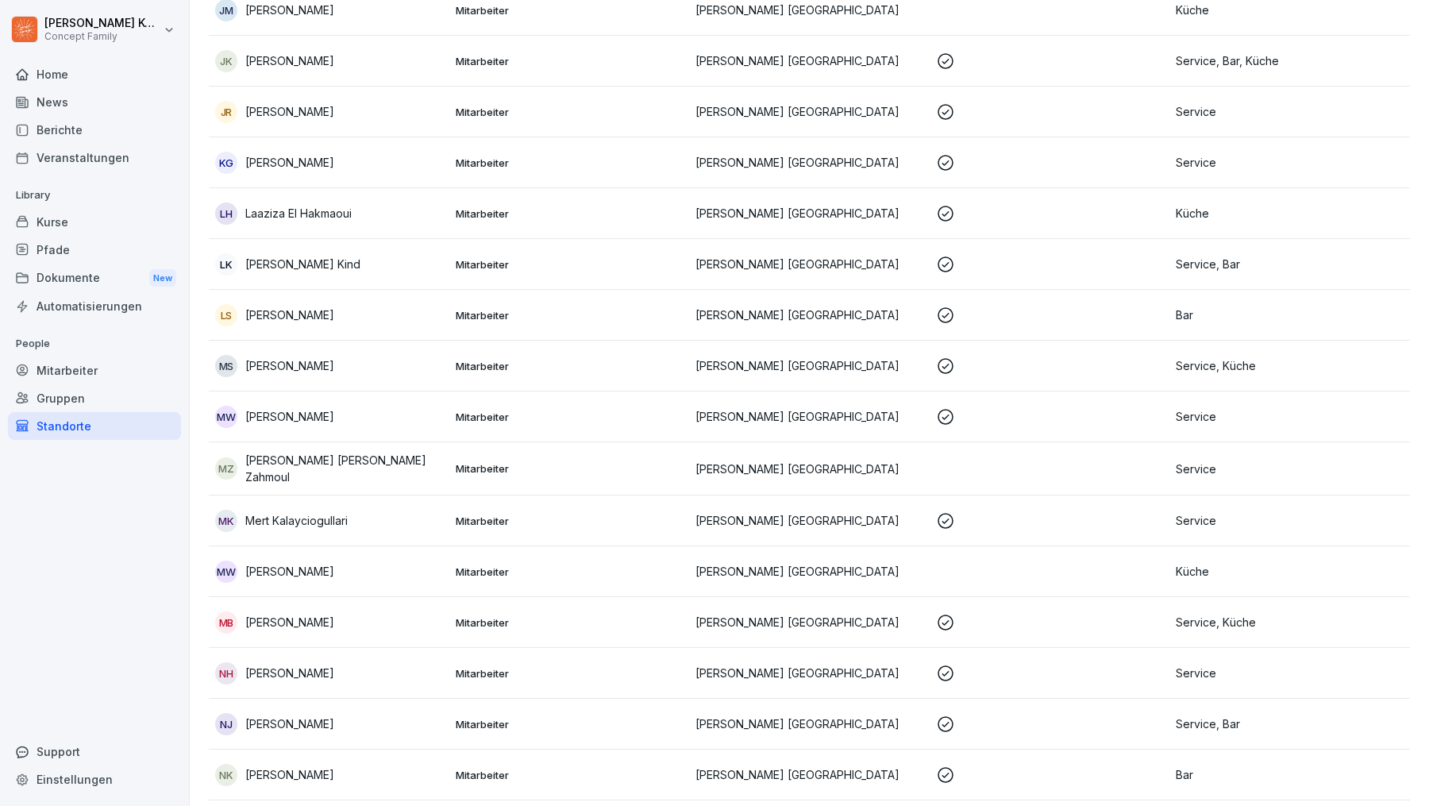
scroll to position [1892, 0]
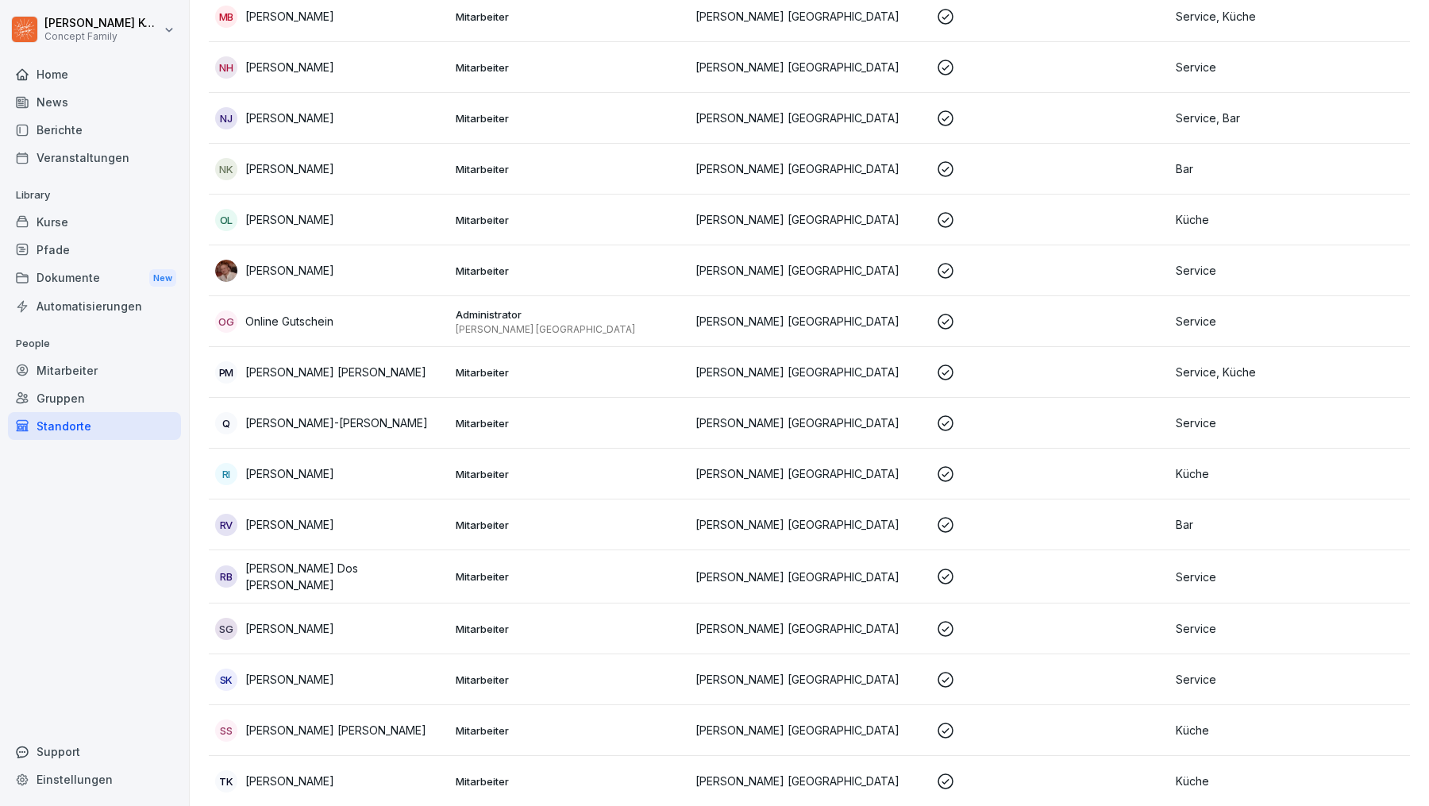
click at [331, 325] on div "OG Online Gutschein" at bounding box center [329, 321] width 228 height 22
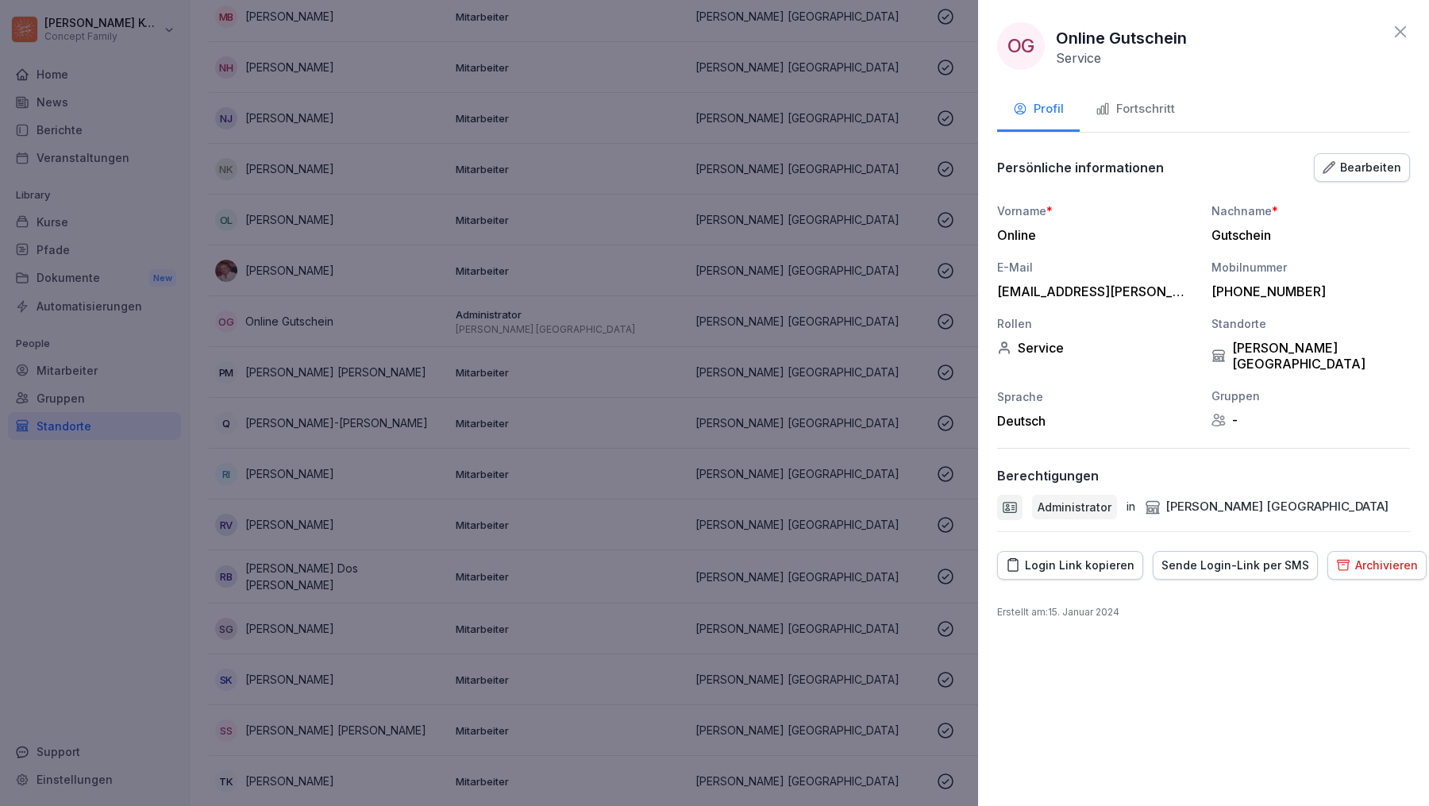
click at [1099, 100] on div "Fortschritt" at bounding box center [1135, 109] width 79 height 18
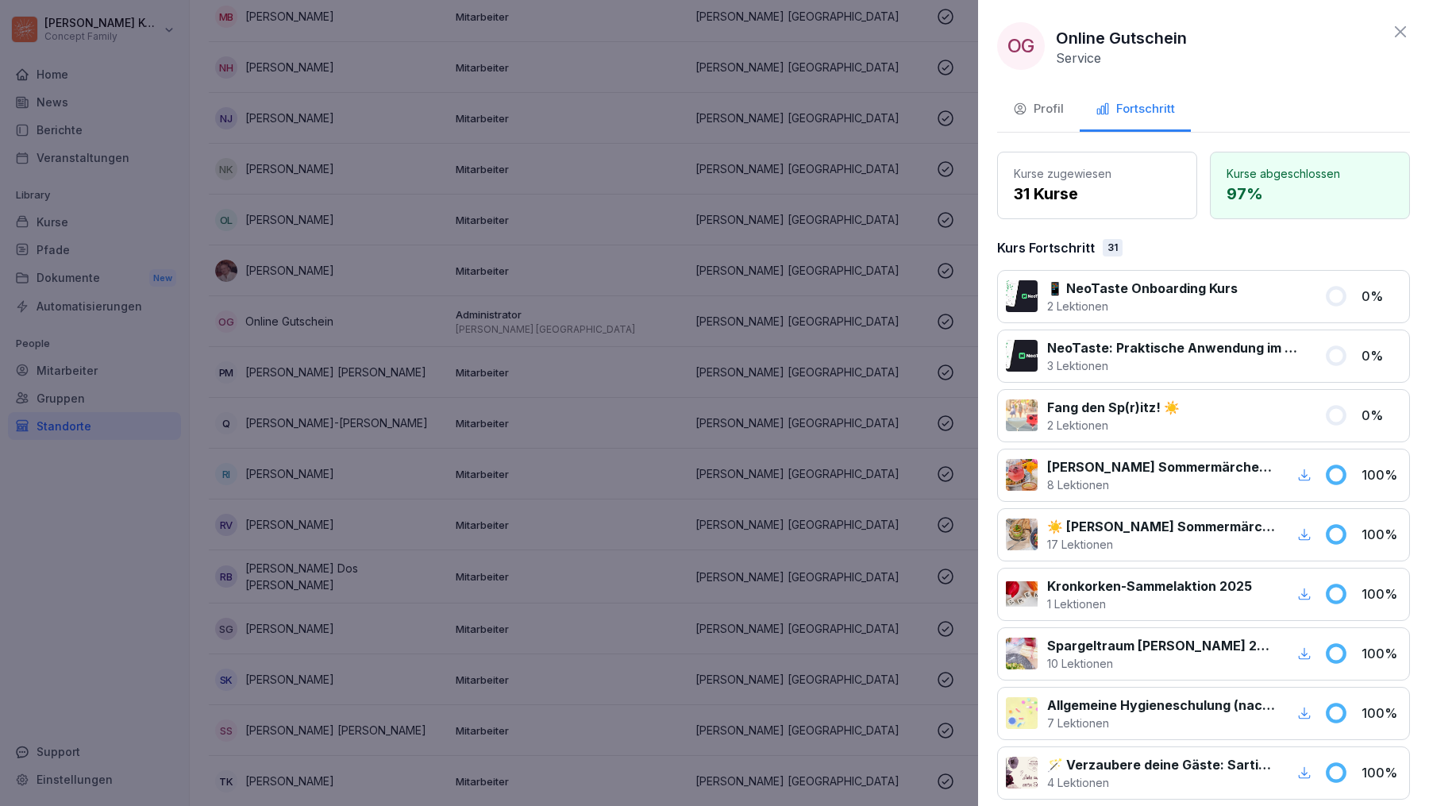
click at [1045, 105] on div "Profil" at bounding box center [1038, 109] width 51 height 18
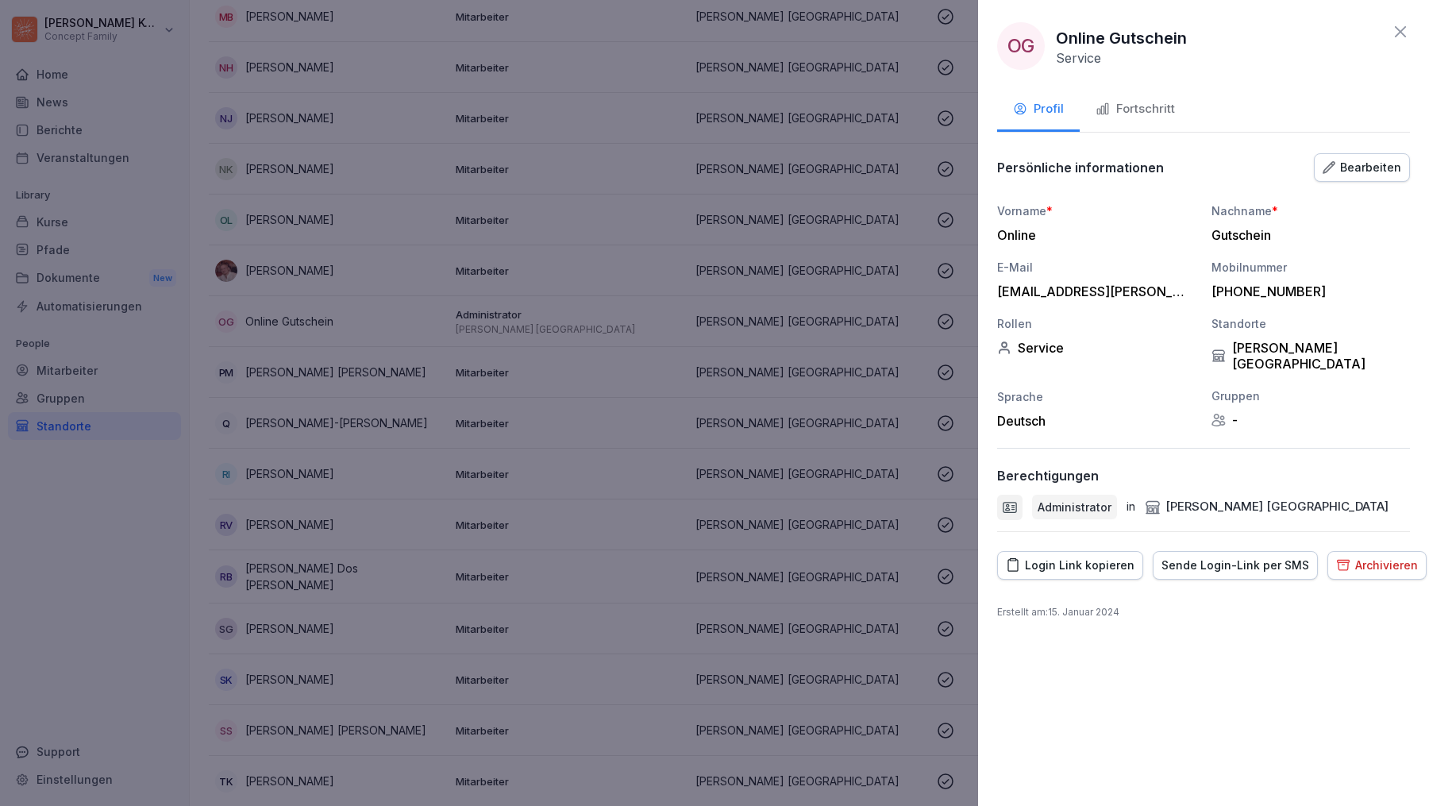
click at [1397, 29] on icon at bounding box center [1400, 31] width 11 height 11
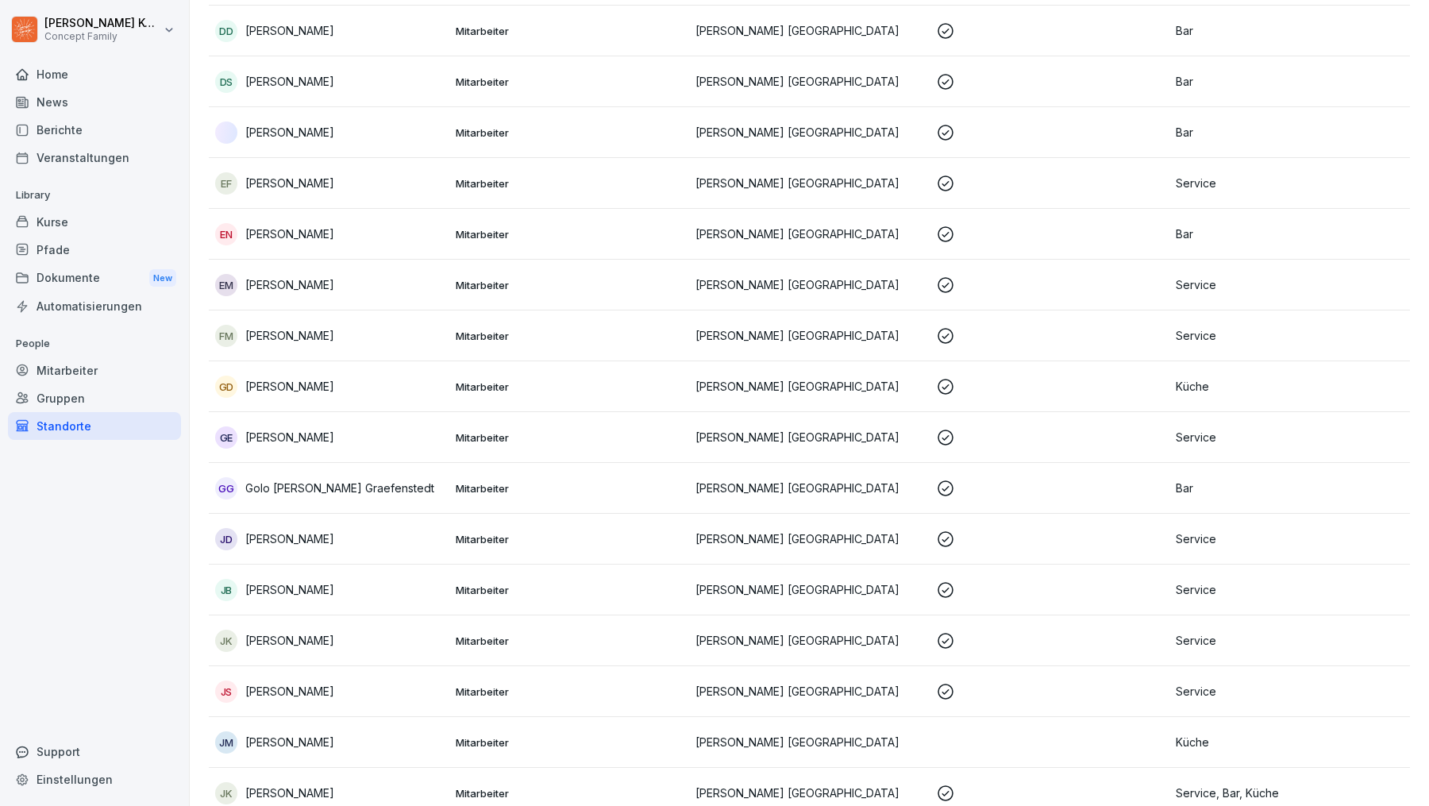
scroll to position [0, 0]
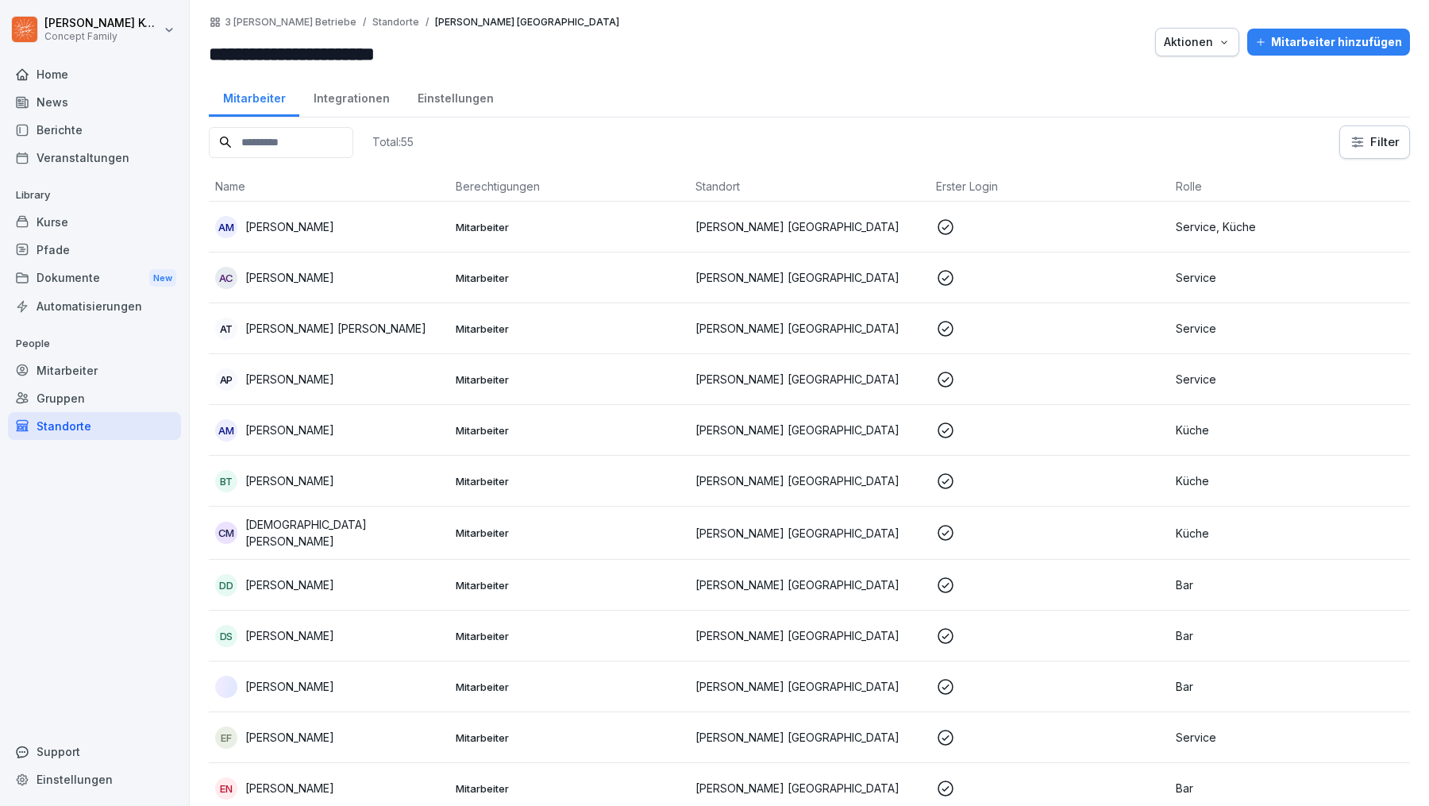
click at [312, 140] on input at bounding box center [281, 142] width 145 height 31
click at [87, 426] on div "Standorte" at bounding box center [94, 426] width 173 height 28
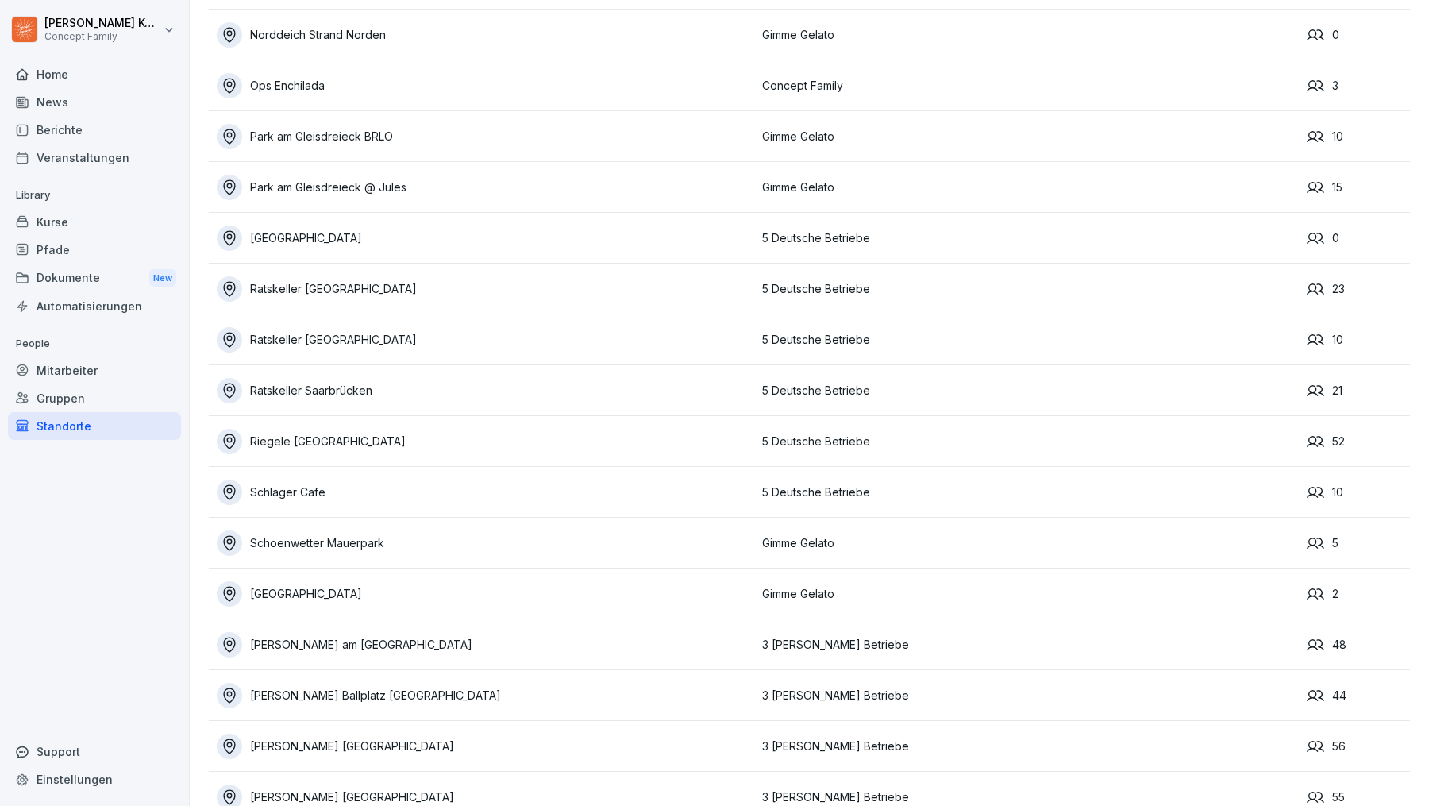
scroll to position [2417, 0]
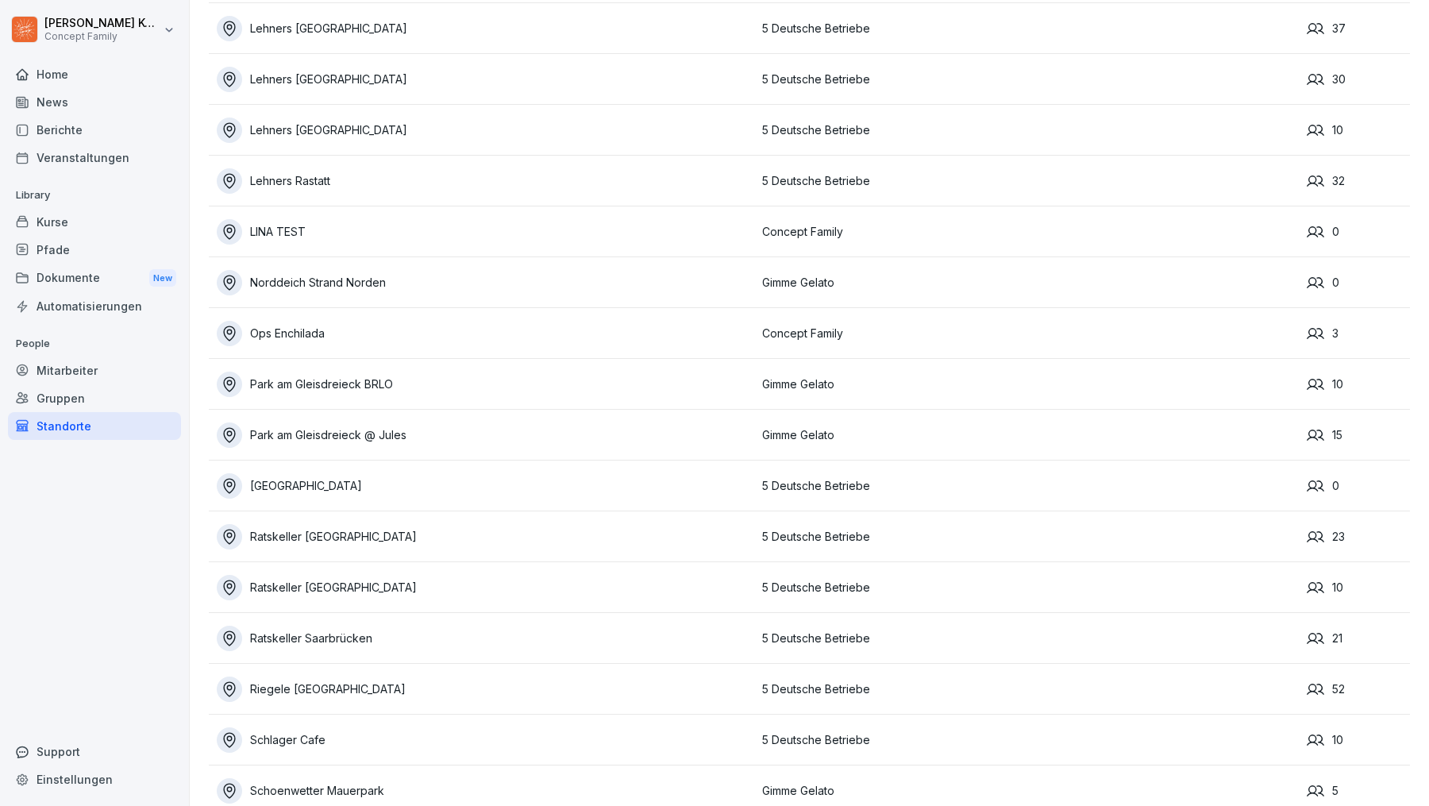
click at [351, 747] on div "Schlager Cafe" at bounding box center [486, 739] width 538 height 25
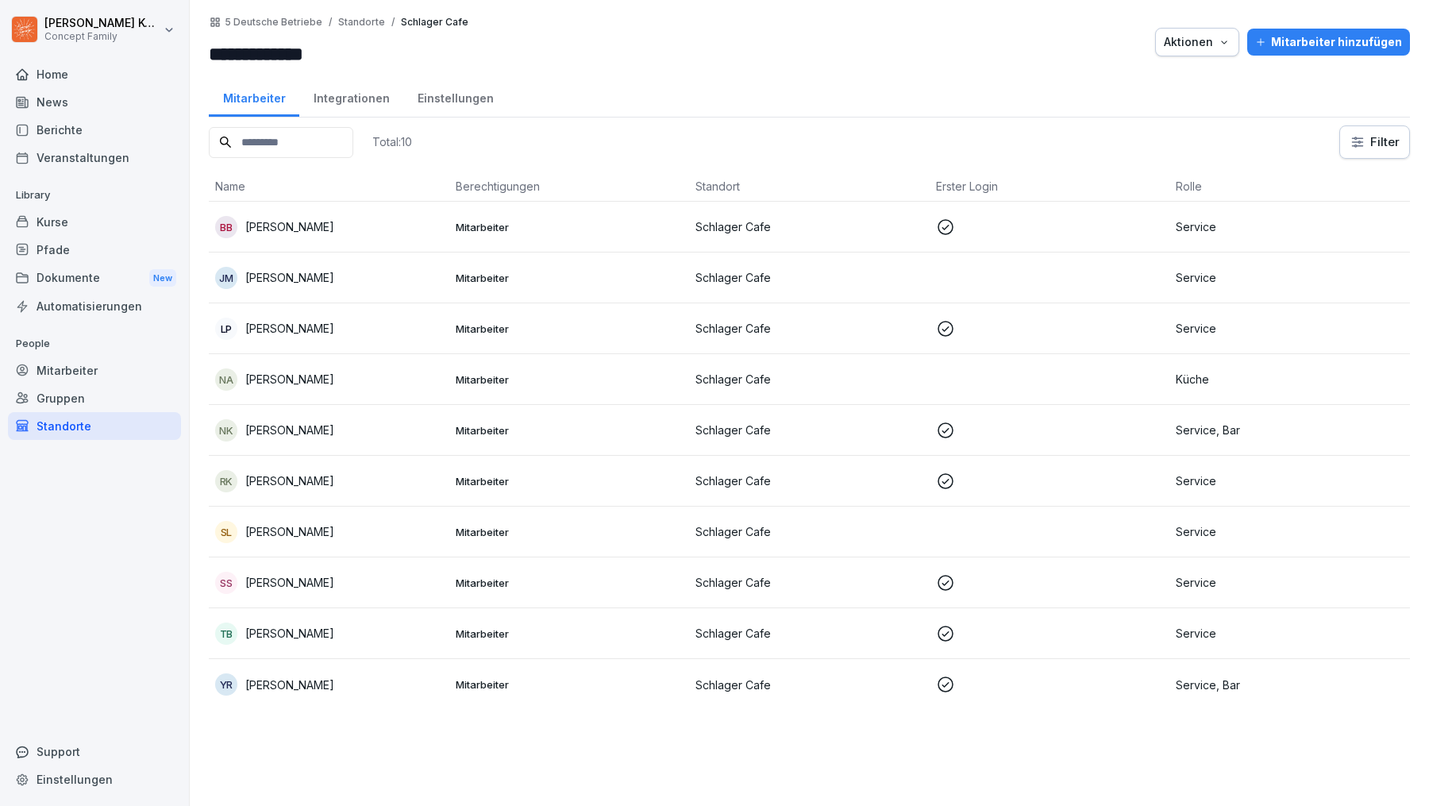
click at [452, 487] on td "Mitarbeiter" at bounding box center [569, 481] width 241 height 51
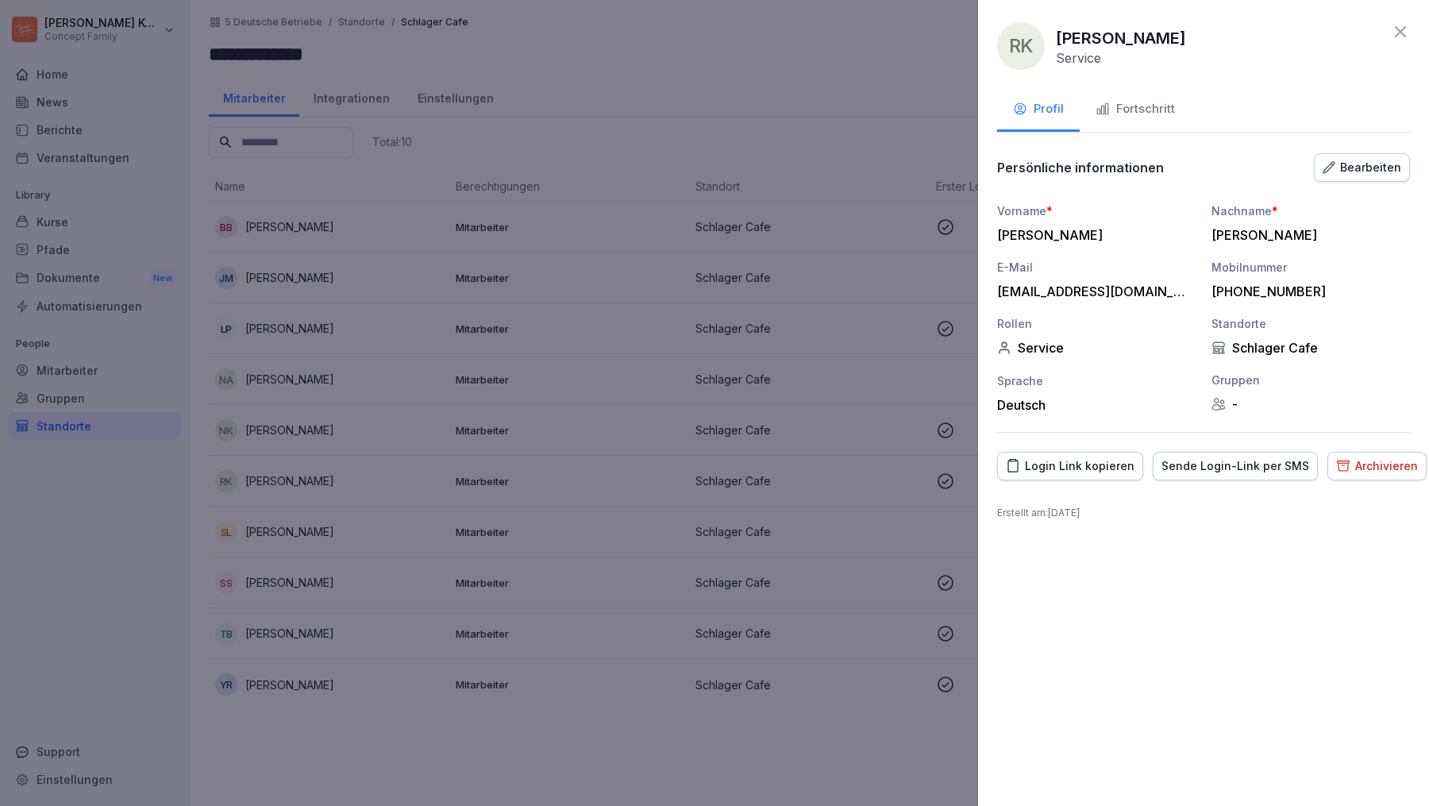
click at [1124, 109] on div "Fortschritt" at bounding box center [1135, 109] width 79 height 18
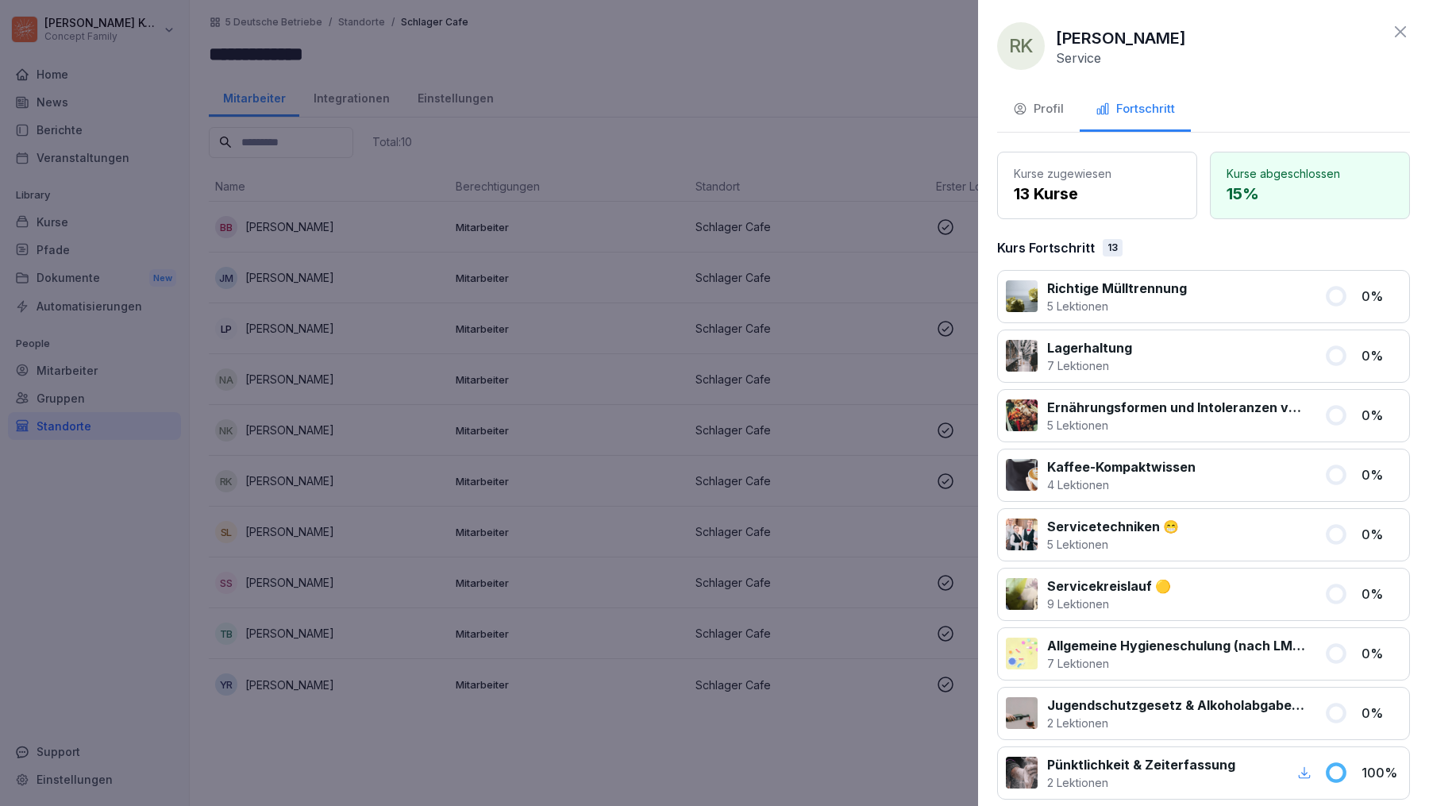
click at [1391, 30] on icon at bounding box center [1400, 31] width 19 height 19
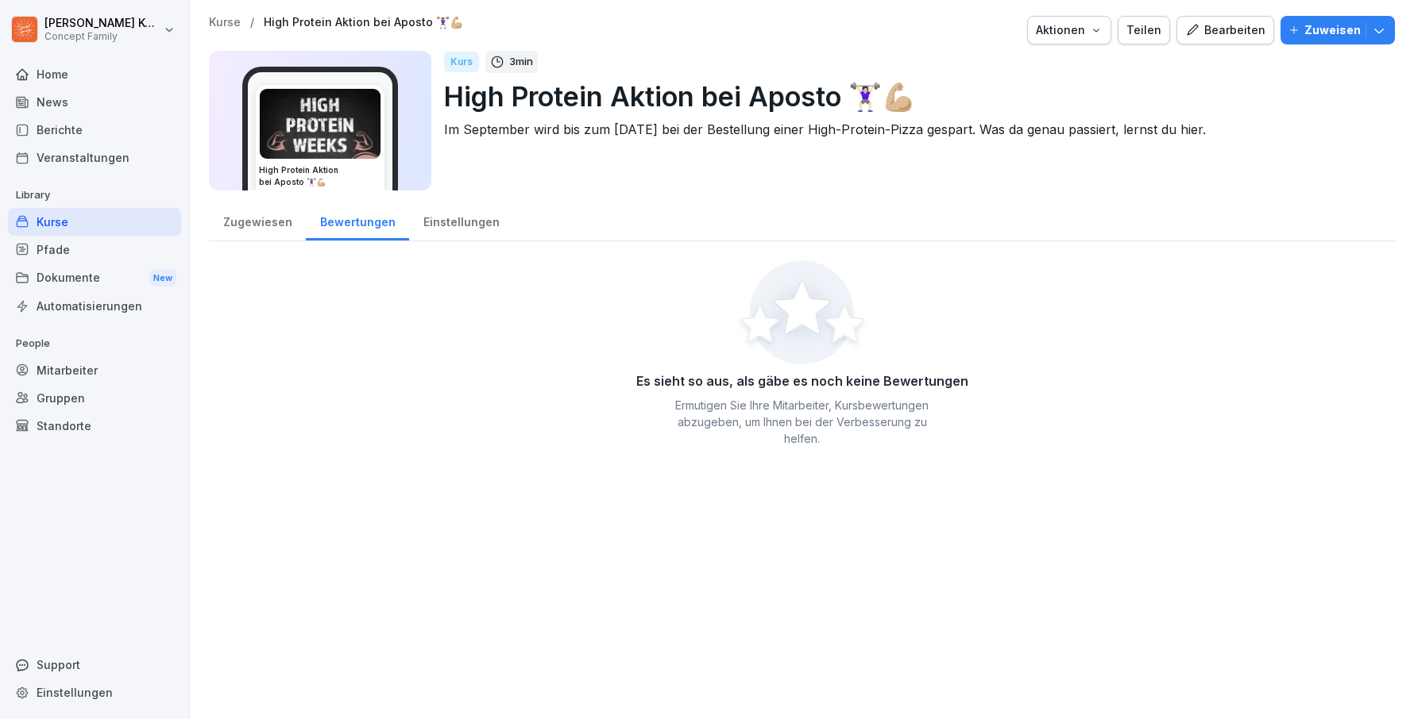
click at [1207, 32] on div "Bearbeiten" at bounding box center [1225, 29] width 80 height 17
click at [1221, 29] on div "Bearbeiten" at bounding box center [1225, 29] width 80 height 17
click at [81, 217] on div "Kurse" at bounding box center [94, 222] width 173 height 28
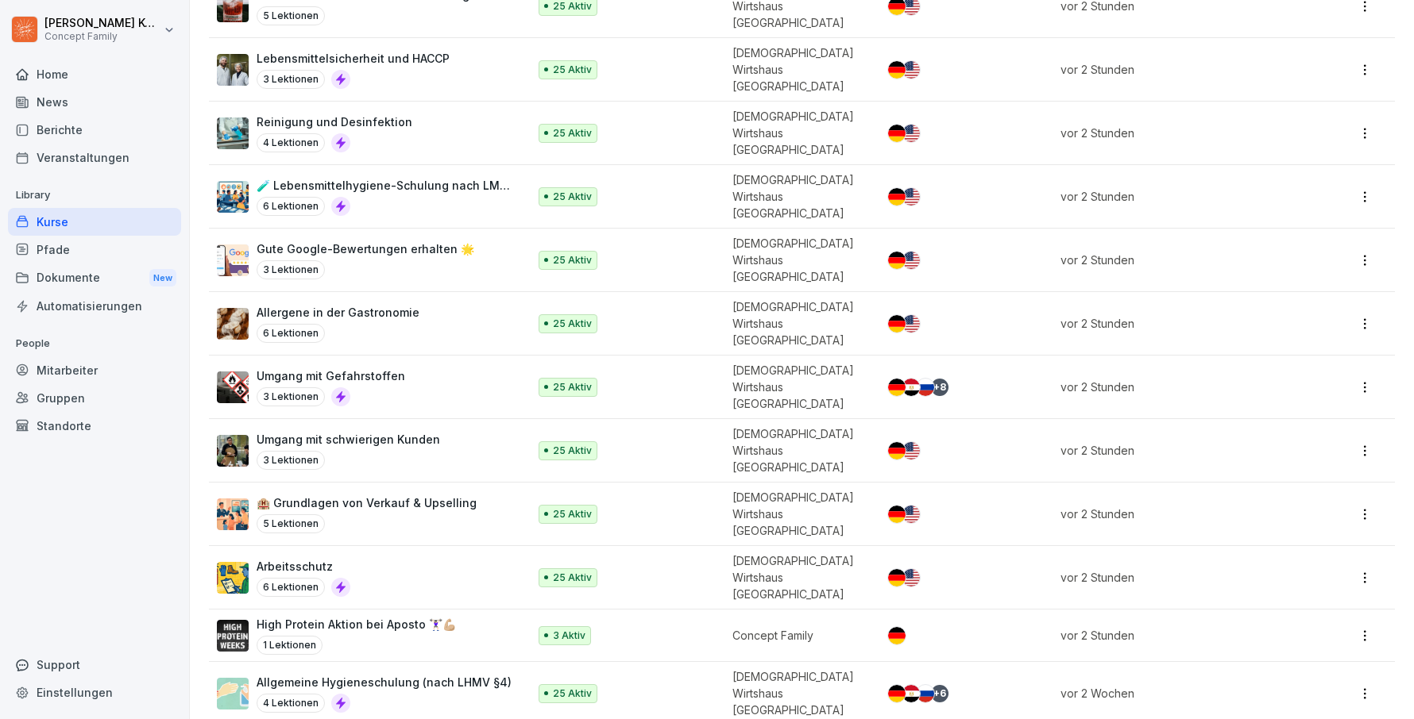
scroll to position [264, 0]
